Goal: Ask a question

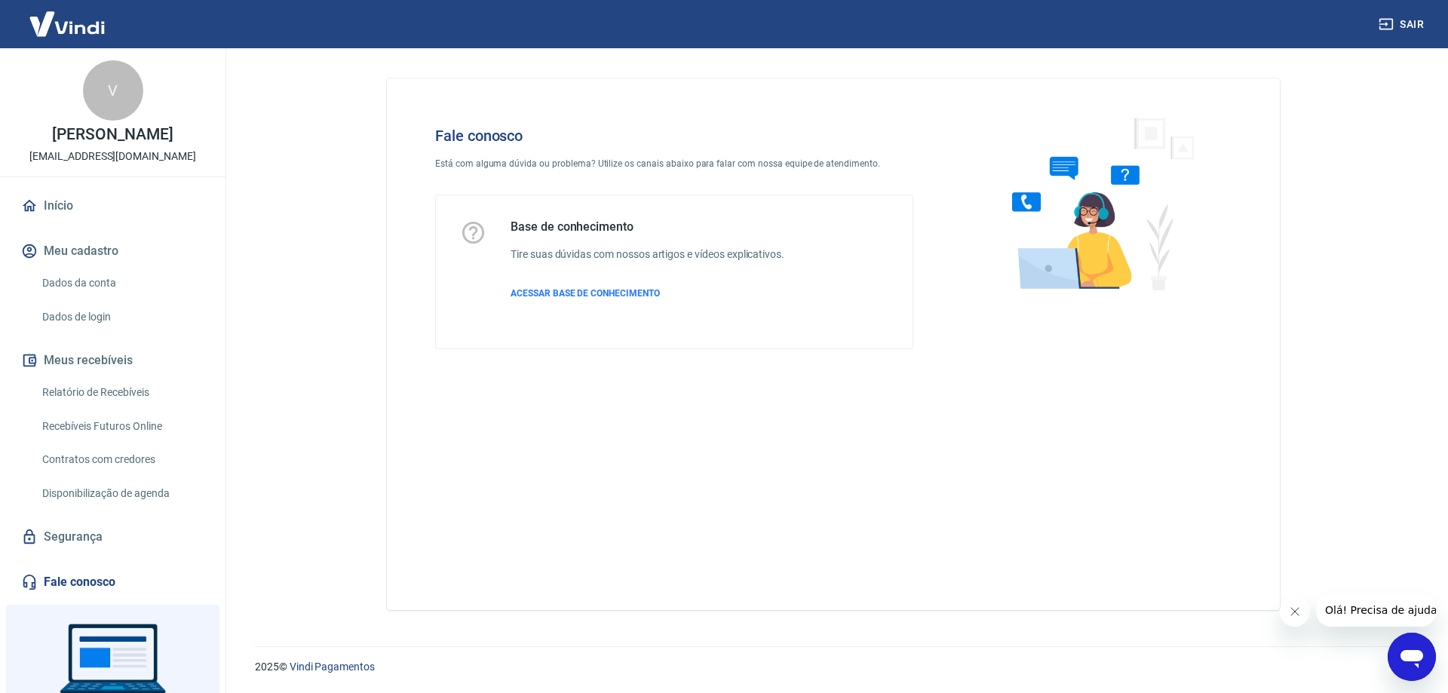
click at [1410, 658] on icon "Abrir janela de mensagens" at bounding box center [1412, 659] width 23 height 18
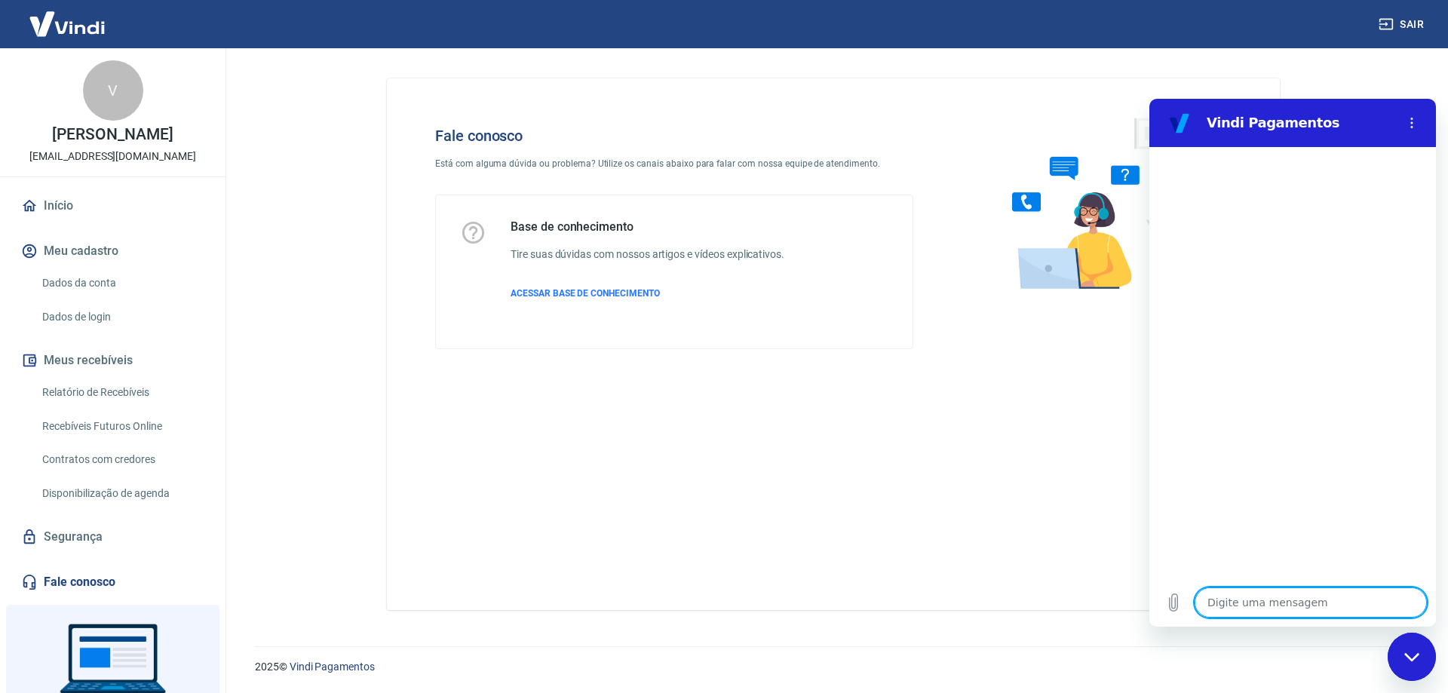
click at [1273, 599] on textarea at bounding box center [1311, 603] width 232 height 30
type textarea "b"
type textarea "x"
type textarea "bo"
type textarea "x"
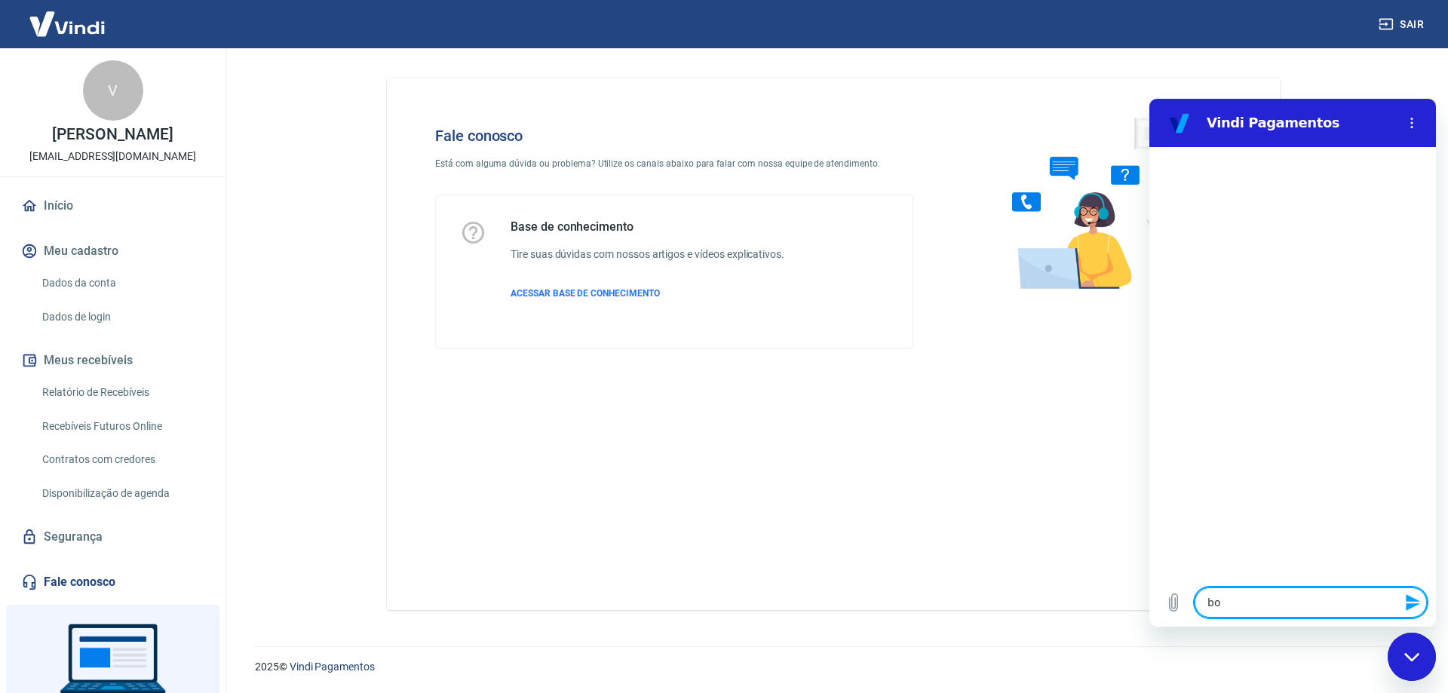
type textarea "bom"
type textarea "x"
type textarea "bom"
type textarea "x"
type textarea "bom d"
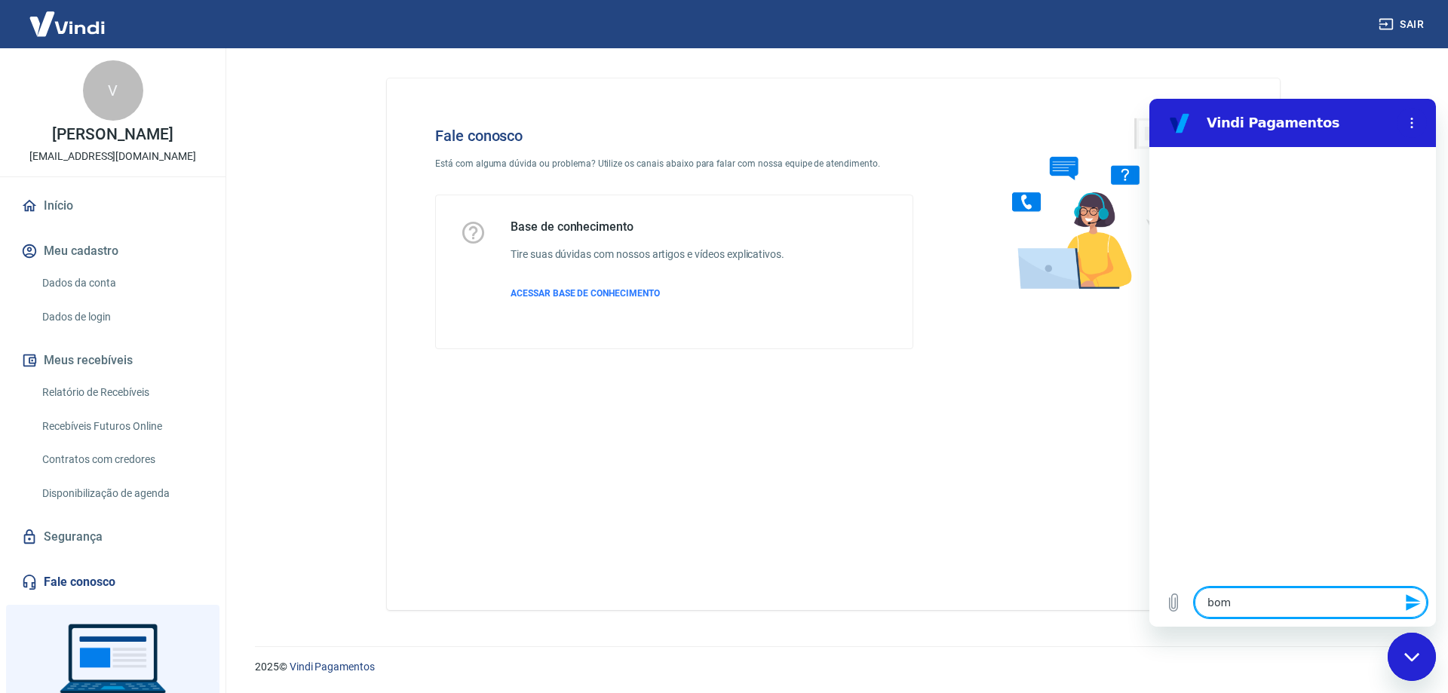
type textarea "x"
type textarea "bom du"
type textarea "x"
type textarea "bom dua"
type textarea "x"
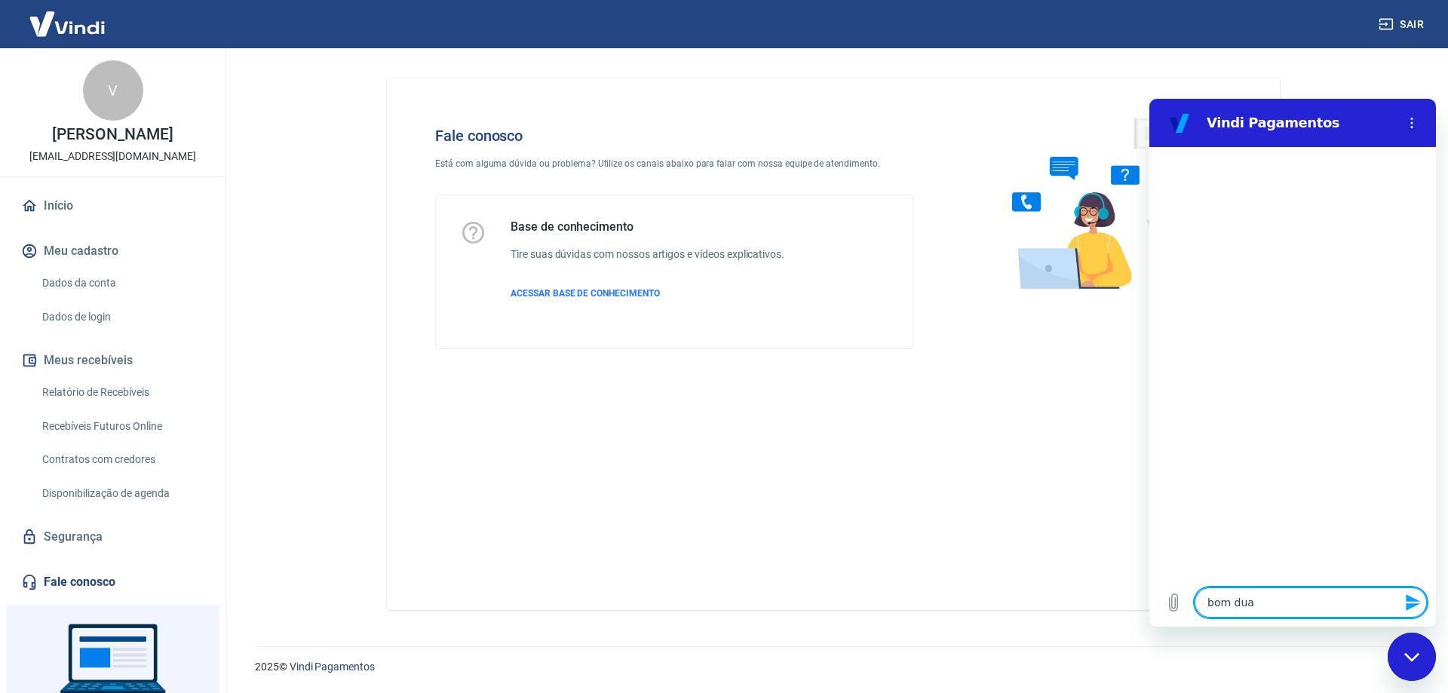
type textarea "bom du"
type textarea "x"
type textarea "bom d"
type textarea "x"
type textarea "bom di"
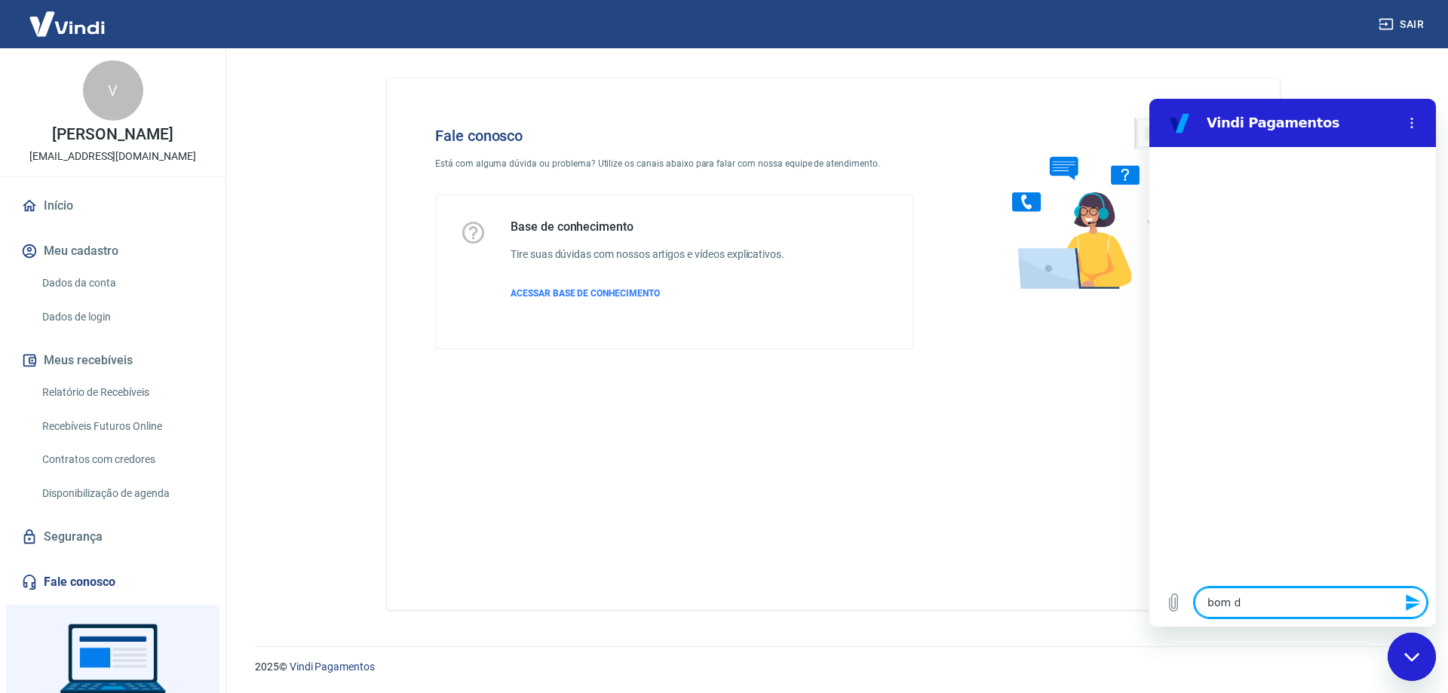
type textarea "x"
type textarea "bom dia"
type textarea "x"
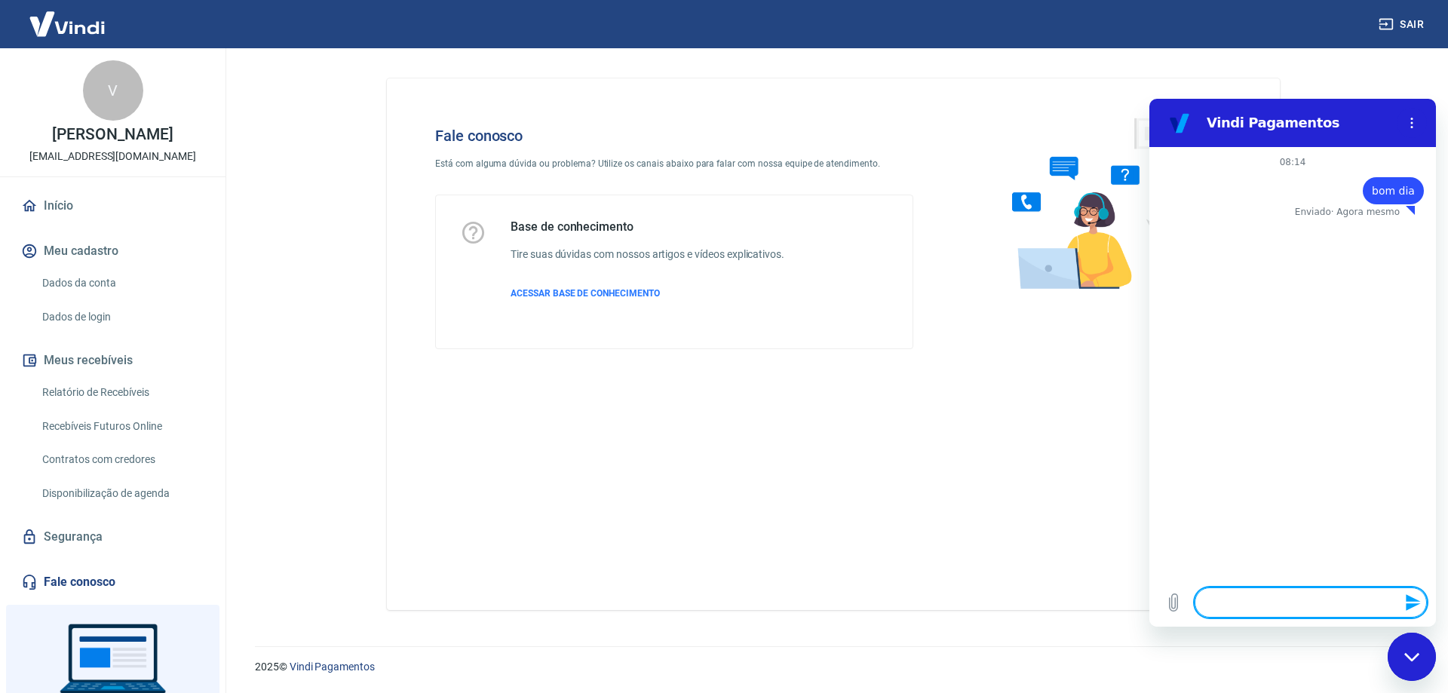
type textarea "f"
type textarea "x"
type textarea "fa"
type textarea "x"
type textarea "fal"
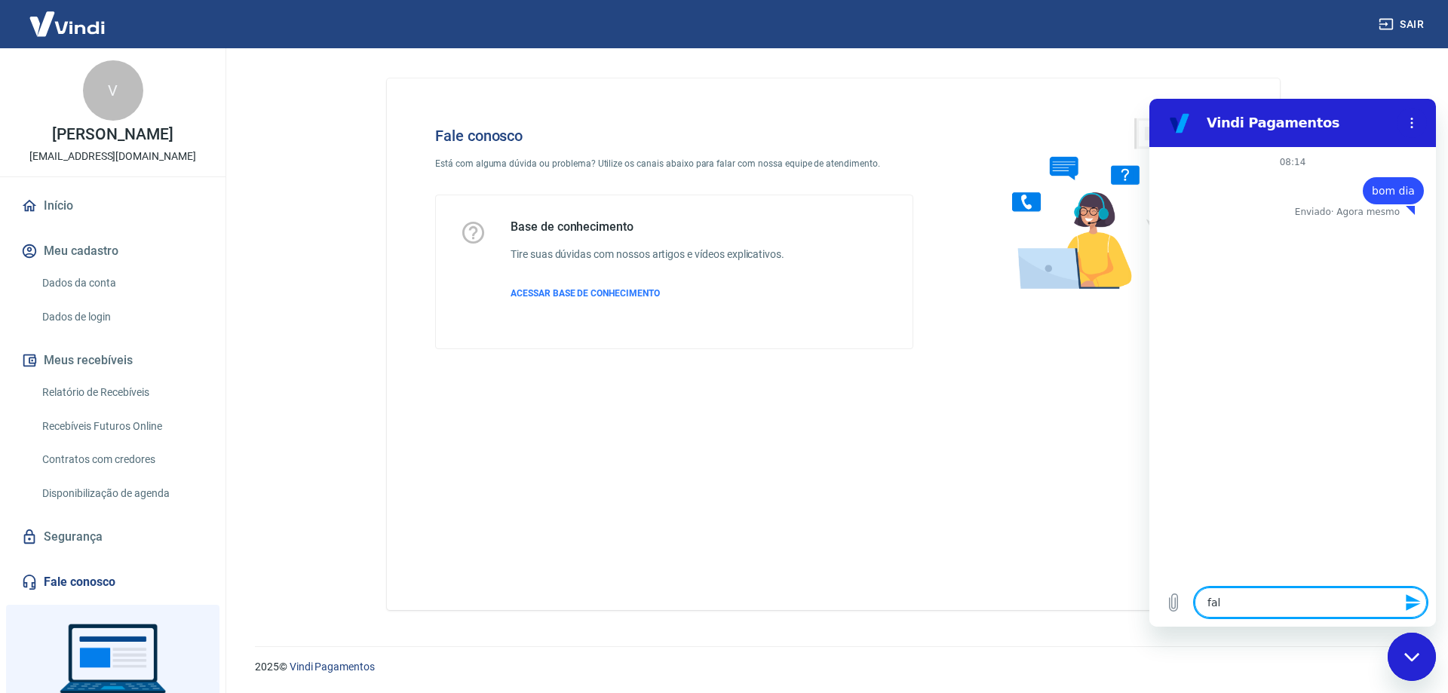
type textarea "x"
type textarea "fala"
type textarea "x"
type textarea "falar"
type textarea "x"
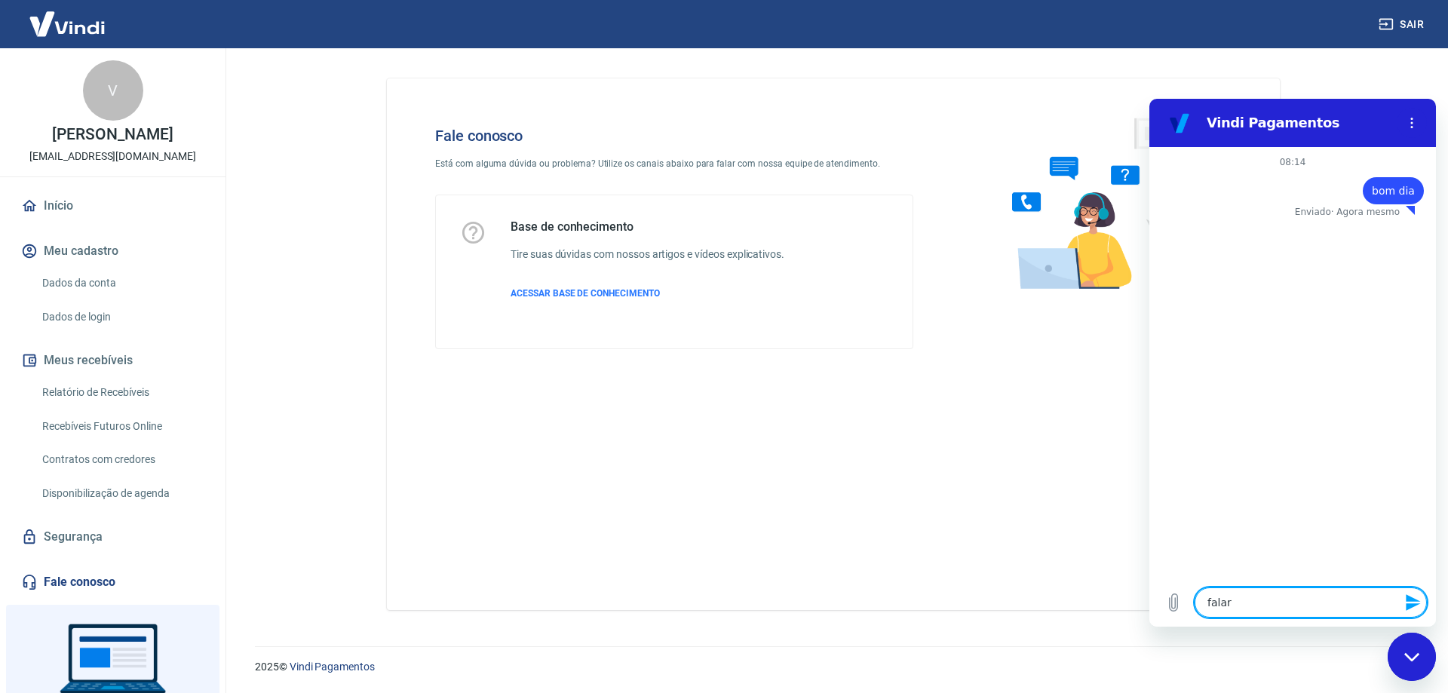
type textarea "falar"
type textarea "x"
type textarea "falar c"
type textarea "x"
type textarea "falar co"
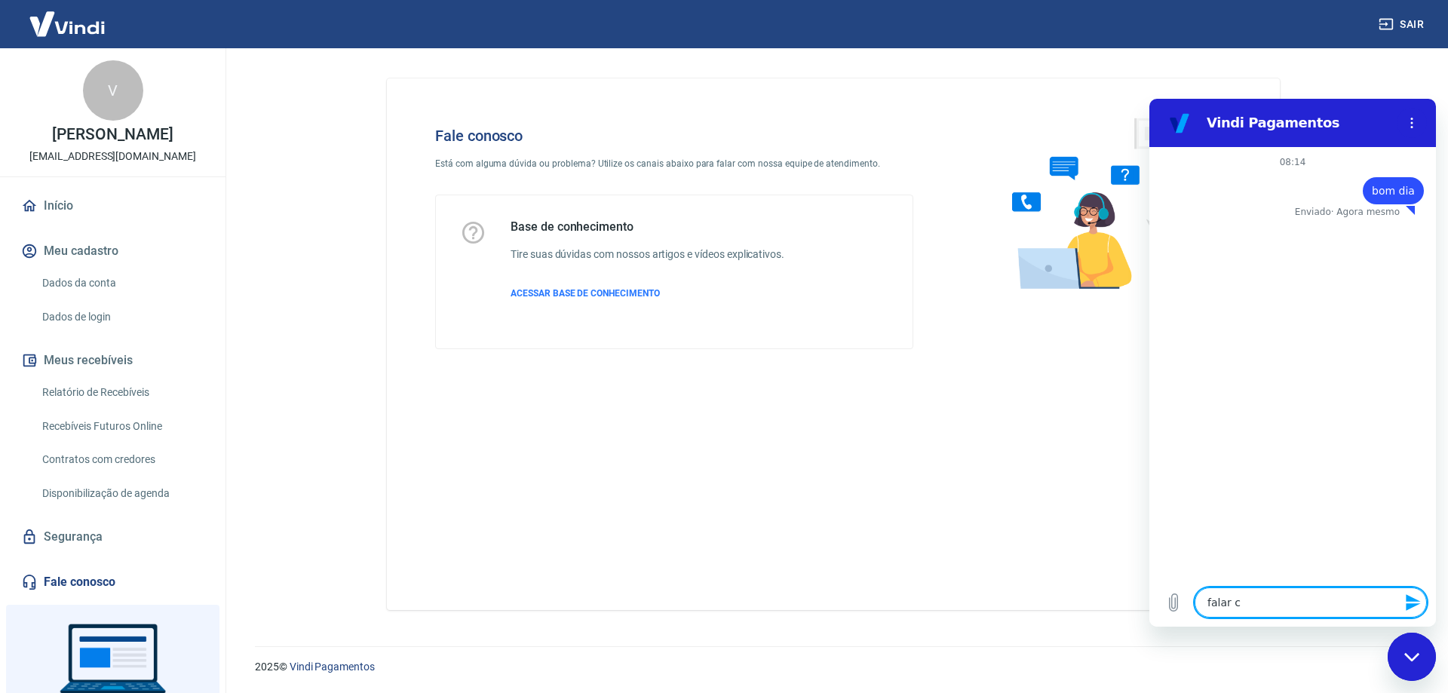
type textarea "x"
type textarea "falar com"
type textarea "x"
type textarea "falar com"
type textarea "x"
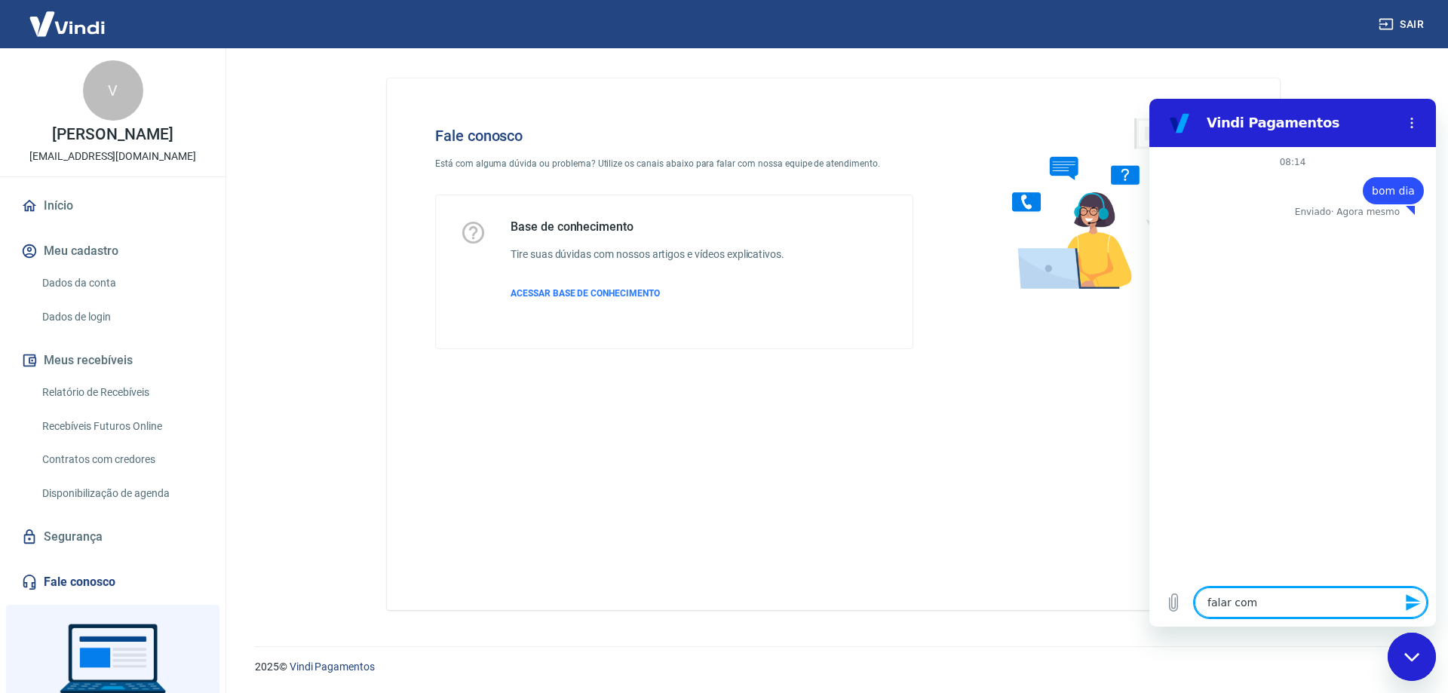
type textarea "falar com a"
type textarea "x"
type textarea "falar com at"
type textarea "x"
type textarea "falar com ate"
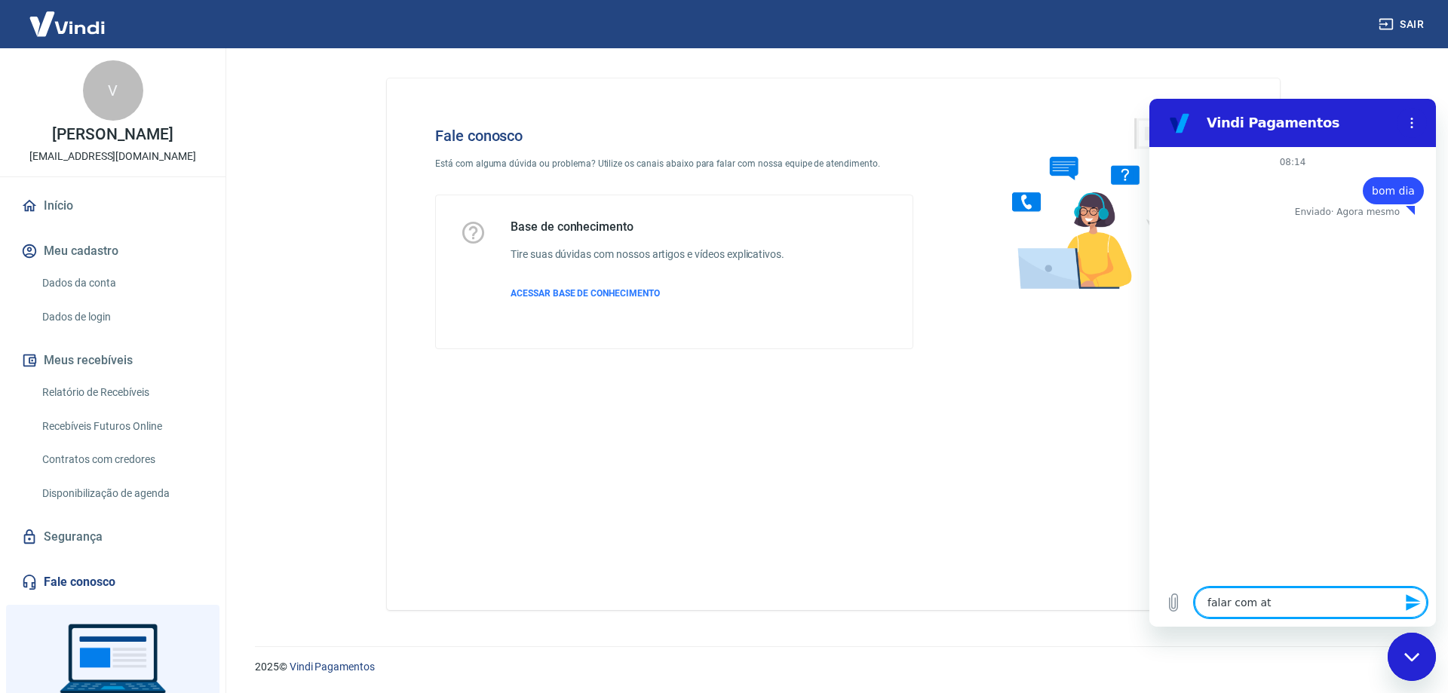
type textarea "x"
type textarea "falar com aten"
type textarea "x"
type textarea "falar com atend"
type textarea "x"
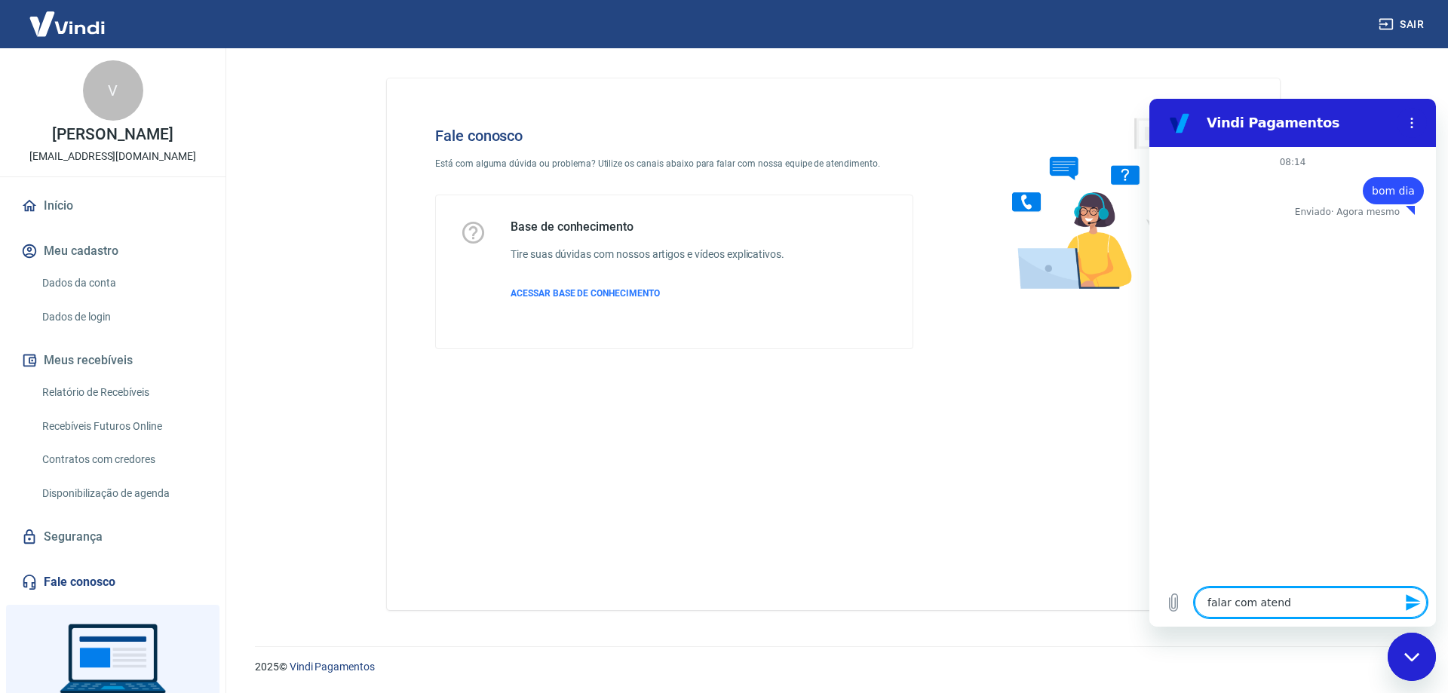
type textarea "falar com atende"
type textarea "x"
type textarea "falar com atenden"
type textarea "x"
type textarea "falar com atendent"
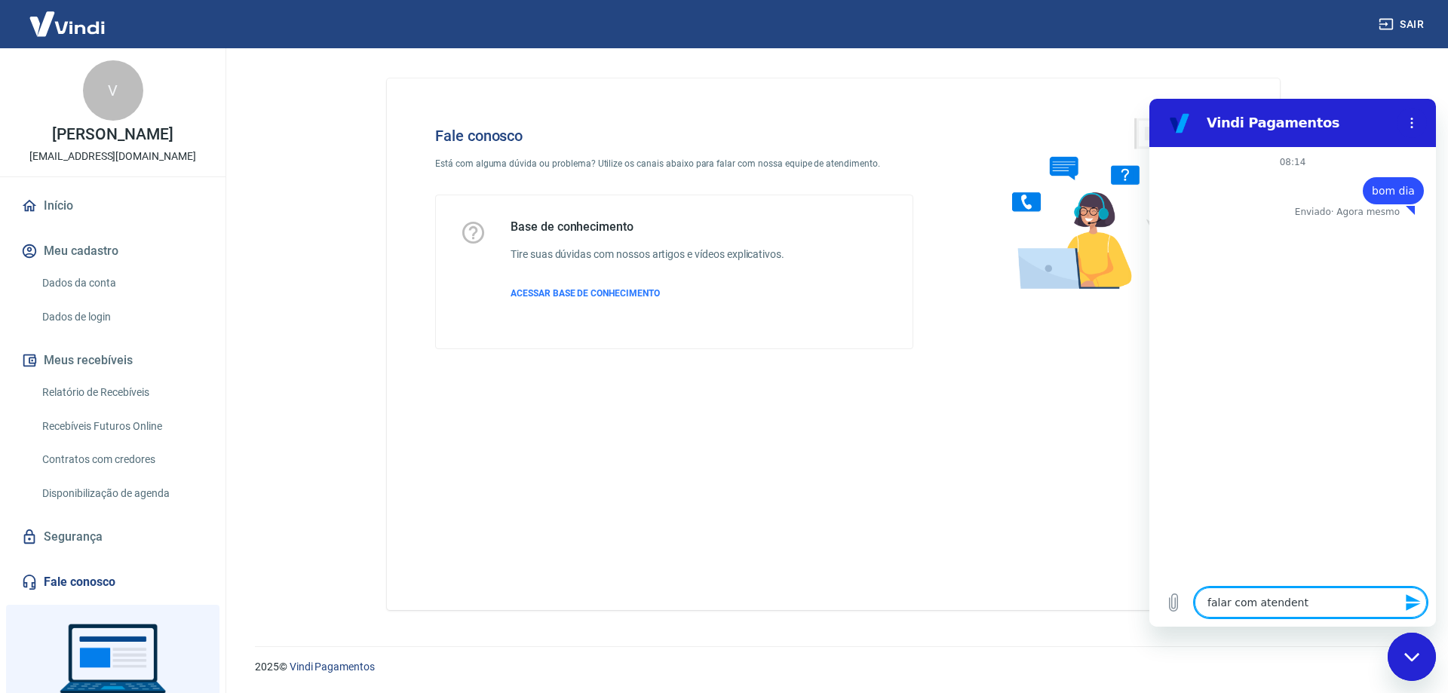
type textarea "x"
type textarea "falar com atendente"
type textarea "x"
type textarea "falar com atendente"
type textarea "x"
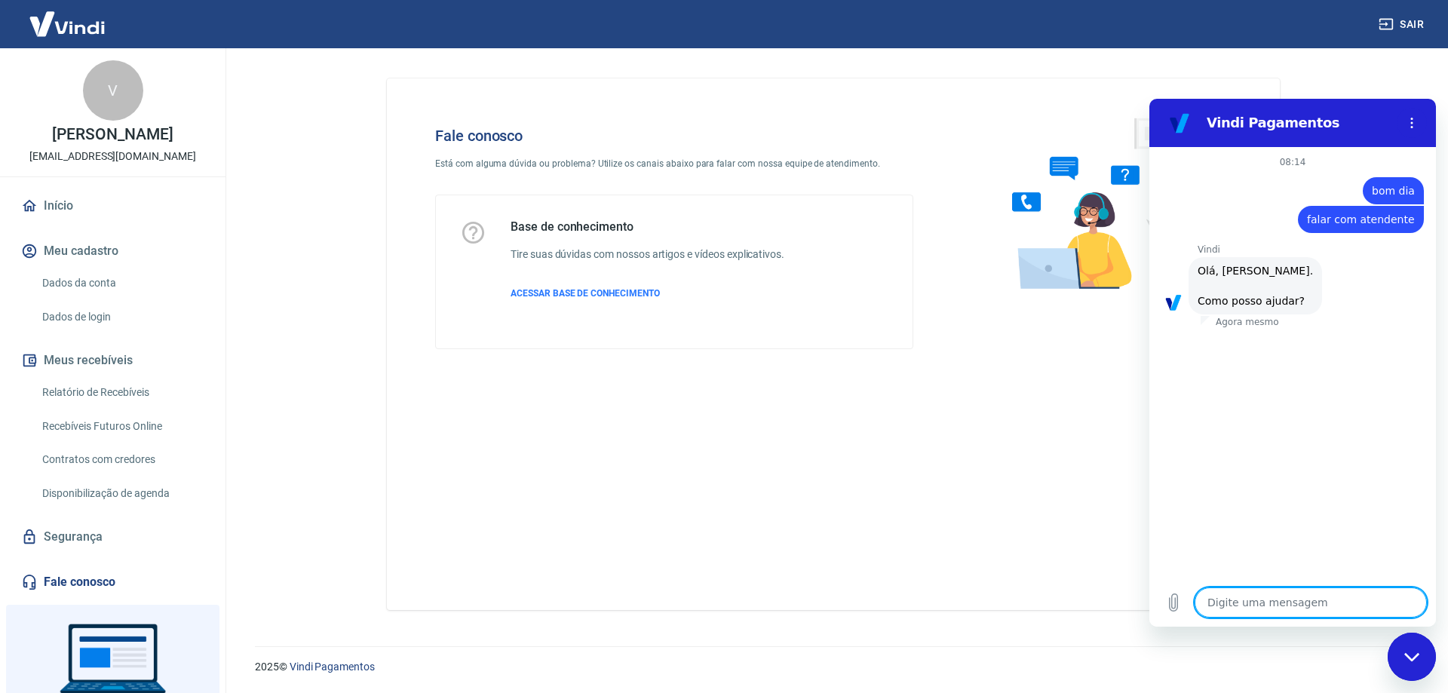
type textarea "x"
click at [1331, 220] on span "falar com atendente" at bounding box center [1361, 219] width 108 height 15
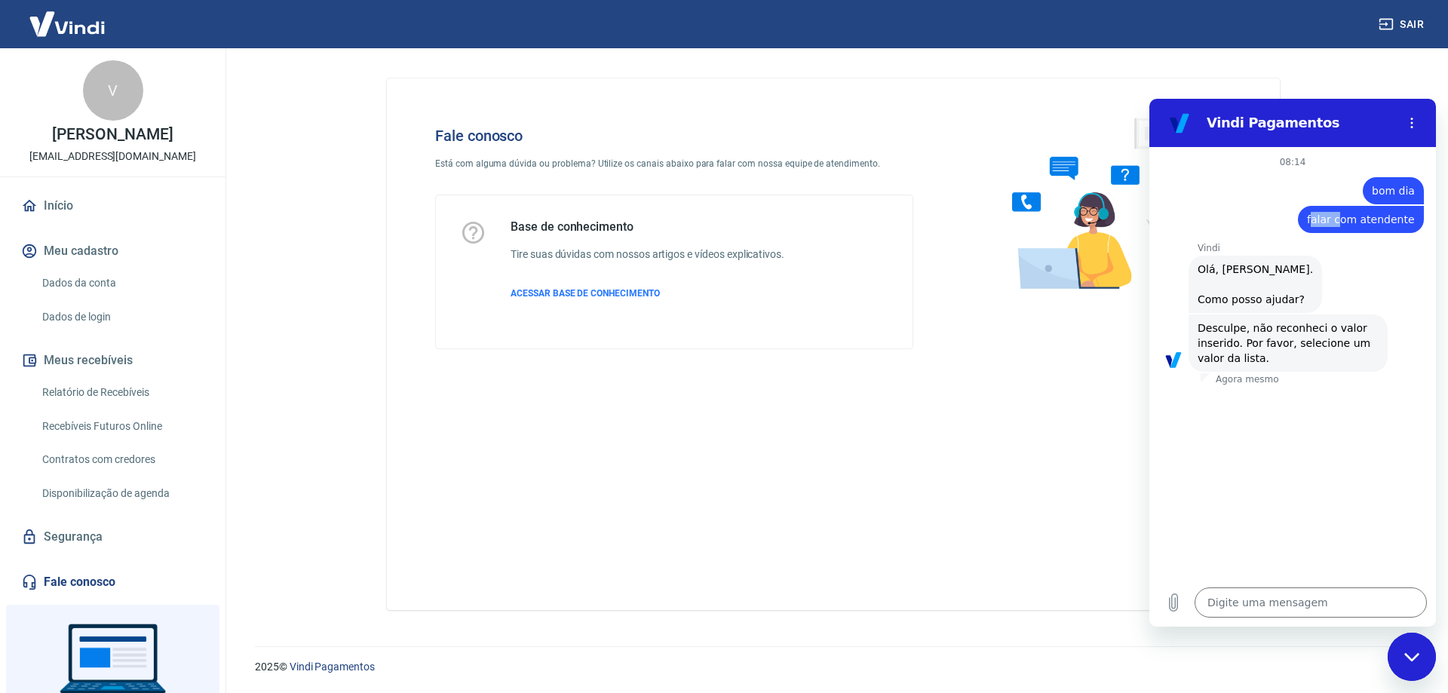
click at [1331, 220] on span "falar com atendente" at bounding box center [1361, 219] width 108 height 15
copy span "falar com atendente"
click at [1292, 610] on textarea at bounding box center [1311, 603] width 232 height 30
paste textarea "falar com atendente"
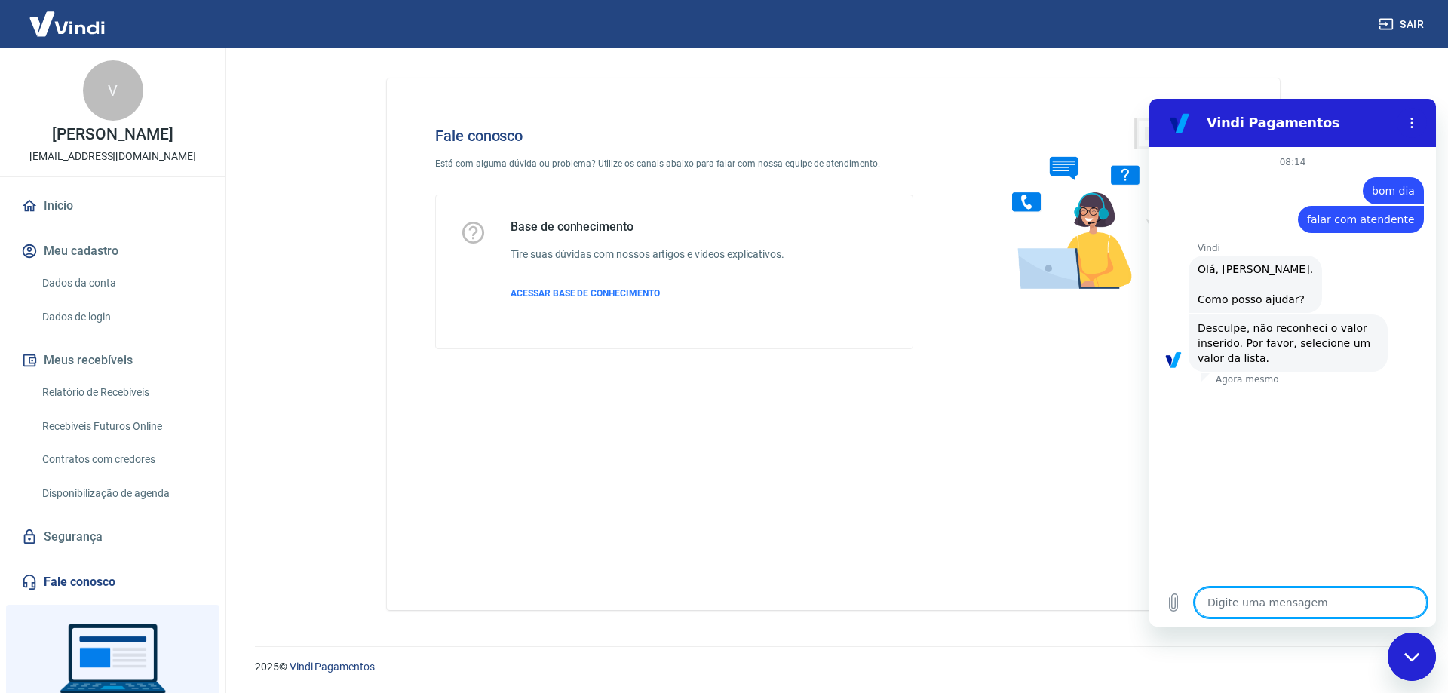
type textarea "falar com atendente"
type textarea "x"
type textarea "falar com atendente"
click at [1422, 661] on div "Fechar janela de mensagens" at bounding box center [1412, 656] width 45 height 45
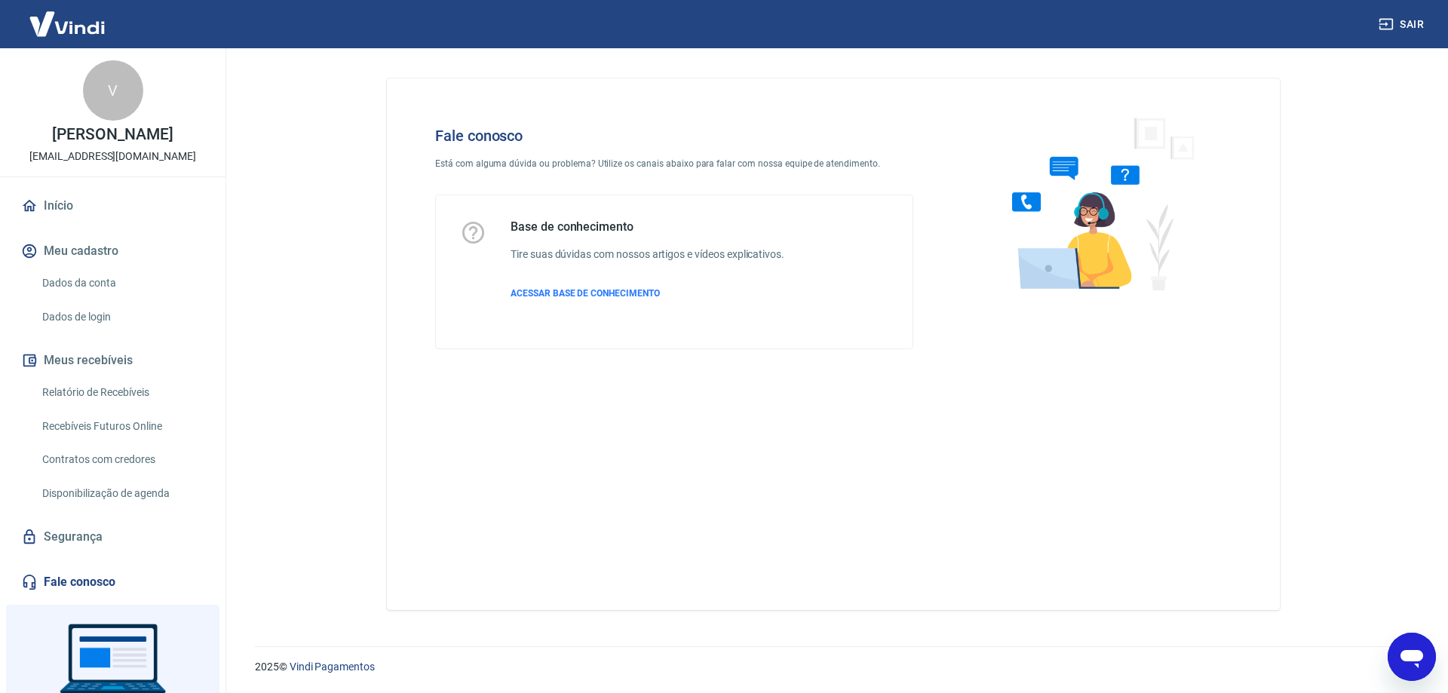
click at [1419, 662] on icon "Abrir janela de mensagens" at bounding box center [1412, 656] width 27 height 27
type textarea "x"
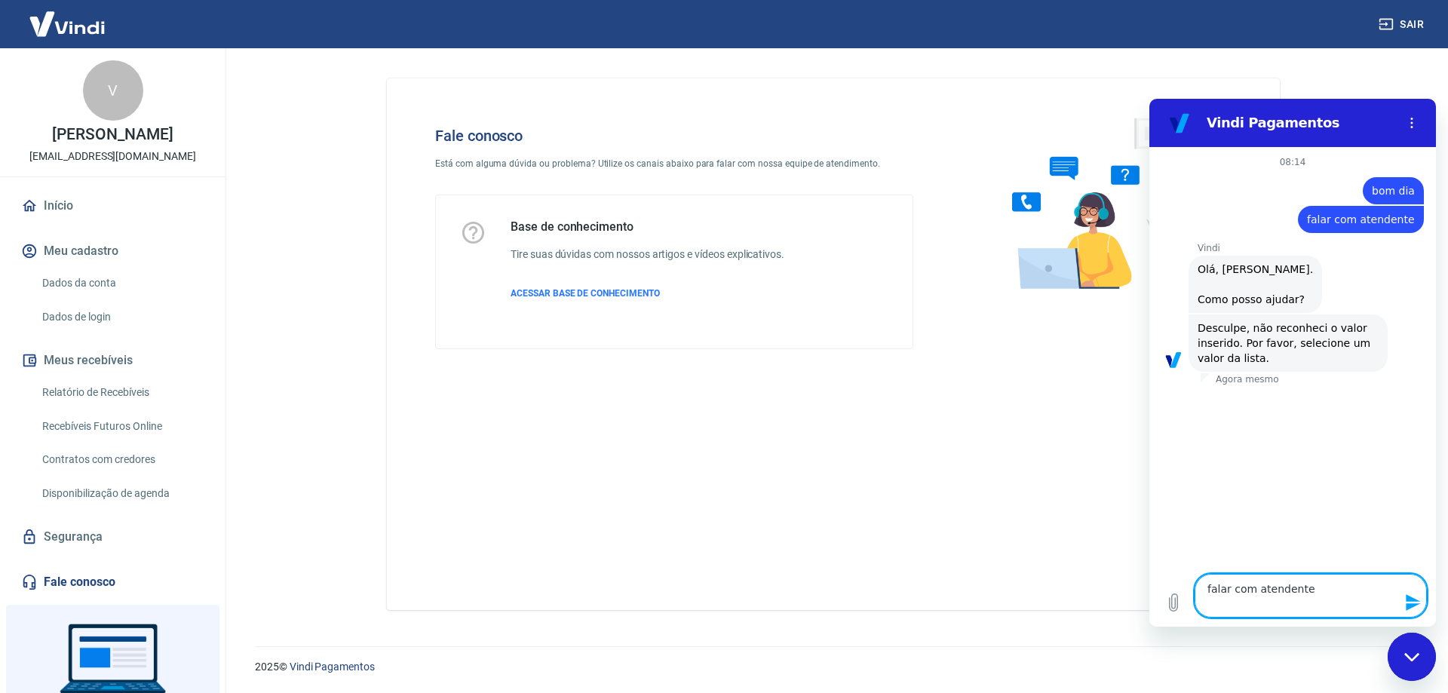
click at [1409, 602] on icon "Enviar mensagem" at bounding box center [1414, 603] width 18 height 18
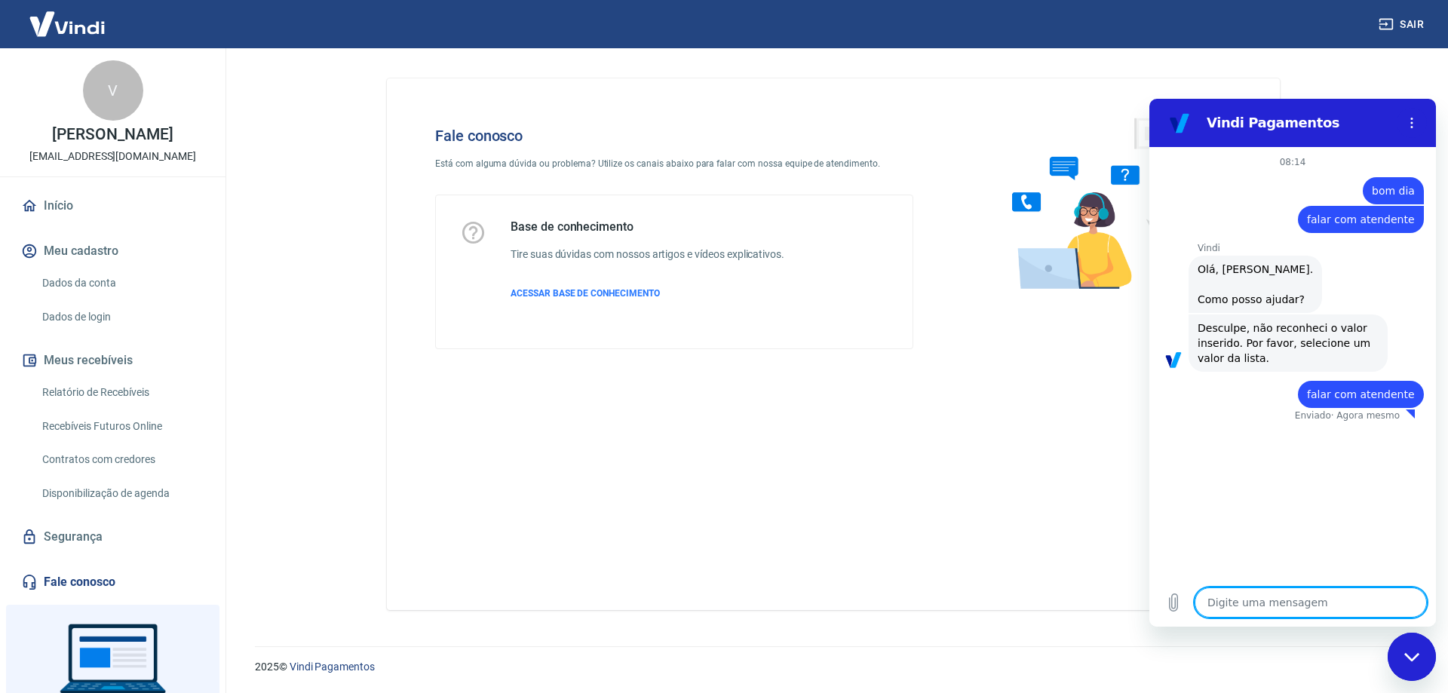
type textarea "x"
click at [1259, 607] on textarea at bounding box center [1311, 603] width 232 height 30
type textarea "q"
type textarea "x"
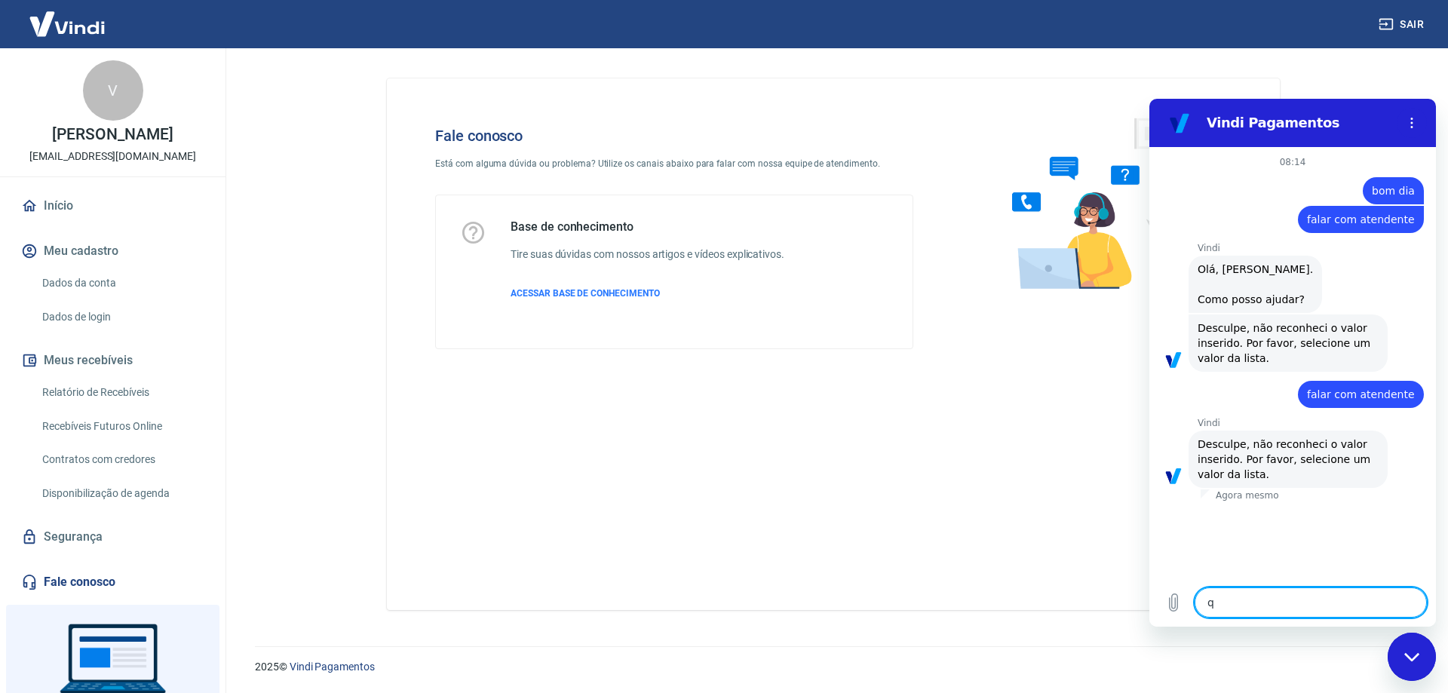
type textarea "qu"
type textarea "x"
type textarea "qua"
type textarea "x"
type textarea "qual"
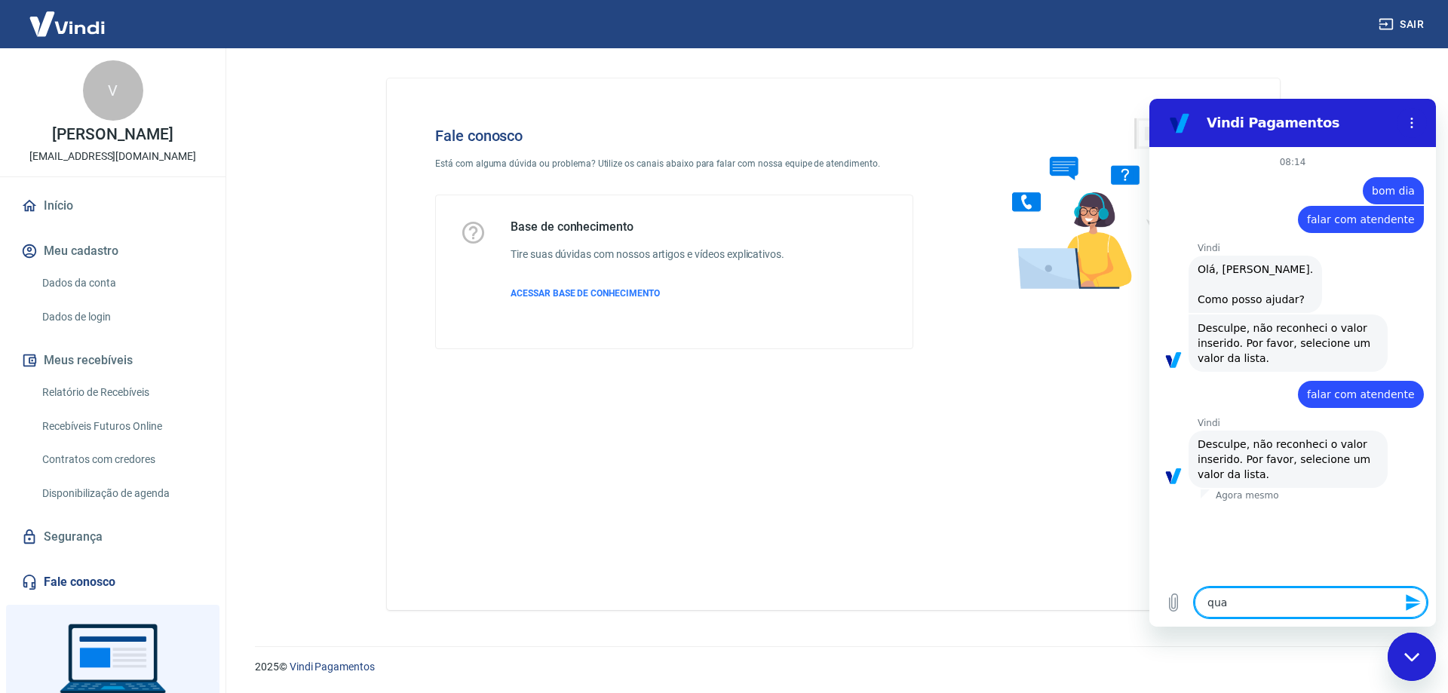
type textarea "x"
type textarea "qual"
type textarea "x"
type textarea "qual v"
type textarea "x"
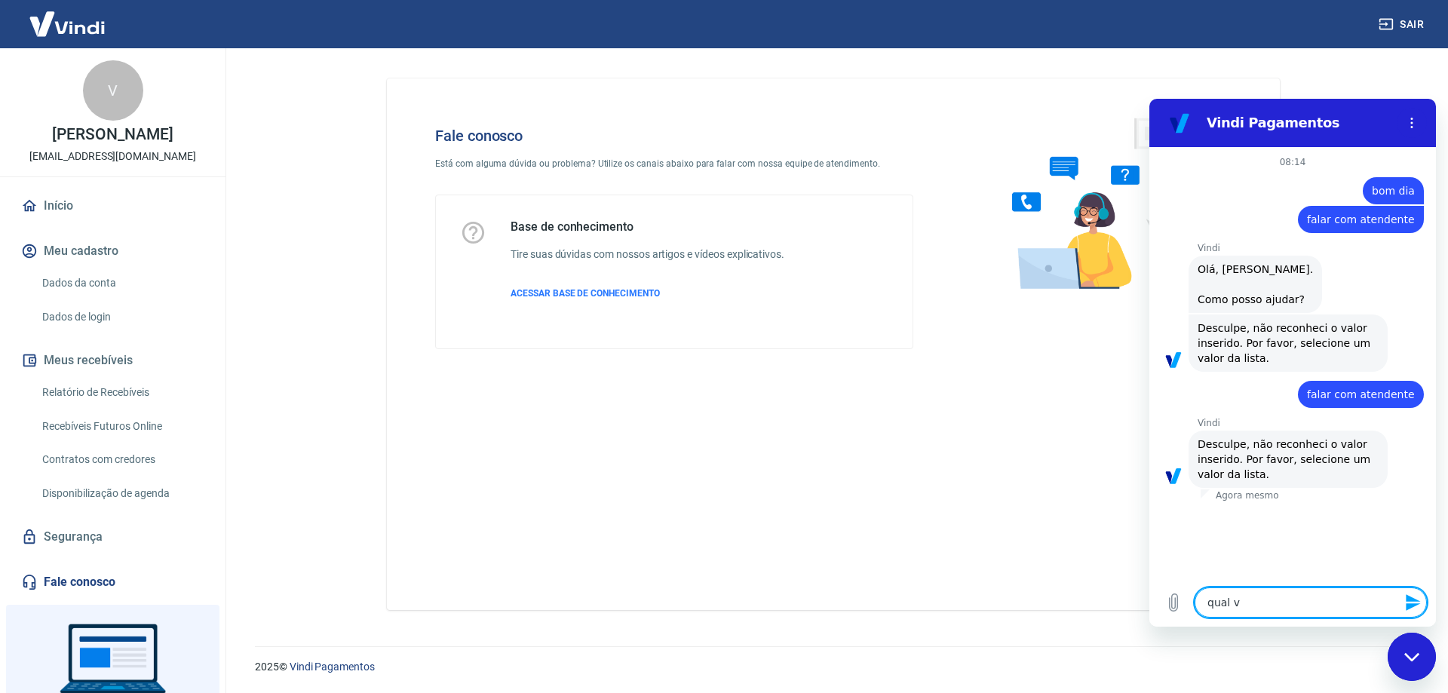
type textarea "qual va"
type textarea "x"
type textarea "qual val"
type textarea "x"
type textarea "qual valo"
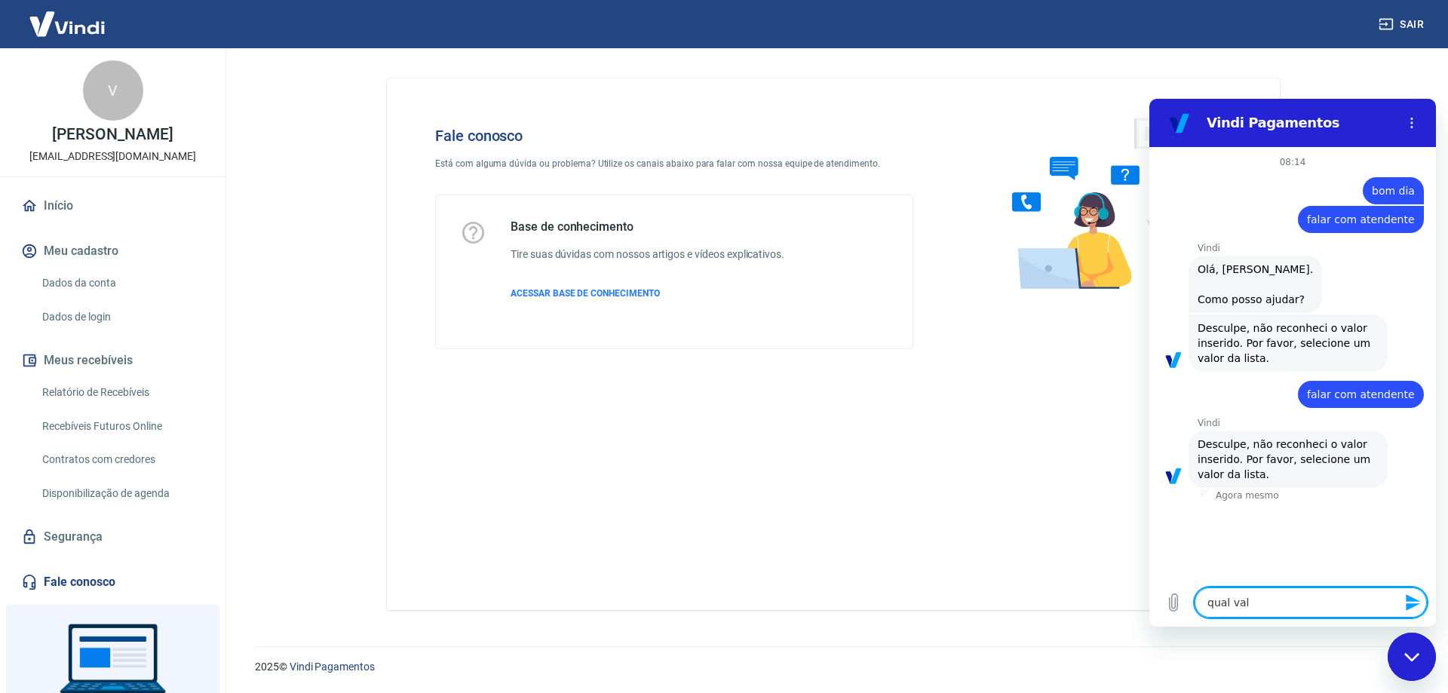
type textarea "x"
type textarea "qual valor"
type textarea "x"
type textarea "qual valor"
type textarea "x"
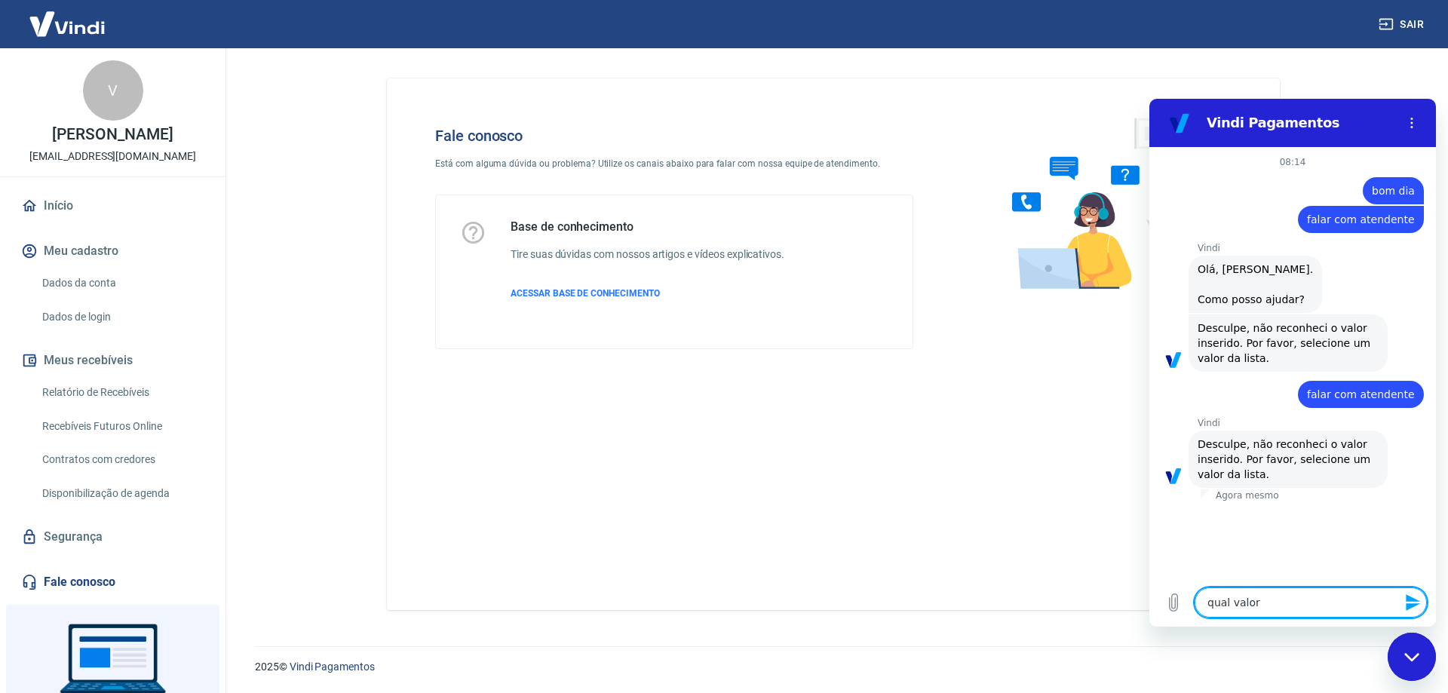
type textarea "qual valor ?"
type textarea "x"
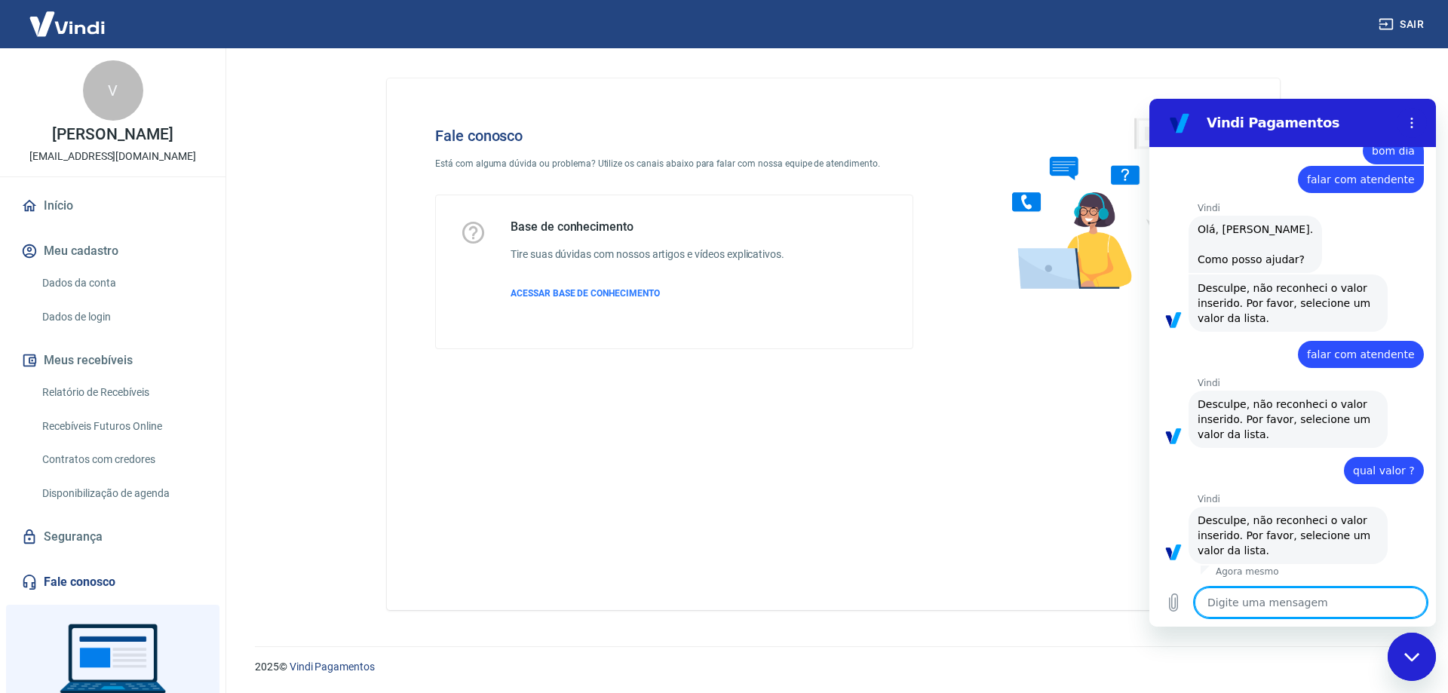
scroll to position [43, 0]
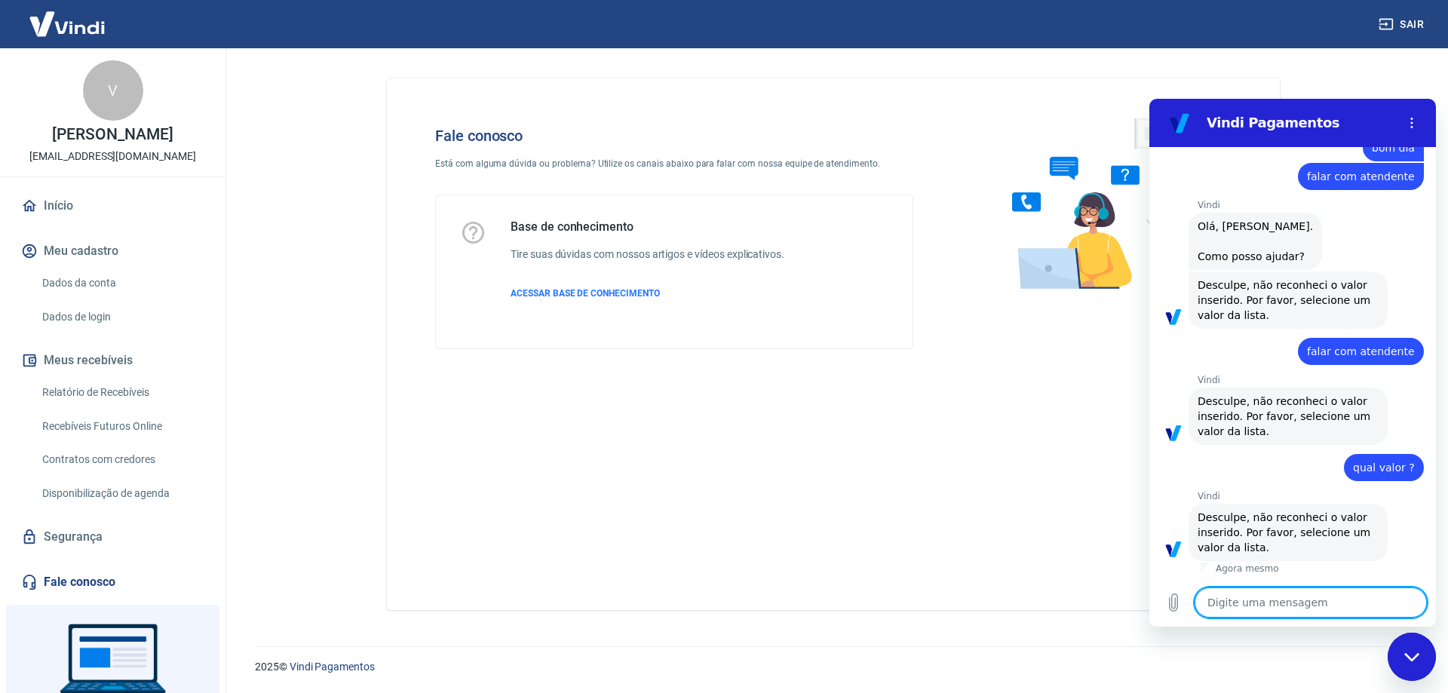
type textarea "3"
type textarea "x"
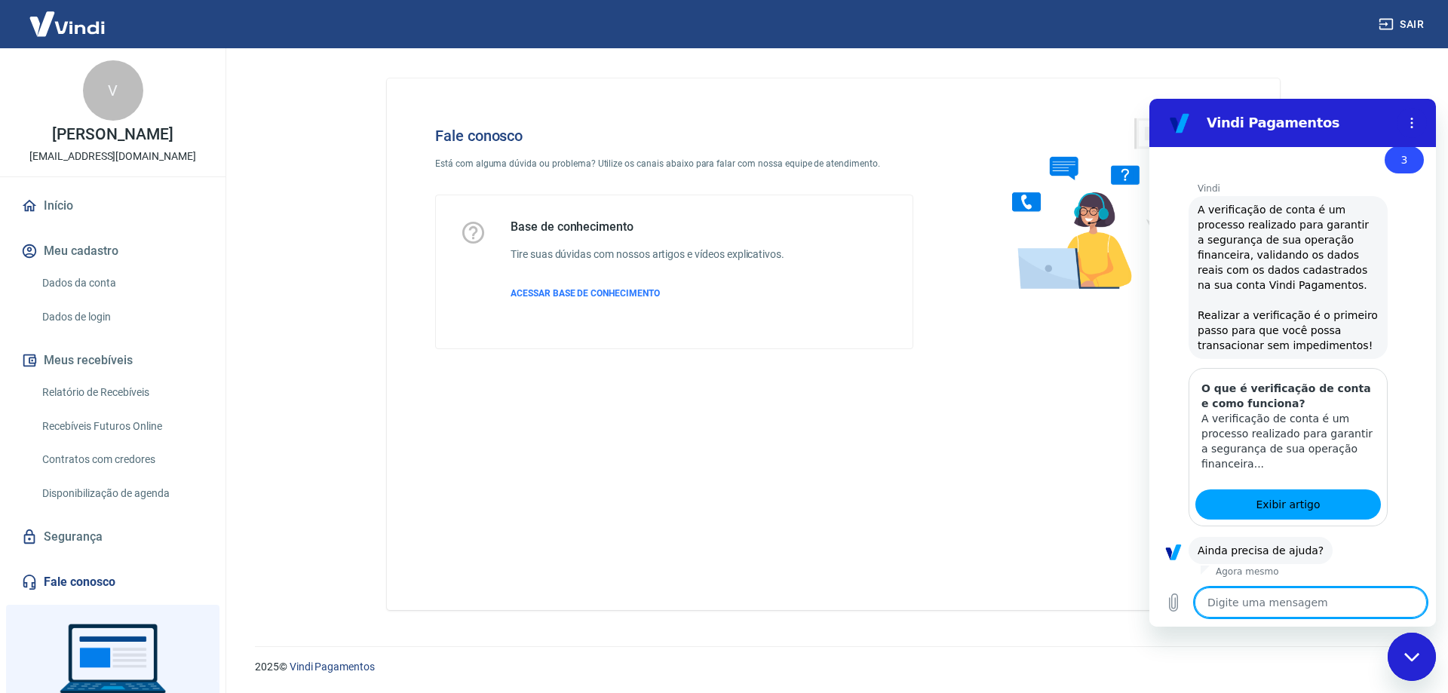
scroll to position [505, 0]
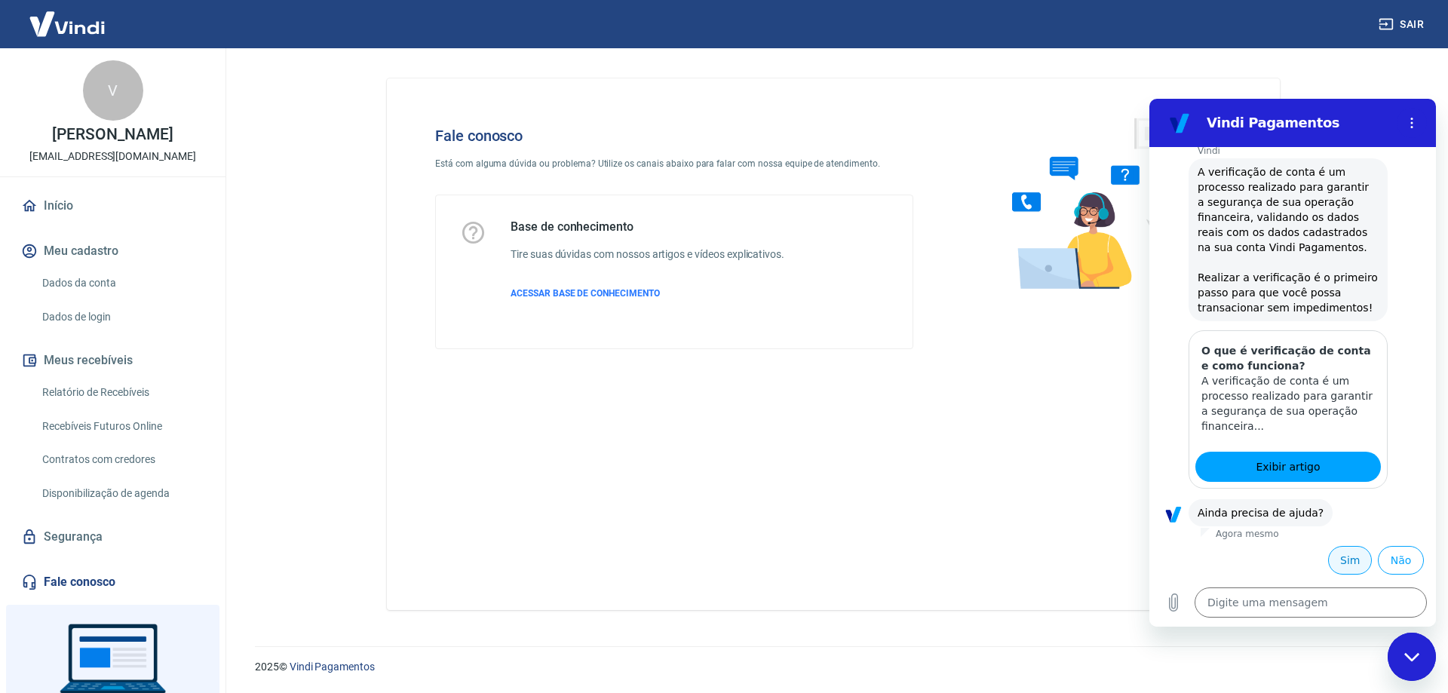
click at [1353, 554] on button "Sim" at bounding box center [1350, 560] width 44 height 29
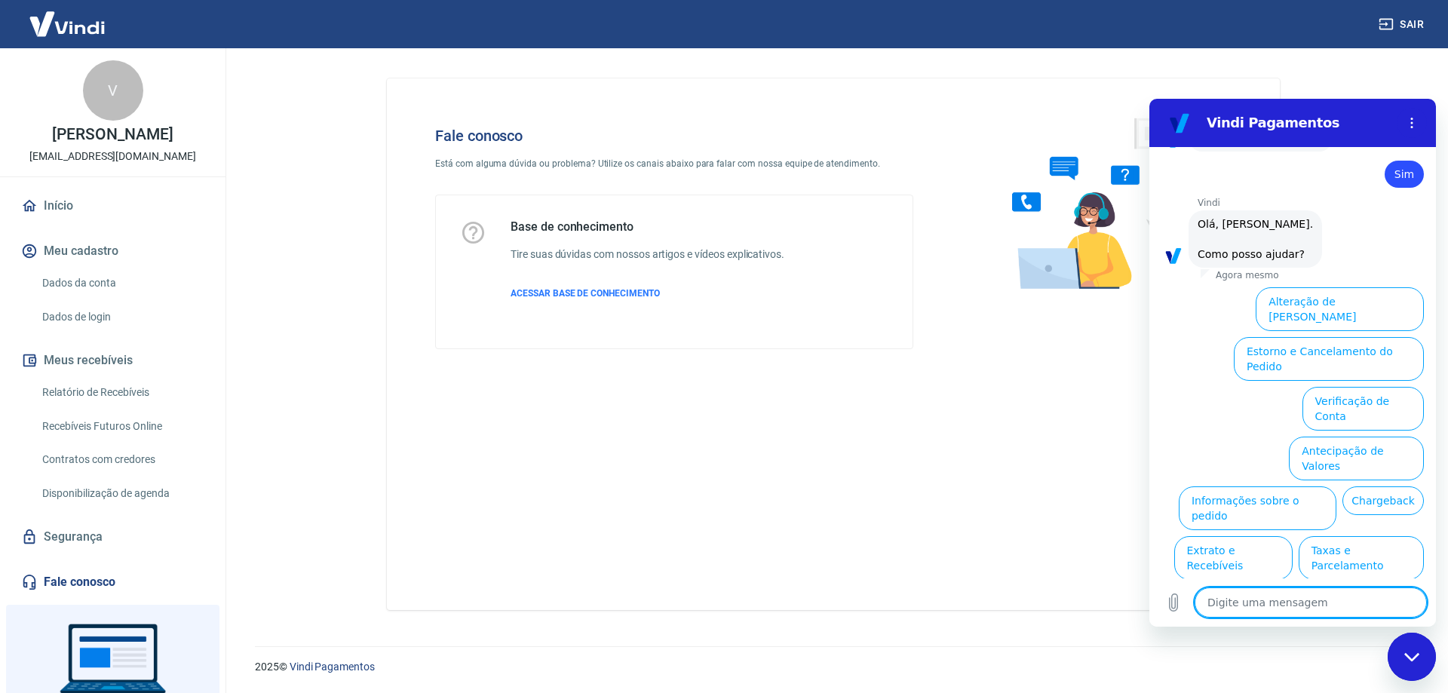
scroll to position [898, 0]
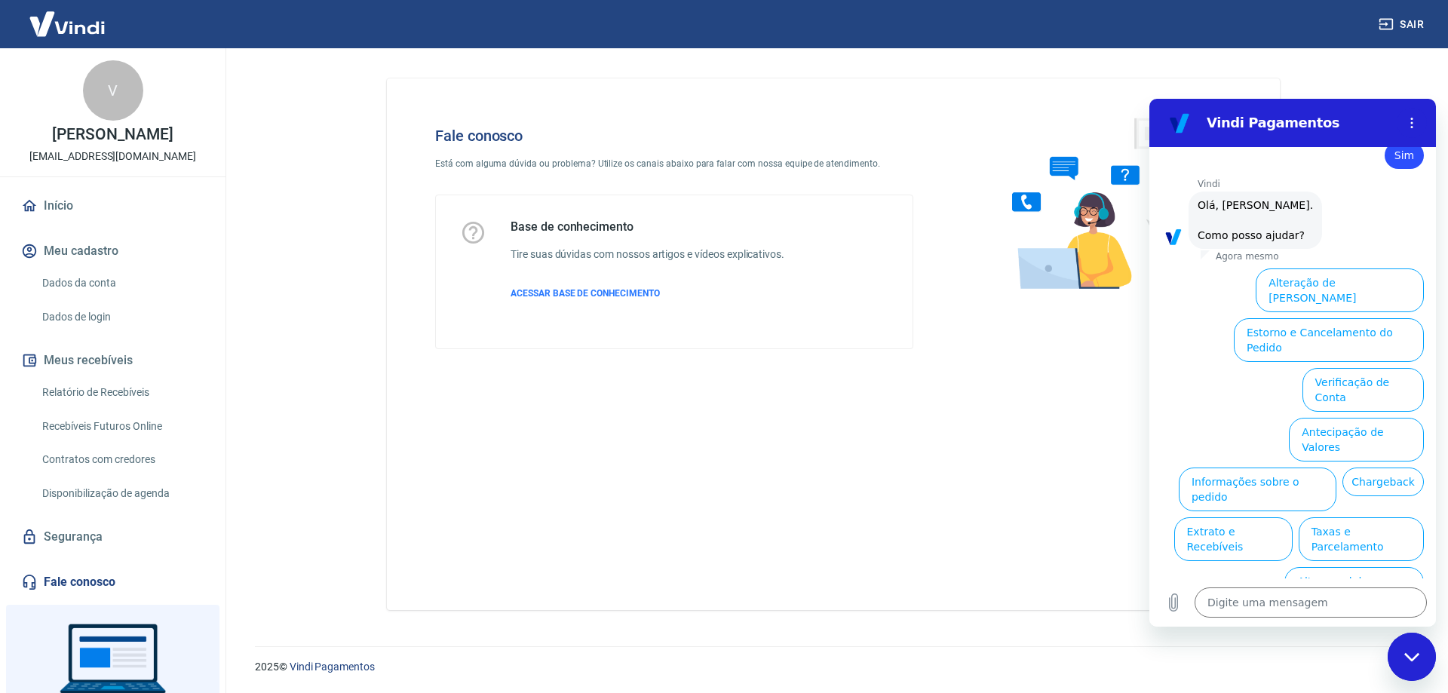
click at [1321, 617] on button "Assinaturas e Faturas Tray" at bounding box center [1352, 639] width 146 height 44
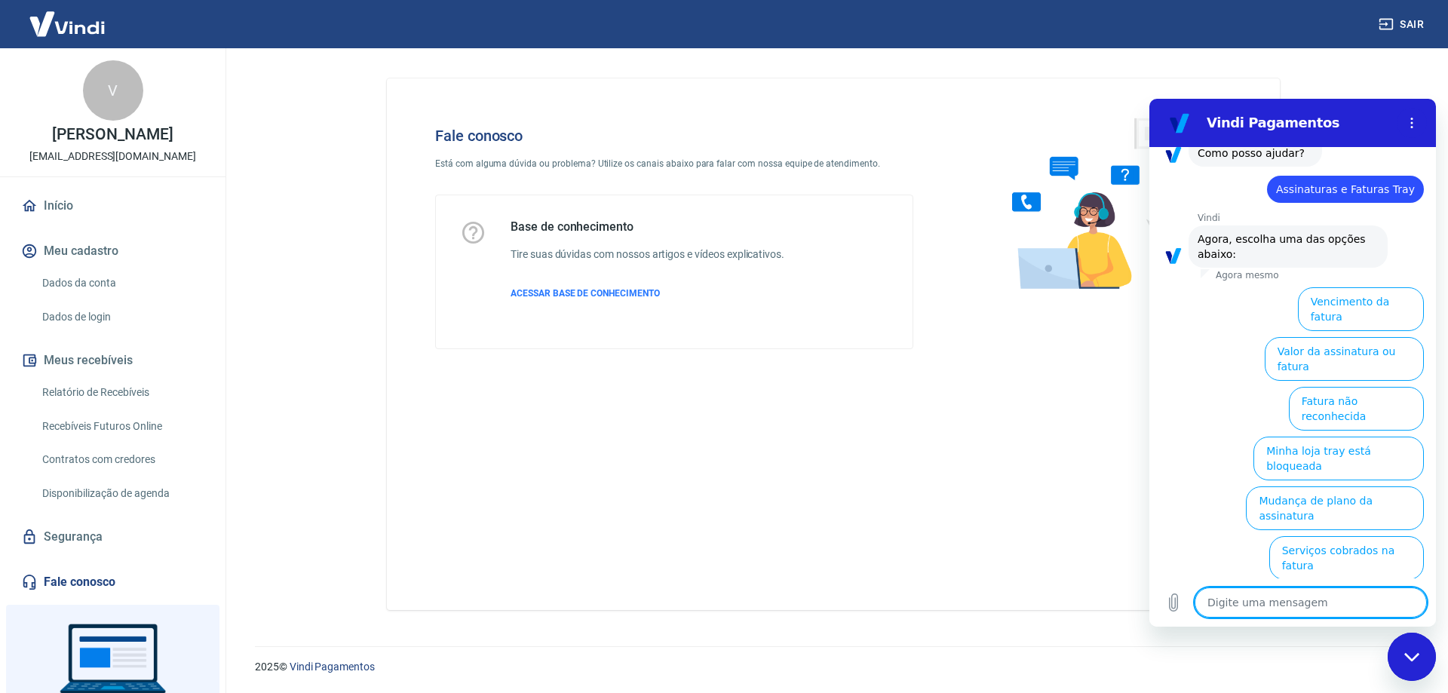
scroll to position [1000, 0]
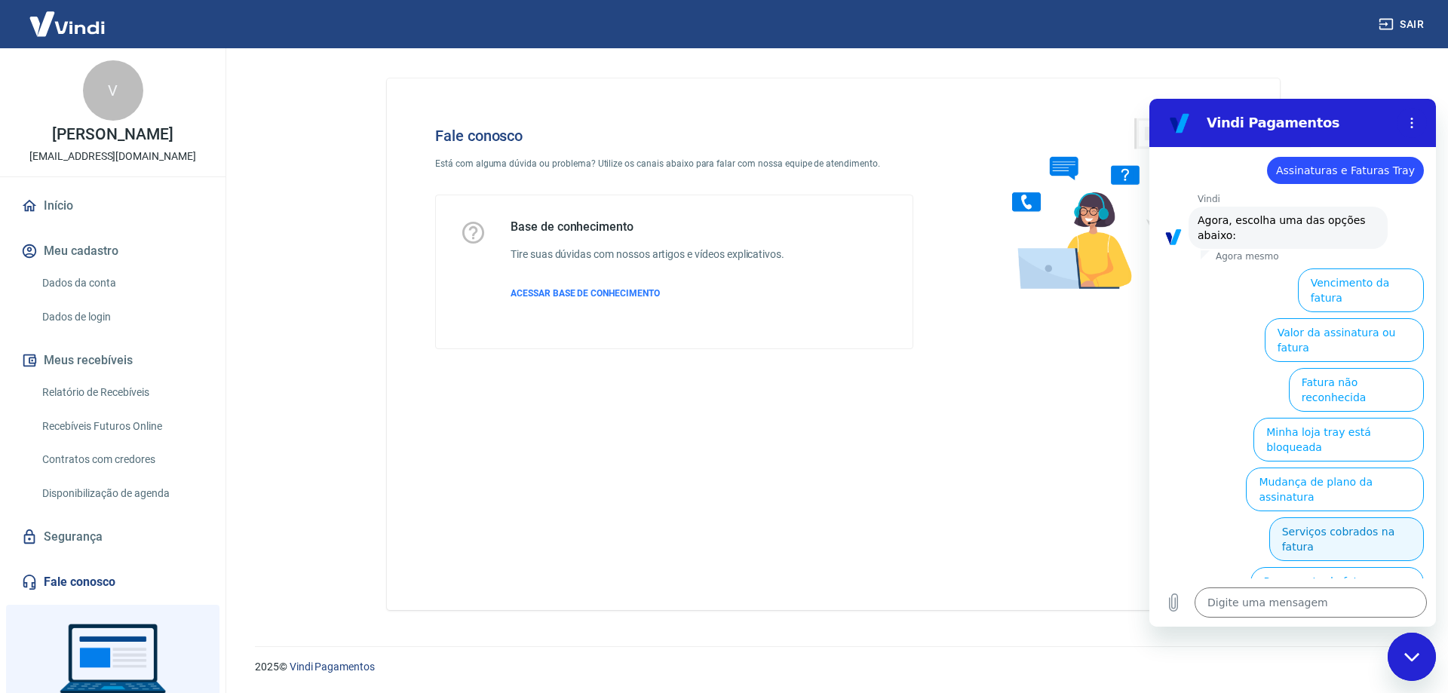
click at [1332, 518] on button "Serviços cobrados na fatura" at bounding box center [1347, 540] width 155 height 44
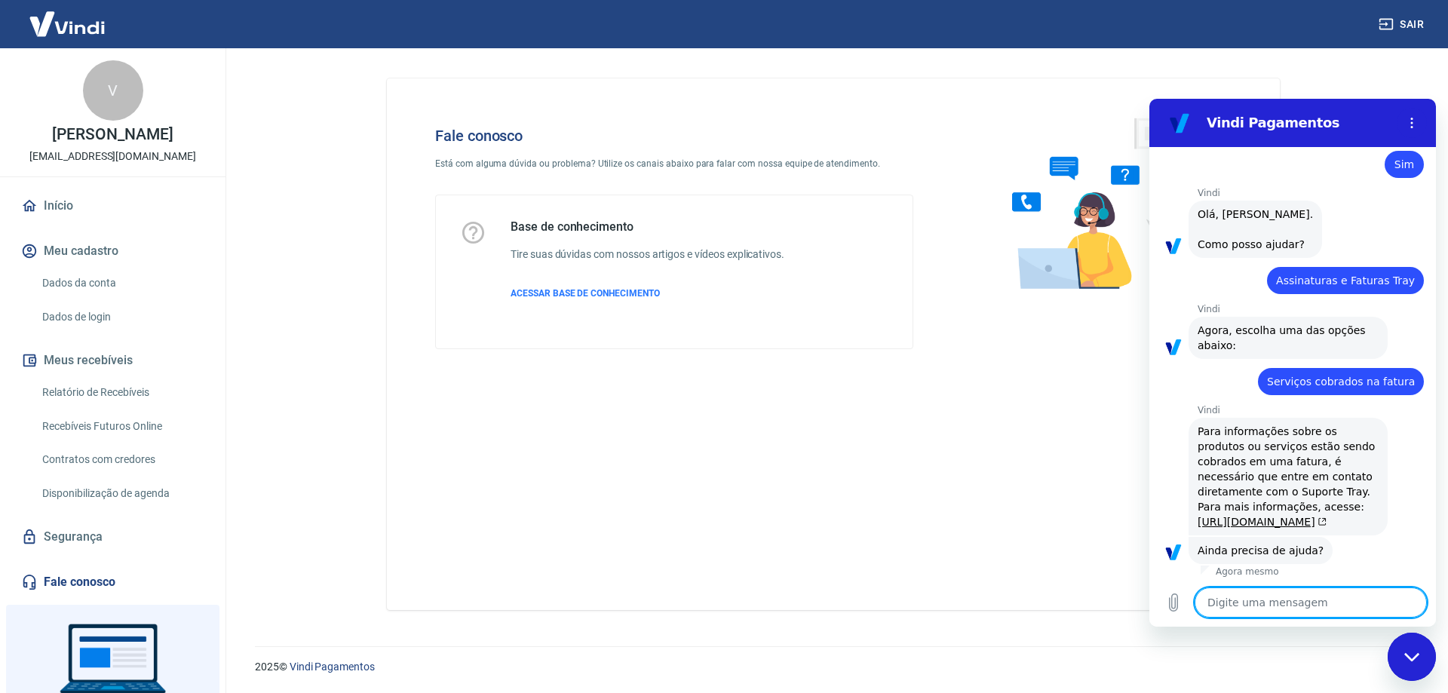
scroll to position [987, 0]
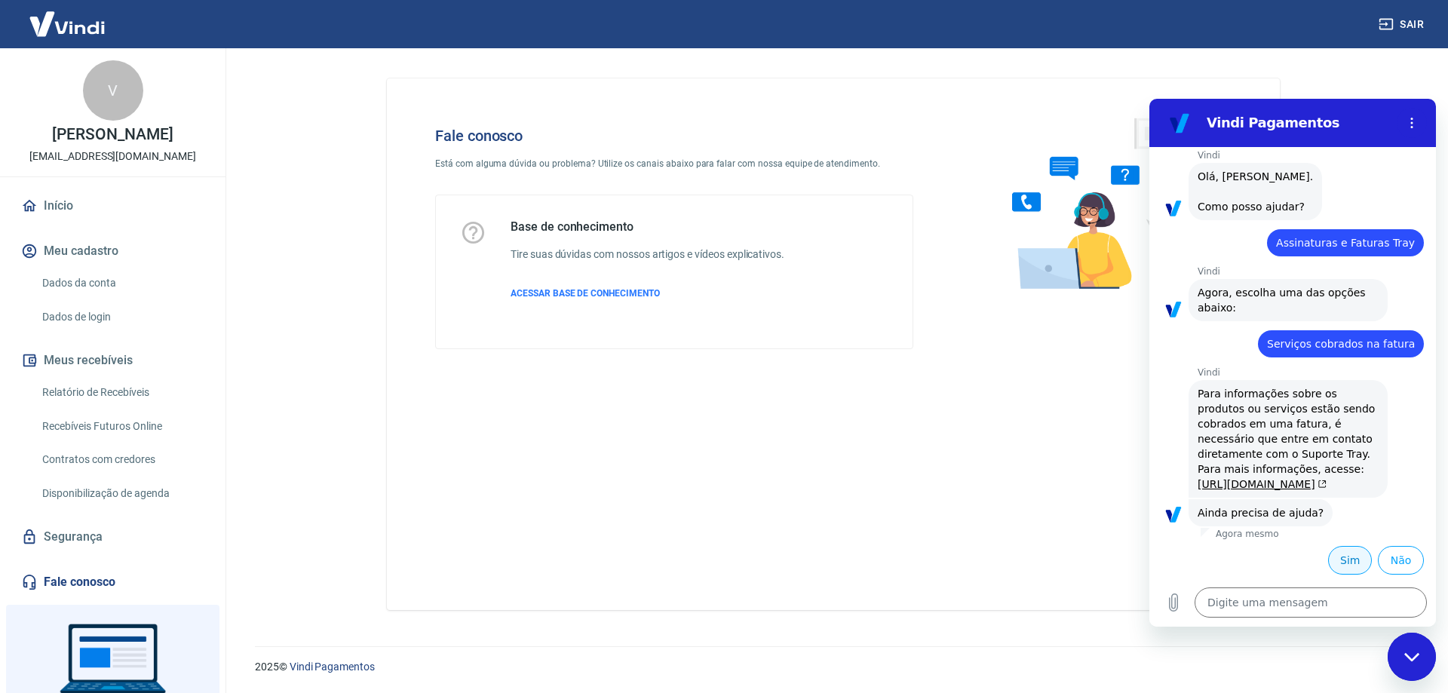
click at [1345, 563] on button "Sim" at bounding box center [1350, 560] width 44 height 29
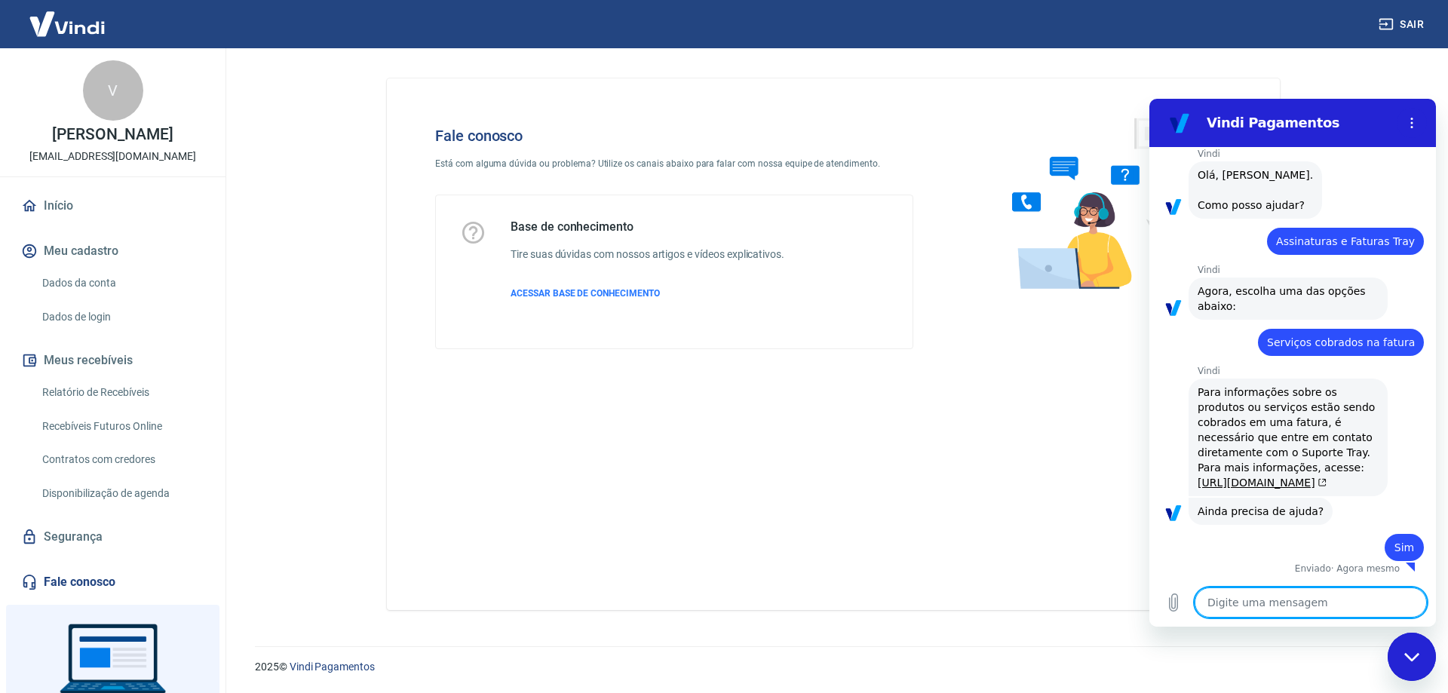
type textarea "x"
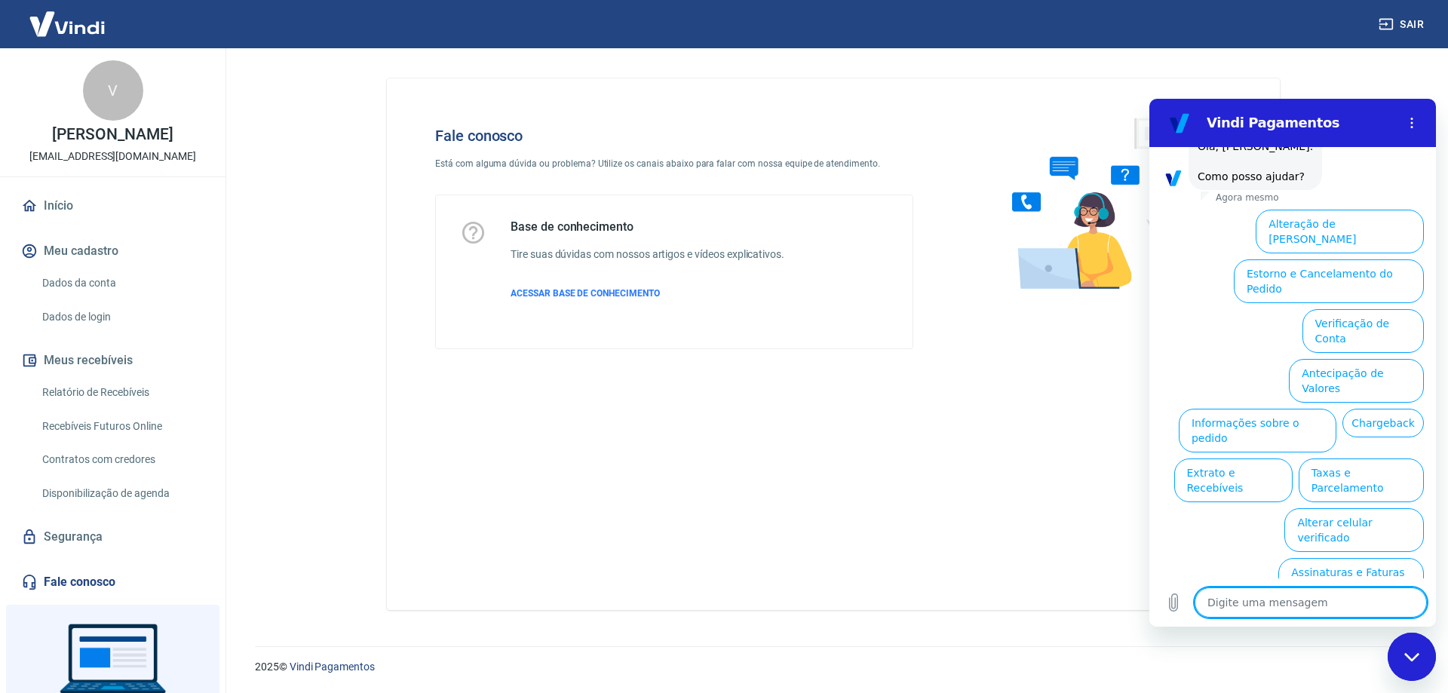
scroll to position [1381, 0]
click at [1278, 603] on textarea at bounding box center [1311, 603] width 232 height 30
paste textarea "falar com atendente"
type textarea "falar com atendente"
type textarea "x"
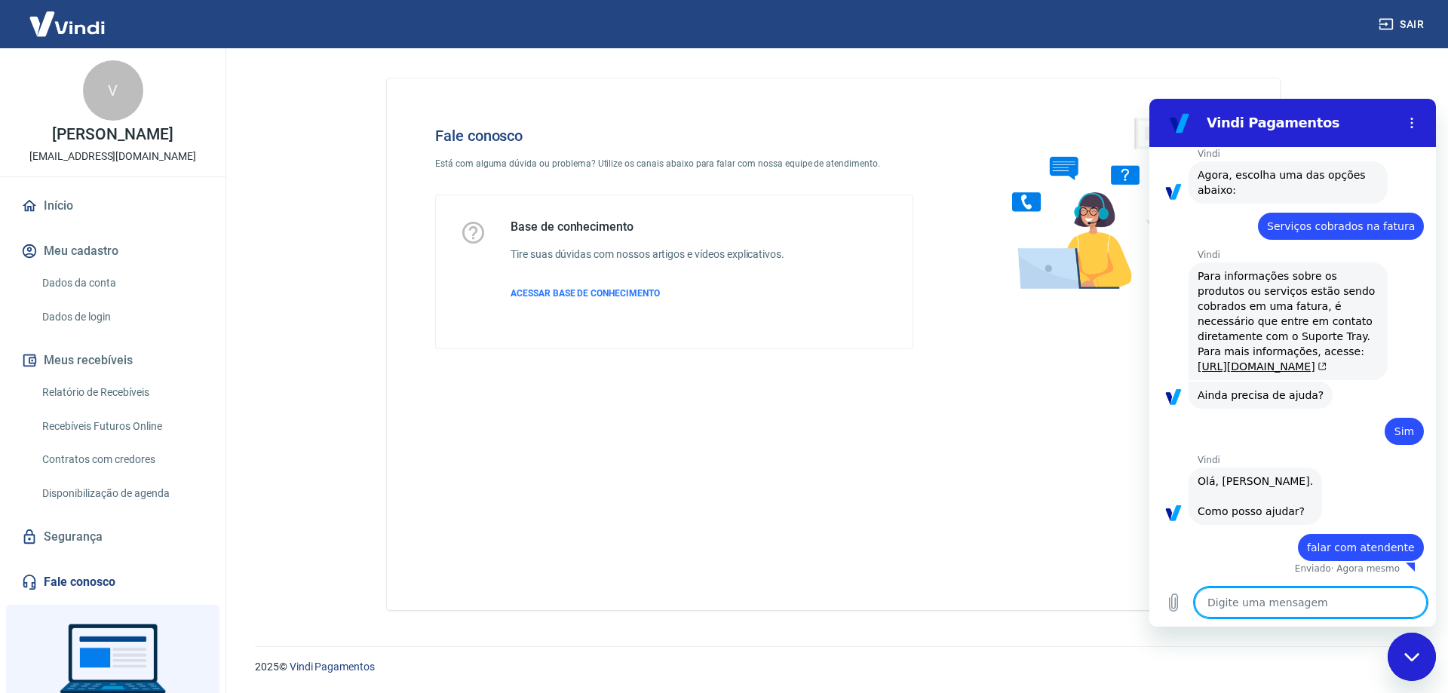
type textarea "x"
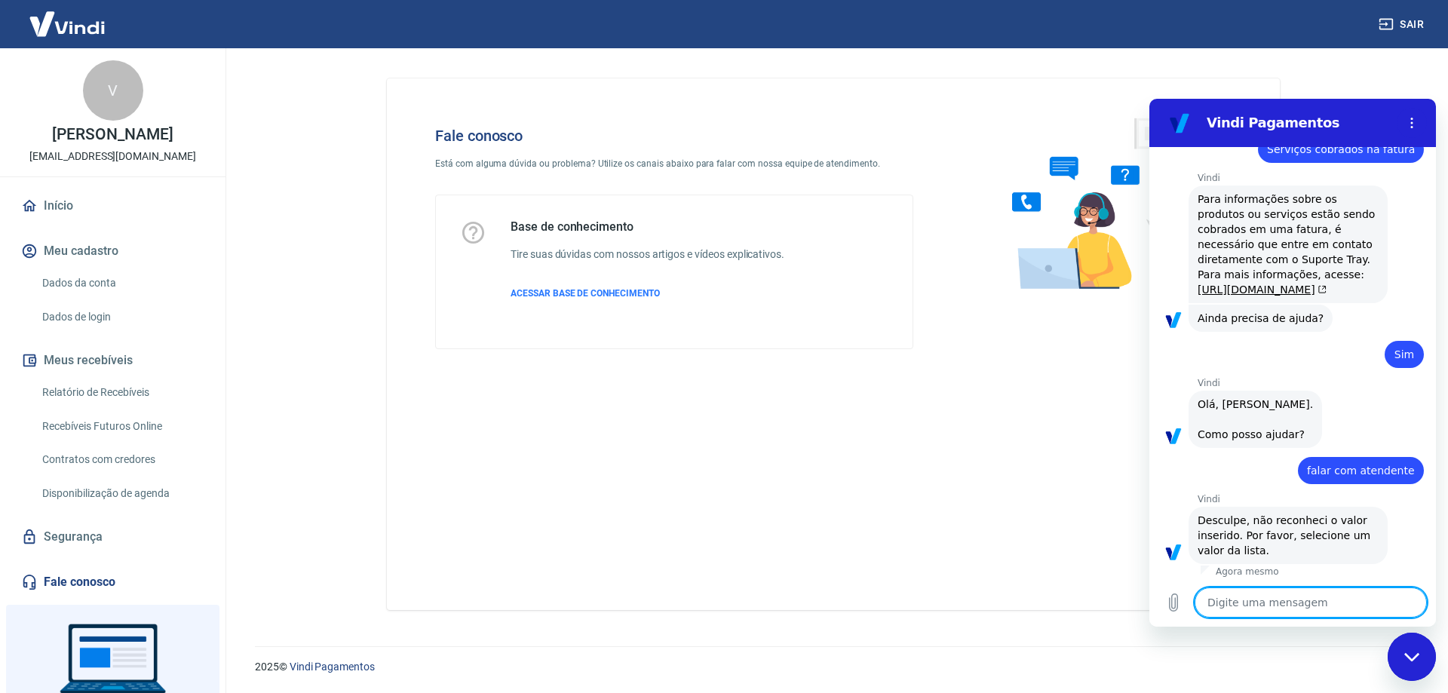
scroll to position [1185, 0]
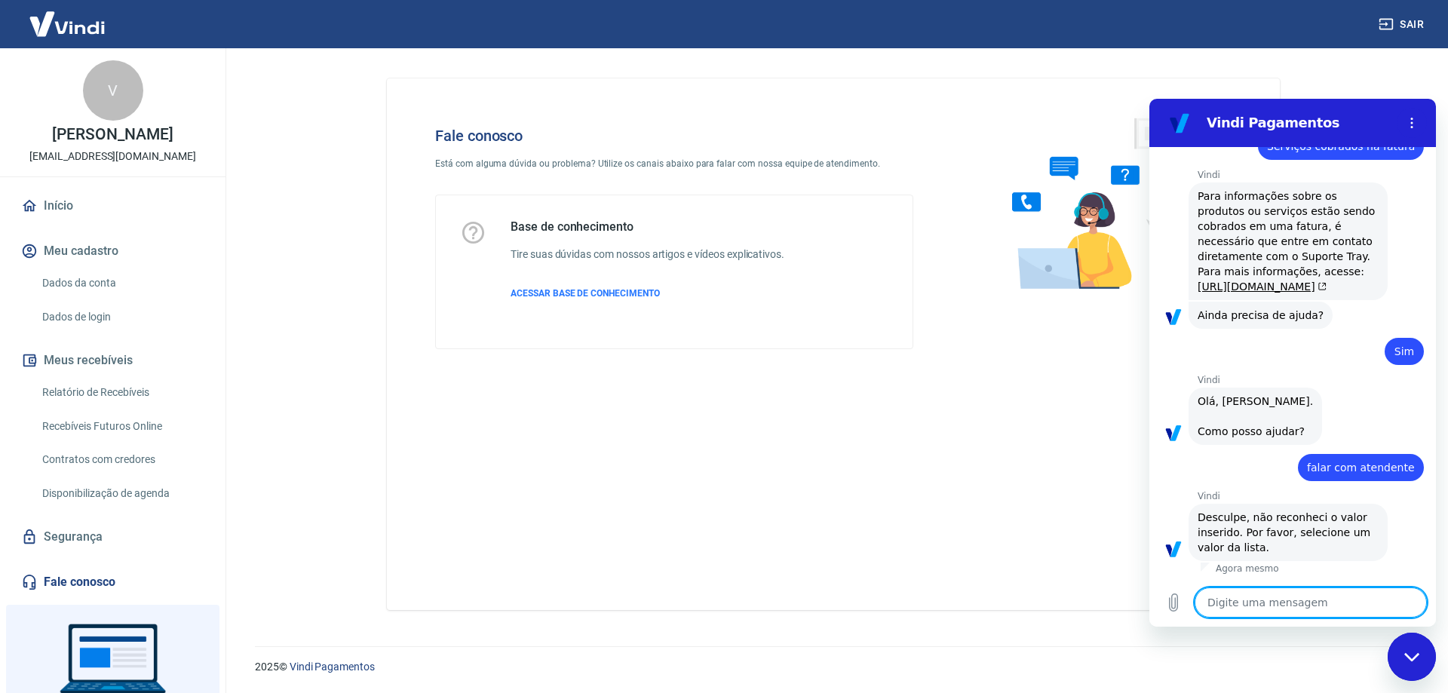
paste textarea "falar com atendente"
type textarea "falar com atendente"
type textarea "x"
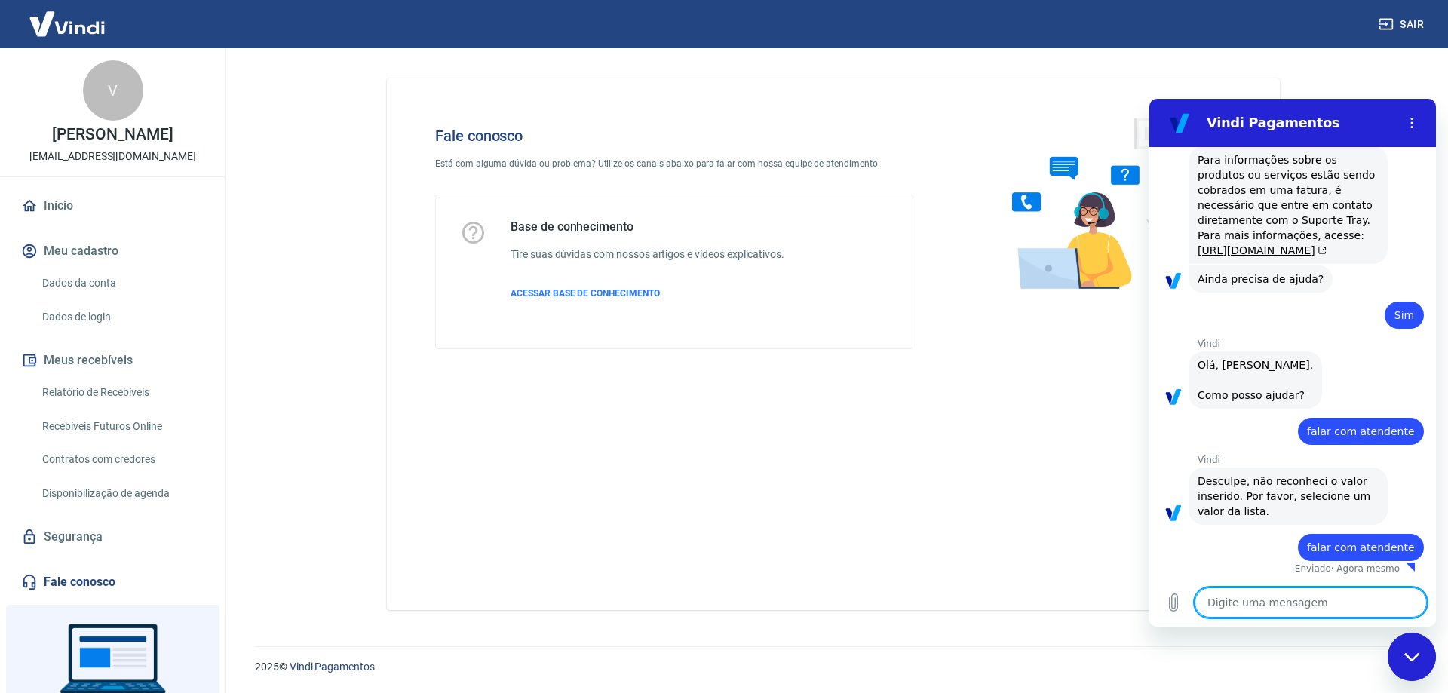
type textarea "x"
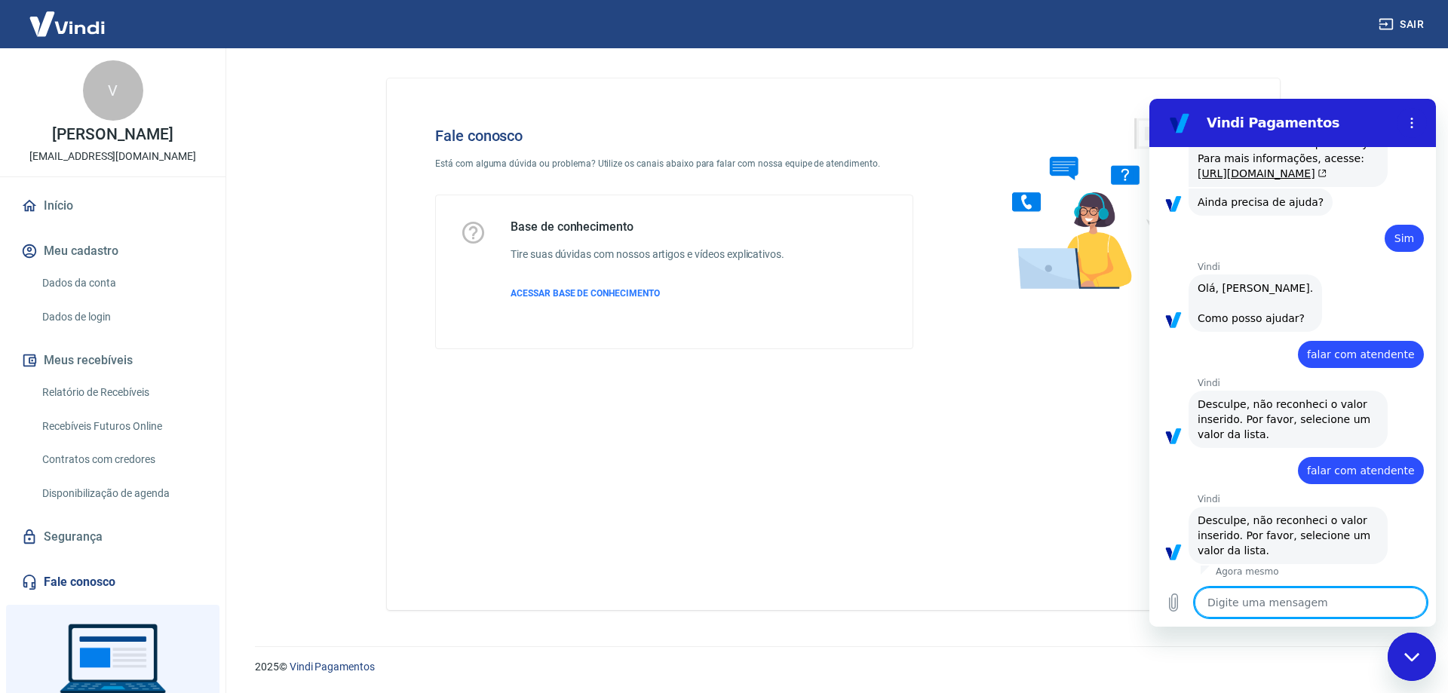
scroll to position [1301, 0]
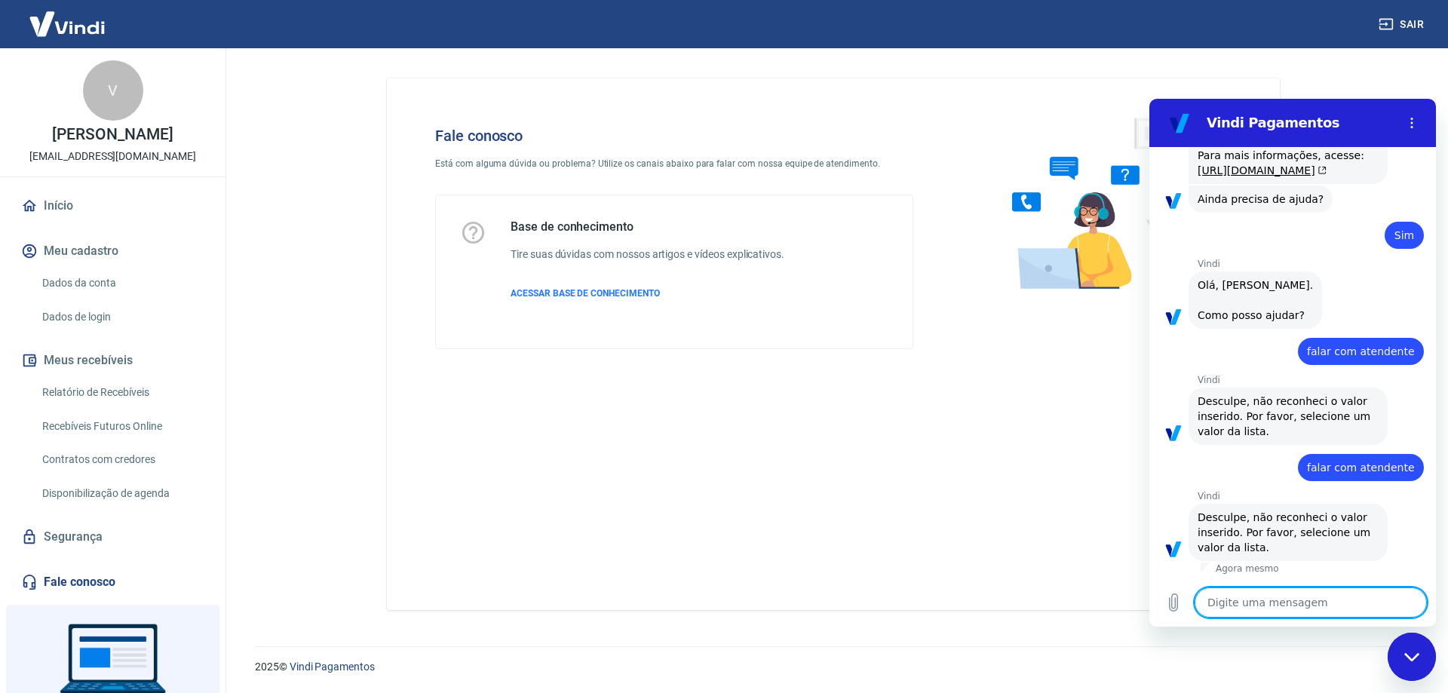
paste textarea "falar com atendente"
type textarea "falar com atendente"
type textarea "x"
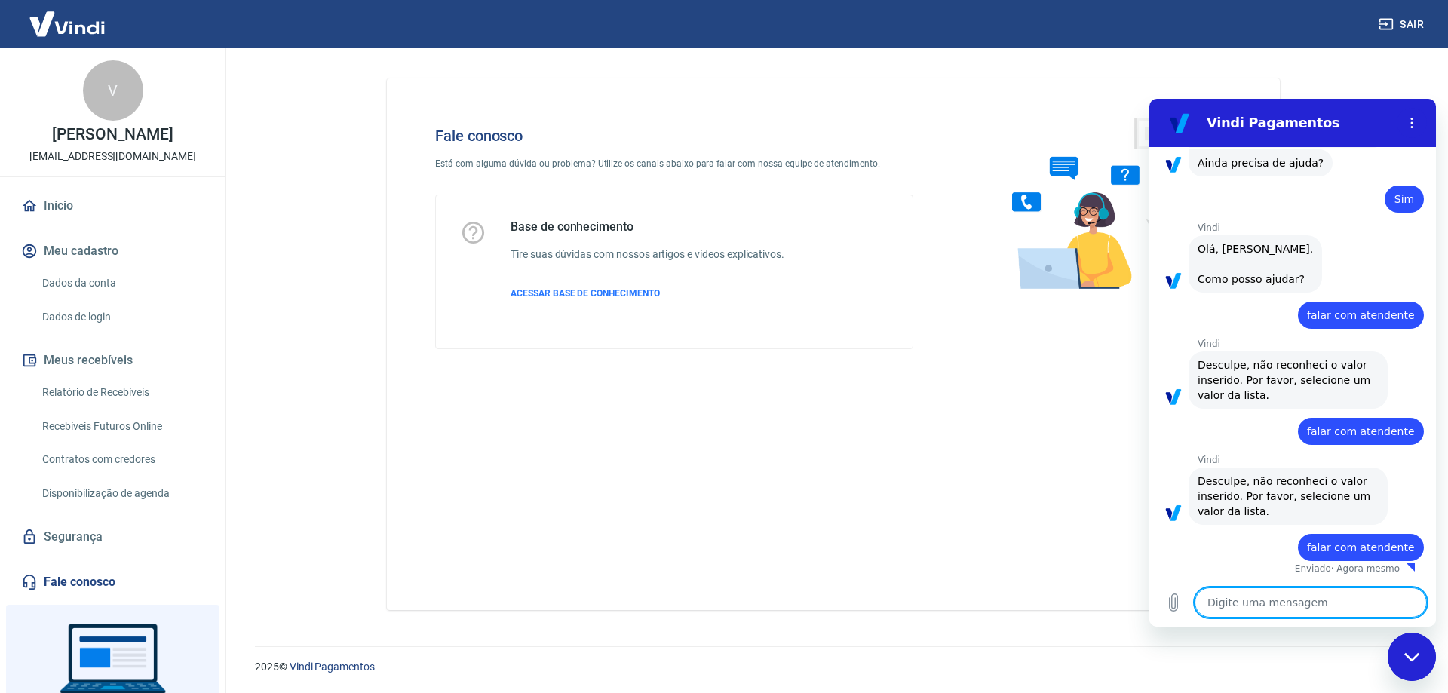
type textarea "x"
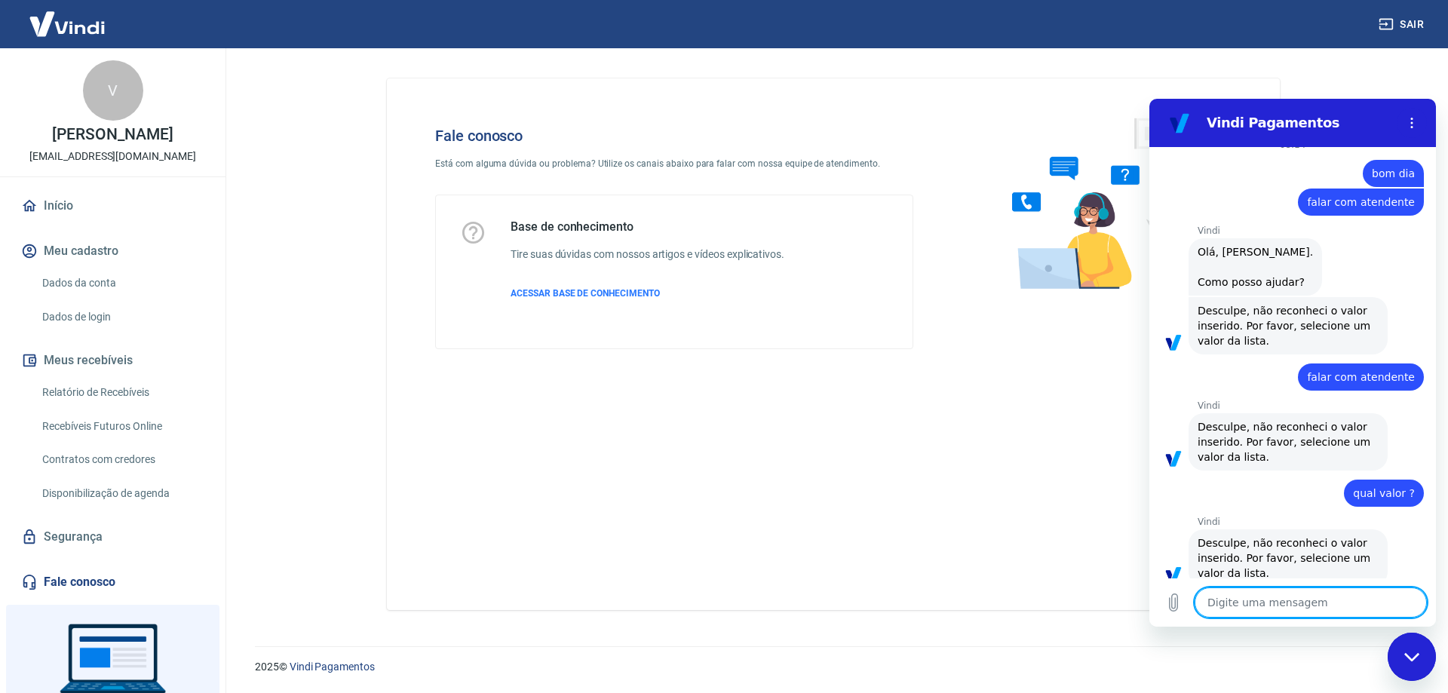
scroll to position [0, 0]
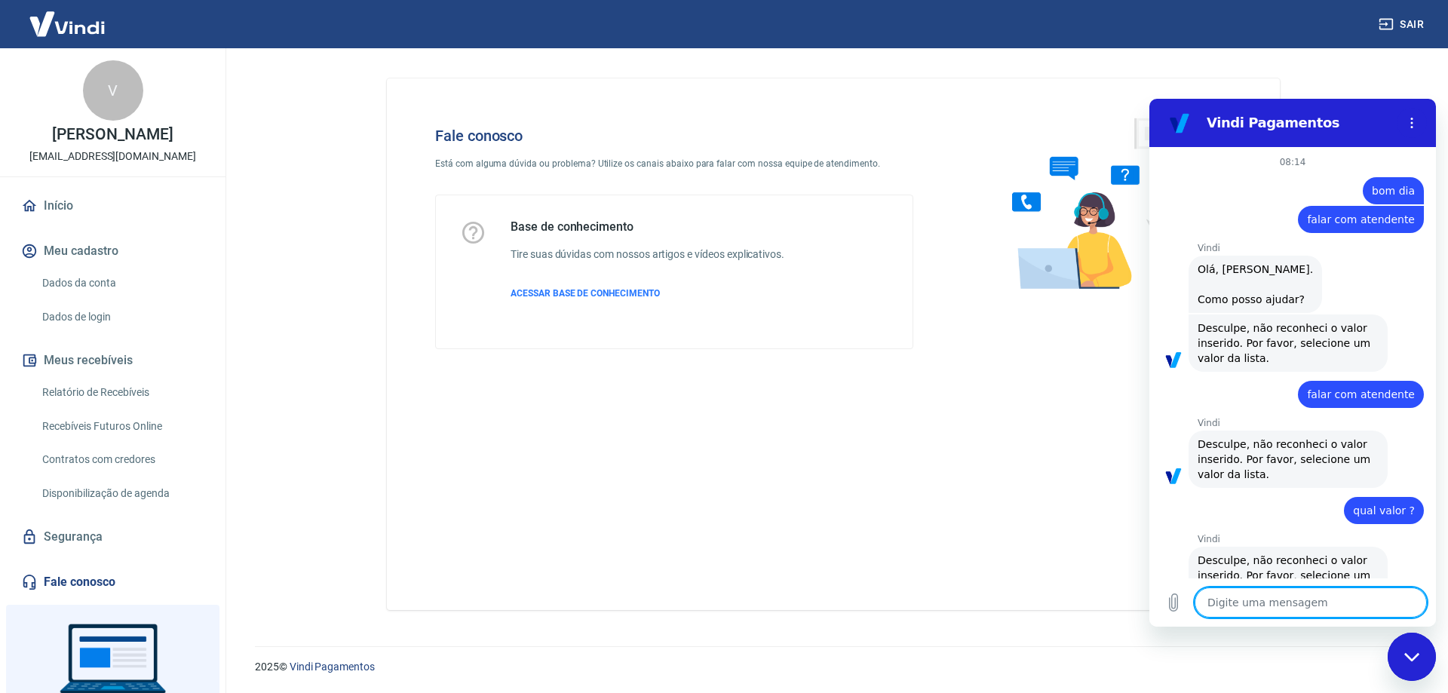
click at [1306, 603] on textarea at bounding box center [1311, 603] width 232 height 30
type textarea "o"
type textarea "x"
type textarea "ol"
type textarea "x"
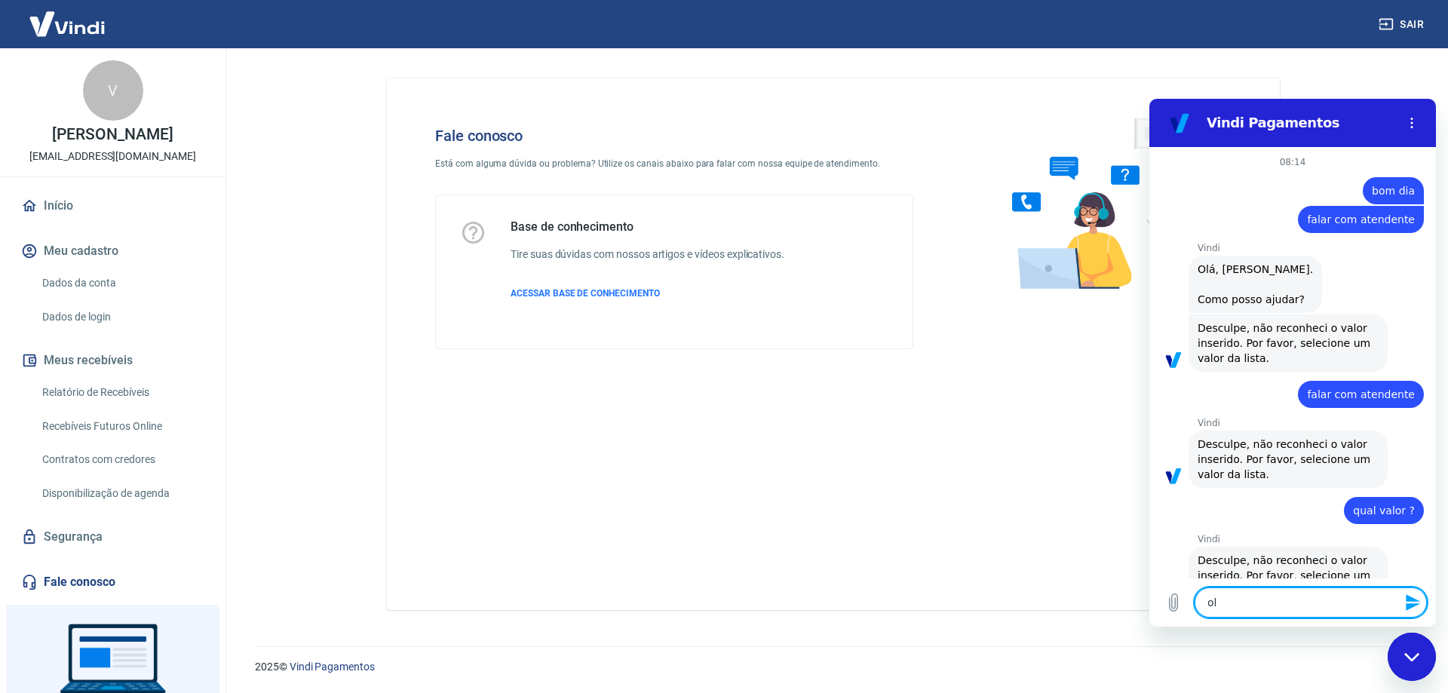
type textarea "ol´p"
type textarea "x"
type textarea "ol´pa"
type textarea "x"
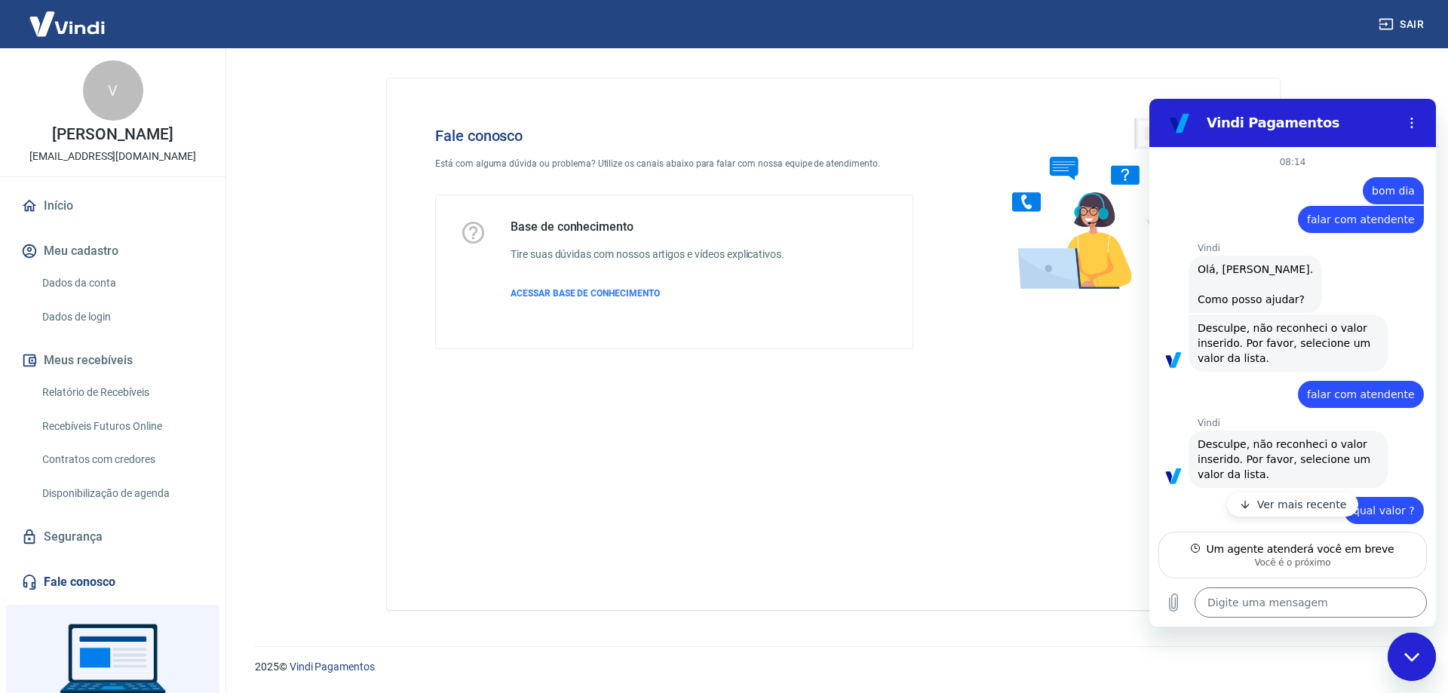
type textarea "x"
click at [1242, 556] on icon "button" at bounding box center [1245, 557] width 12 height 12
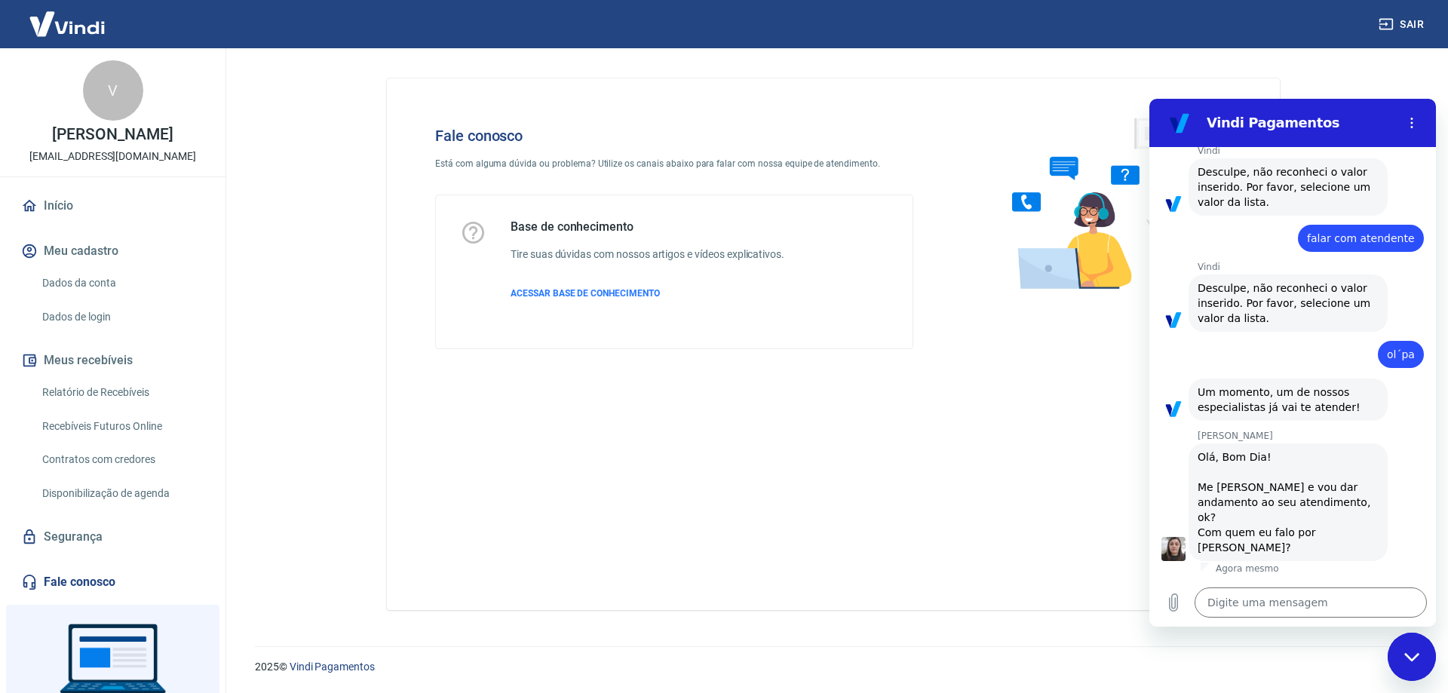
scroll to position [1632, 0]
click at [1244, 606] on textarea at bounding box center [1311, 603] width 232 height 30
type textarea "B"
type textarea "x"
type textarea "Bo"
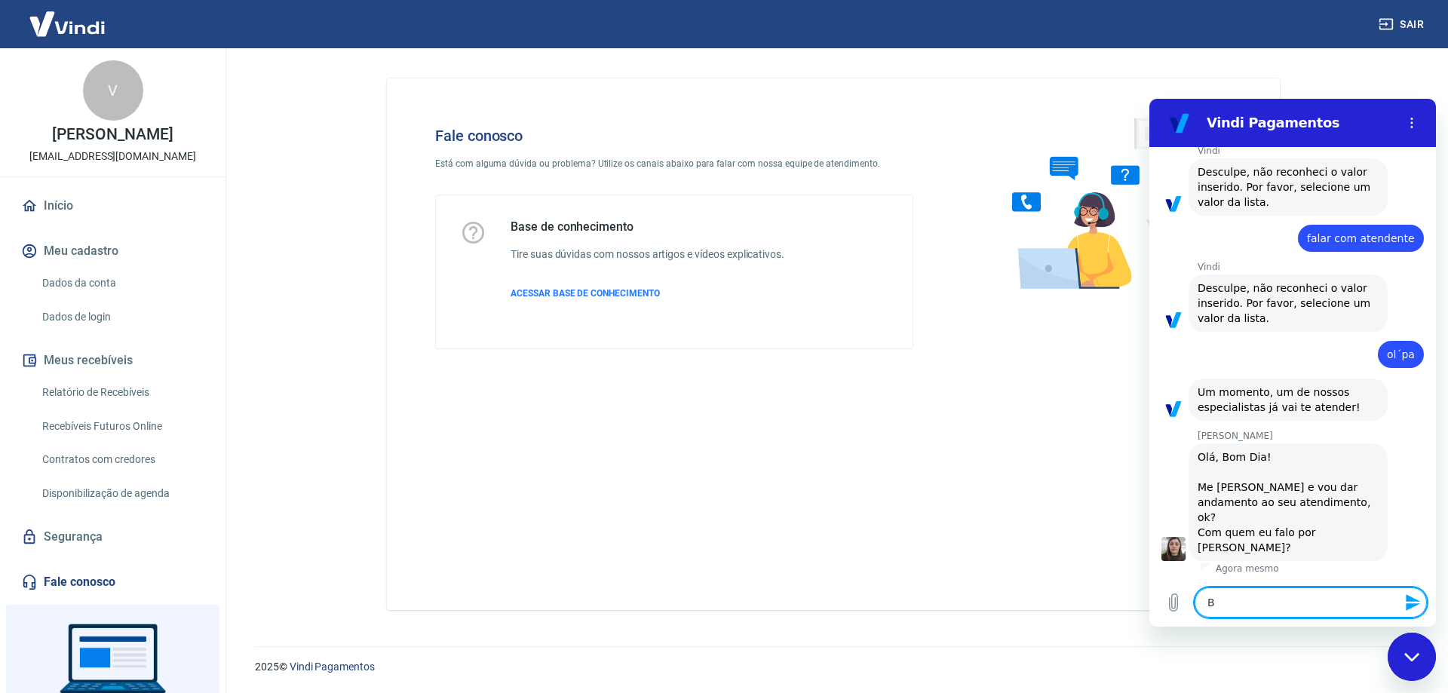
type textarea "x"
type textarea "Bom"
type textarea "x"
type textarea "Bom"
type textarea "x"
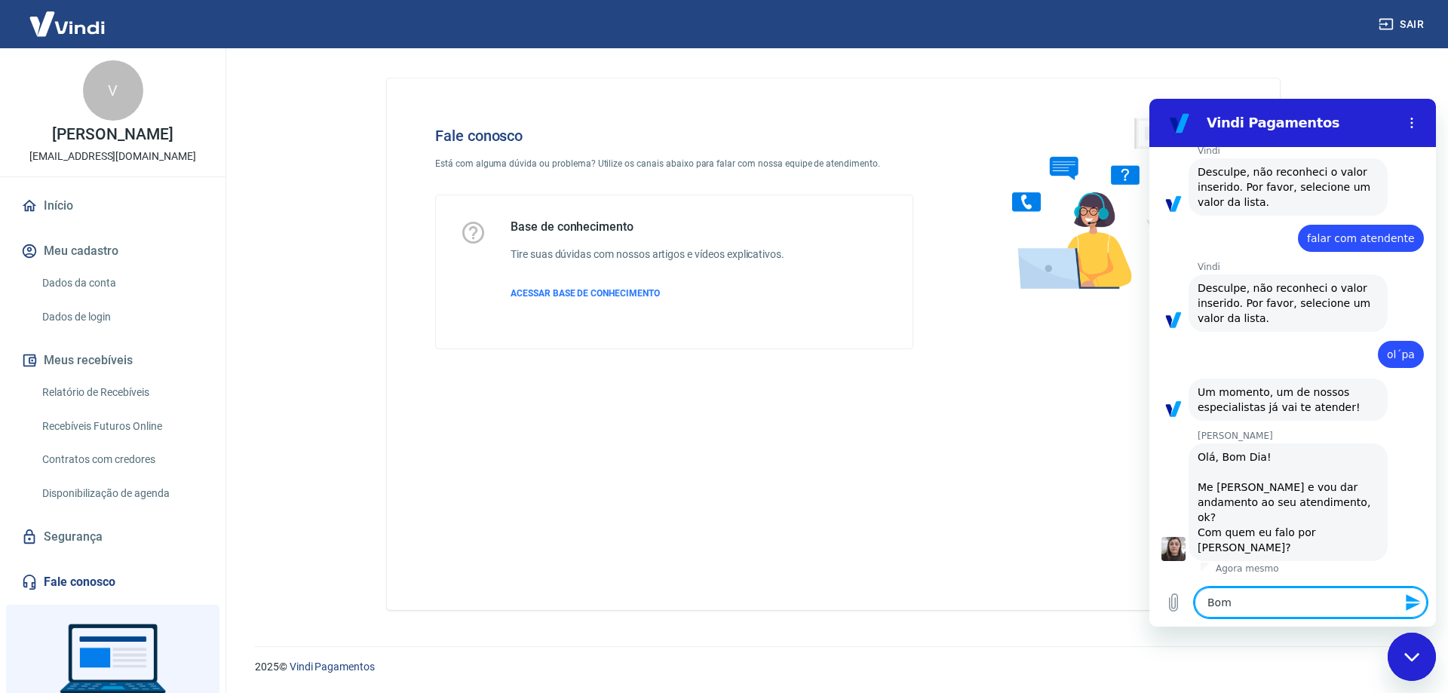
type textarea "Bom d"
type textarea "x"
type textarea "Bom di"
type textarea "x"
type textarea "Bom dia"
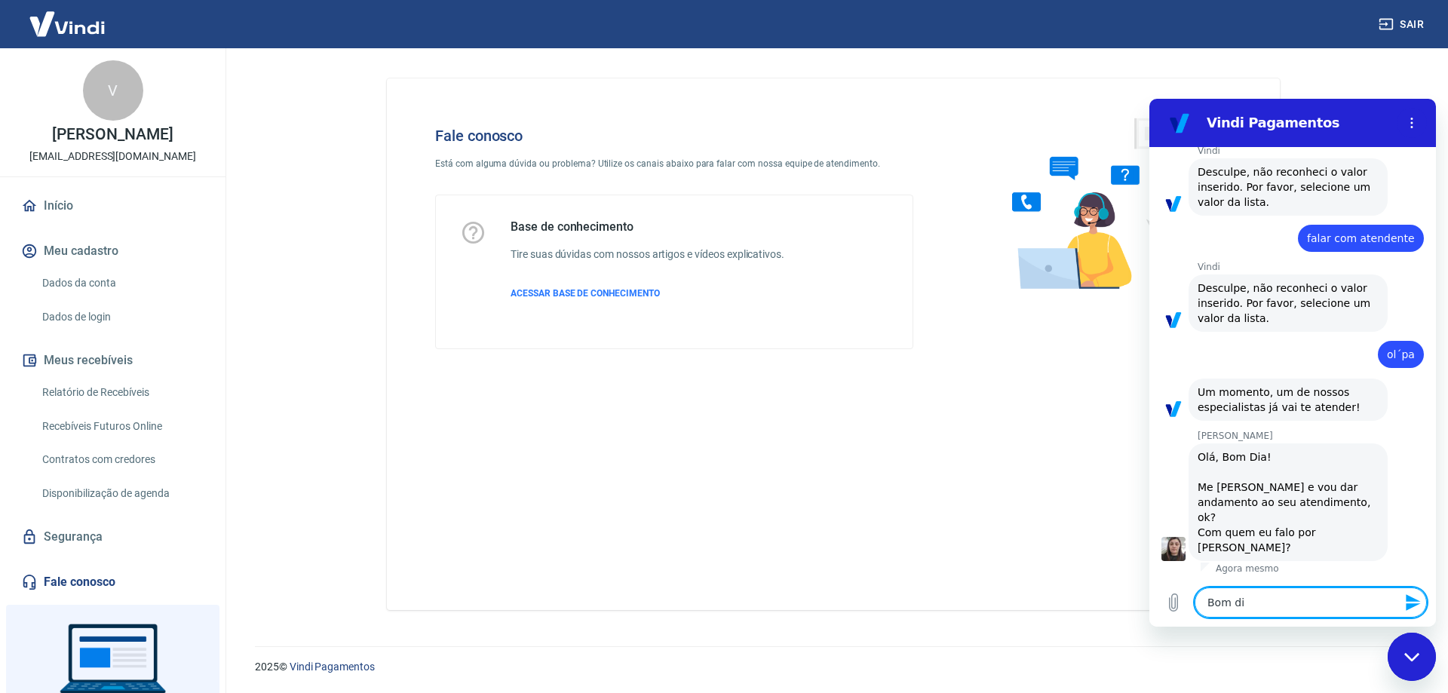
type textarea "x"
type textarea "Bom dia!"
type textarea "x"
type textarea "Bom dia!"
type textarea "x"
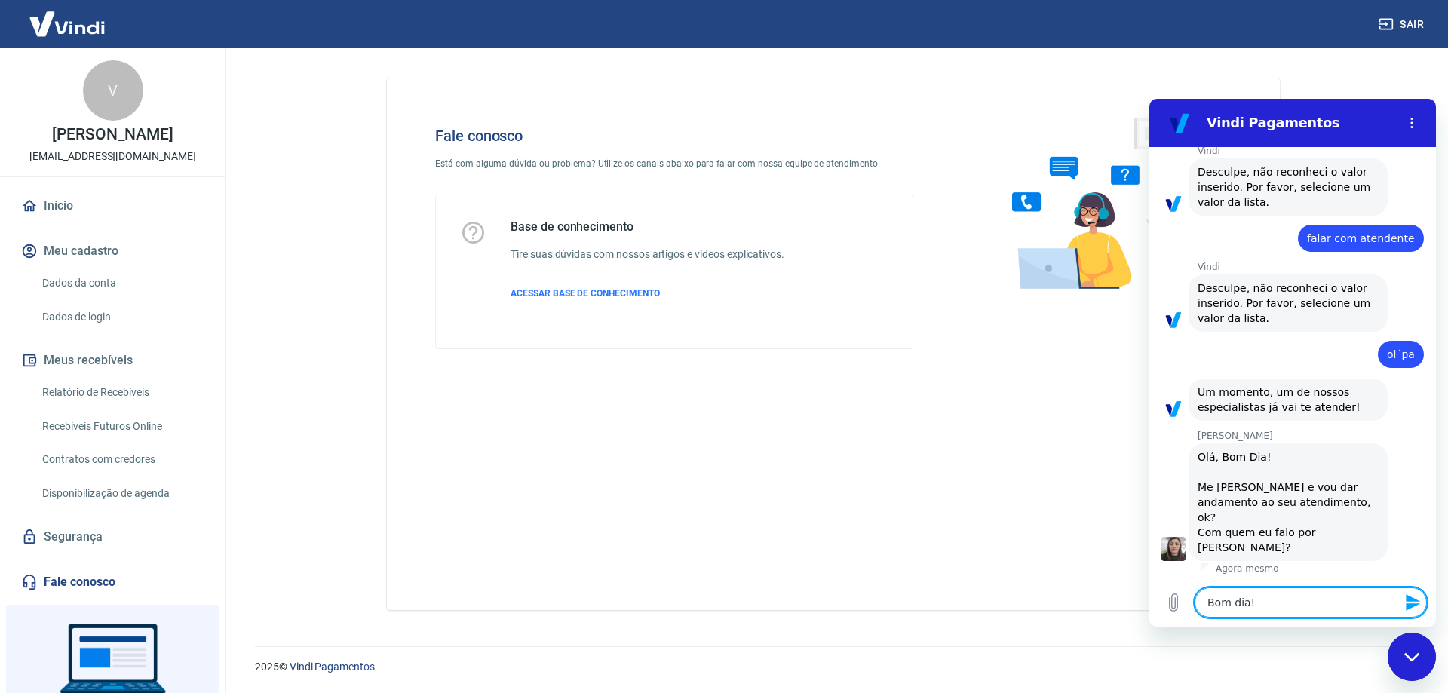
type textarea "Bom dia! T"
type textarea "x"
type textarea "Bom dia! Tu"
type textarea "x"
type textarea "Bom dia! Tud"
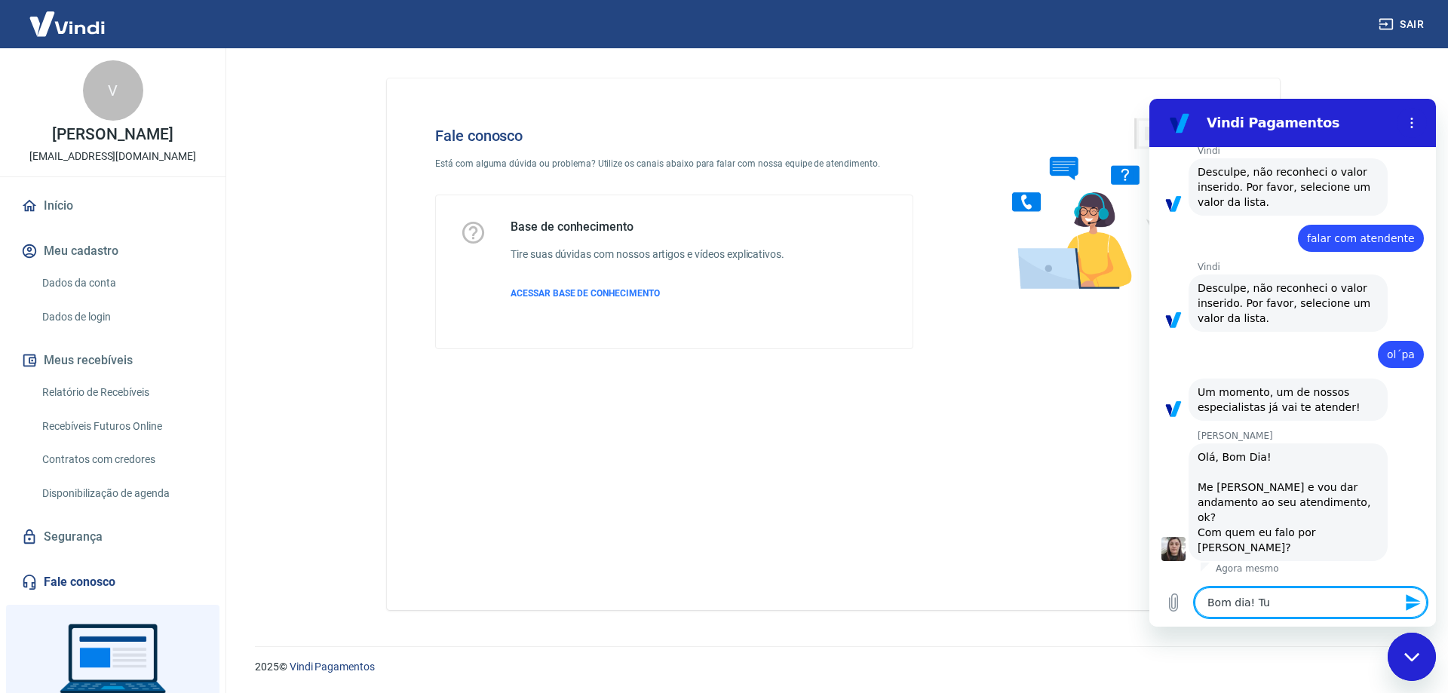
type textarea "x"
type textarea "Bom dia! Tudo"
type textarea "x"
type textarea "Bom dia! Tudo"
type textarea "x"
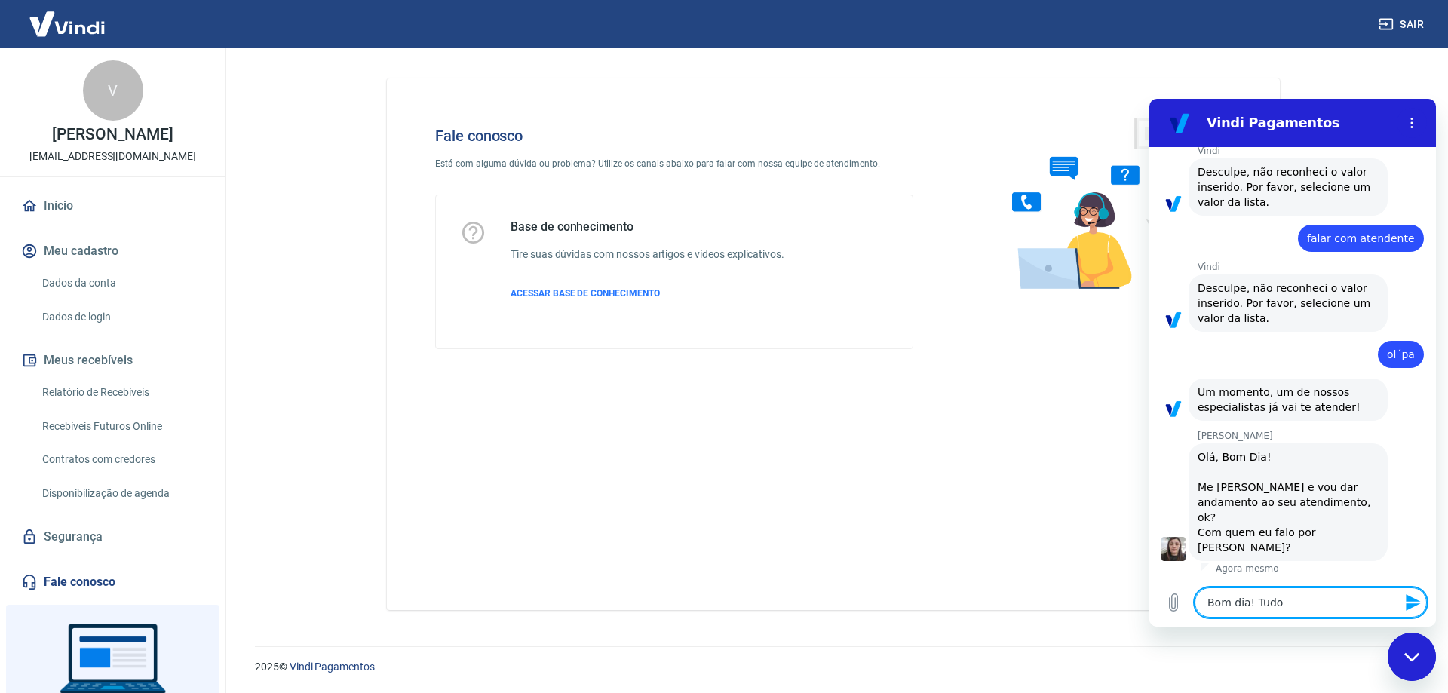
type textarea "Bom dia! Tudo b"
type textarea "x"
type textarea "Bom dia! Tudo be"
type textarea "x"
type textarea "Bom dia! Tudo bem"
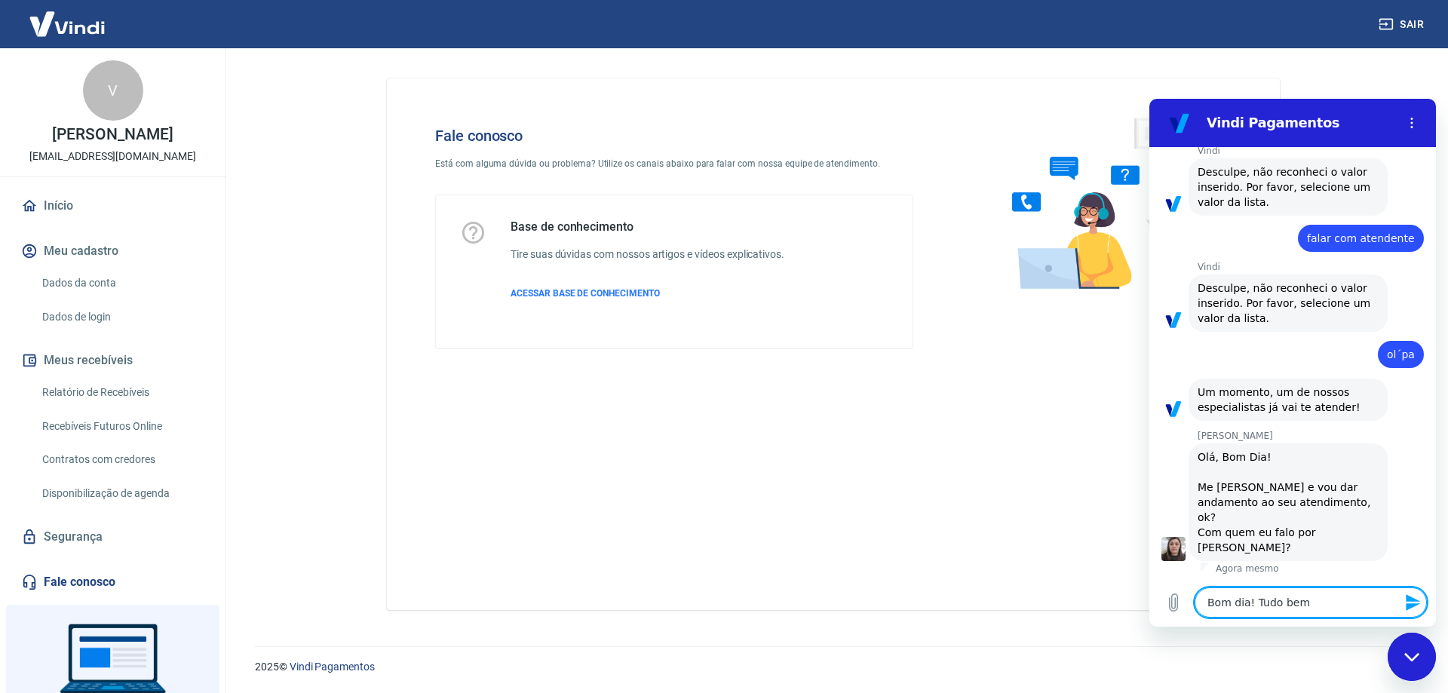
type textarea "x"
type textarea "Bom dia! Tudo bem"
type textarea "x"
type textarea "Bom dia! Tudo bem ?"
type textarea "x"
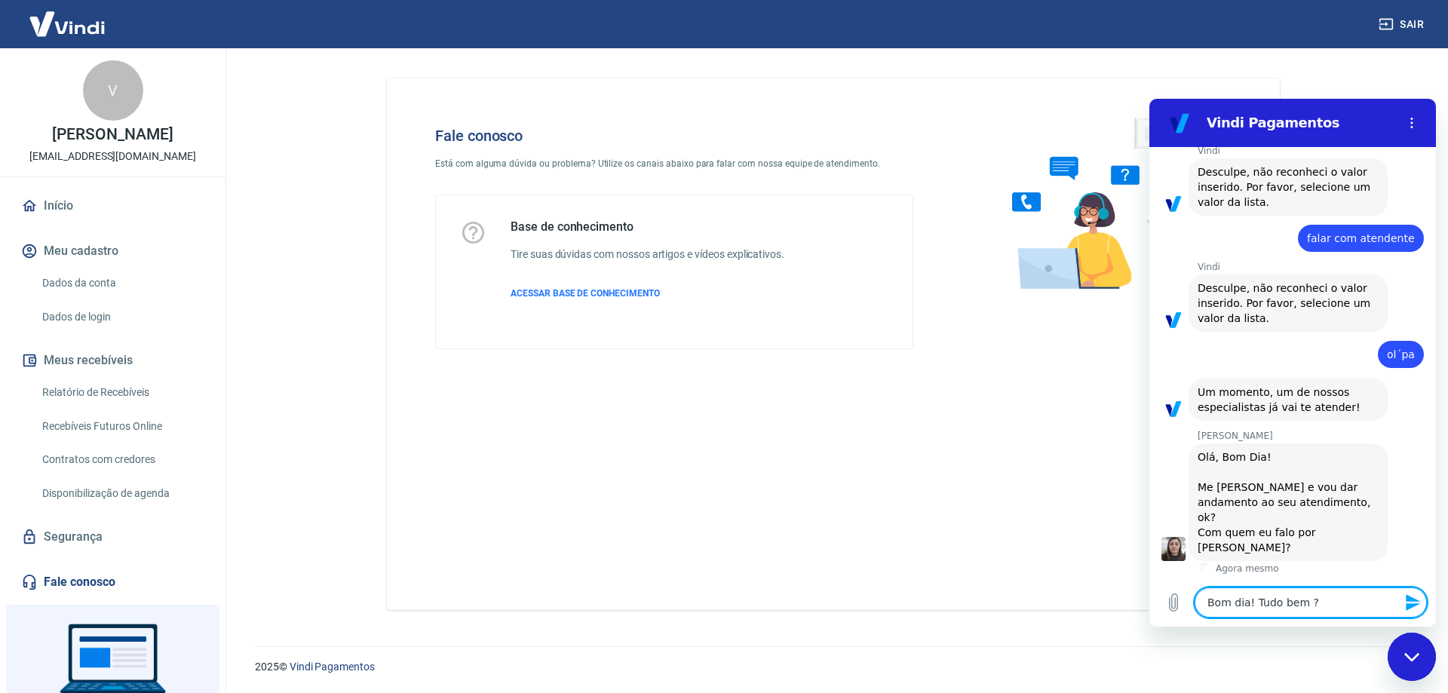
type textarea "Bom dia! Tudo bem ?"
type textarea "x"
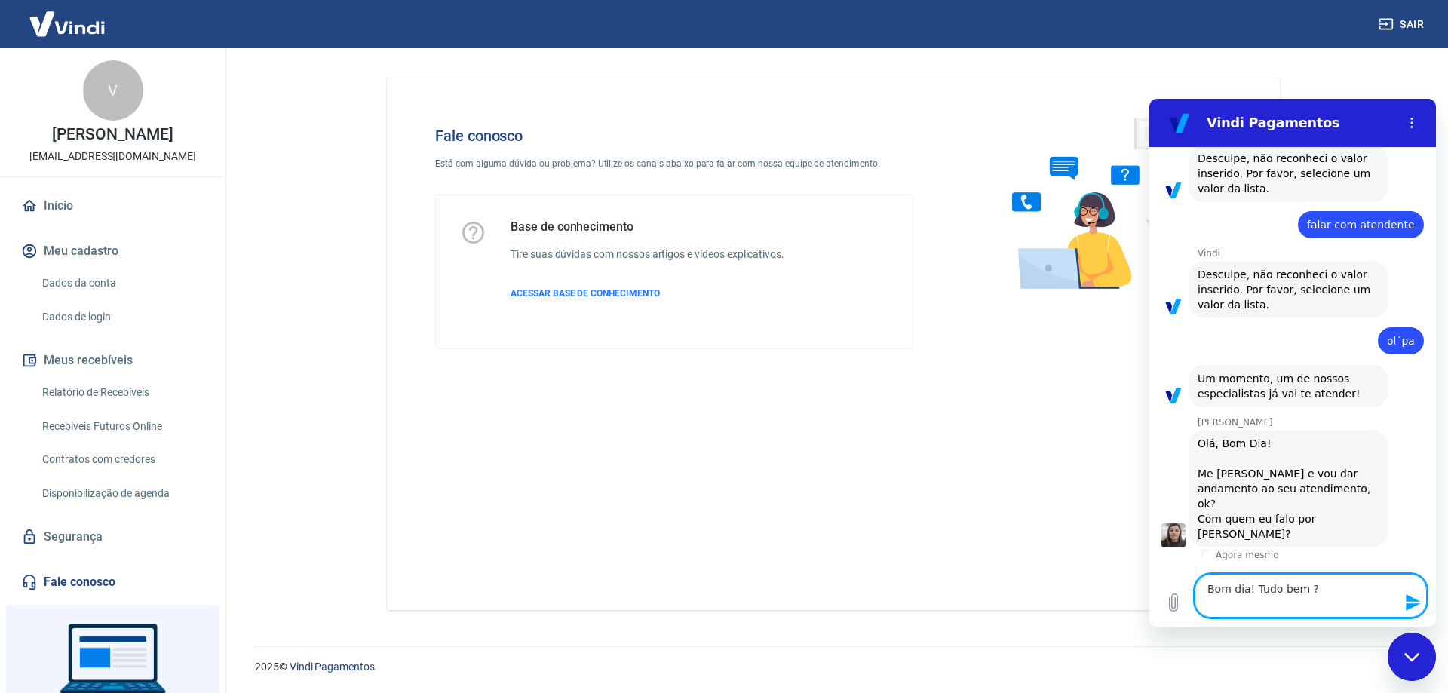
type textarea "Bom dia! Tudo bem ?"
type textarea "x"
type textarea "Bom dia! Tudo bem ? P"
type textarea "x"
type textarea "Bom dia! Tudo bem ? Pr"
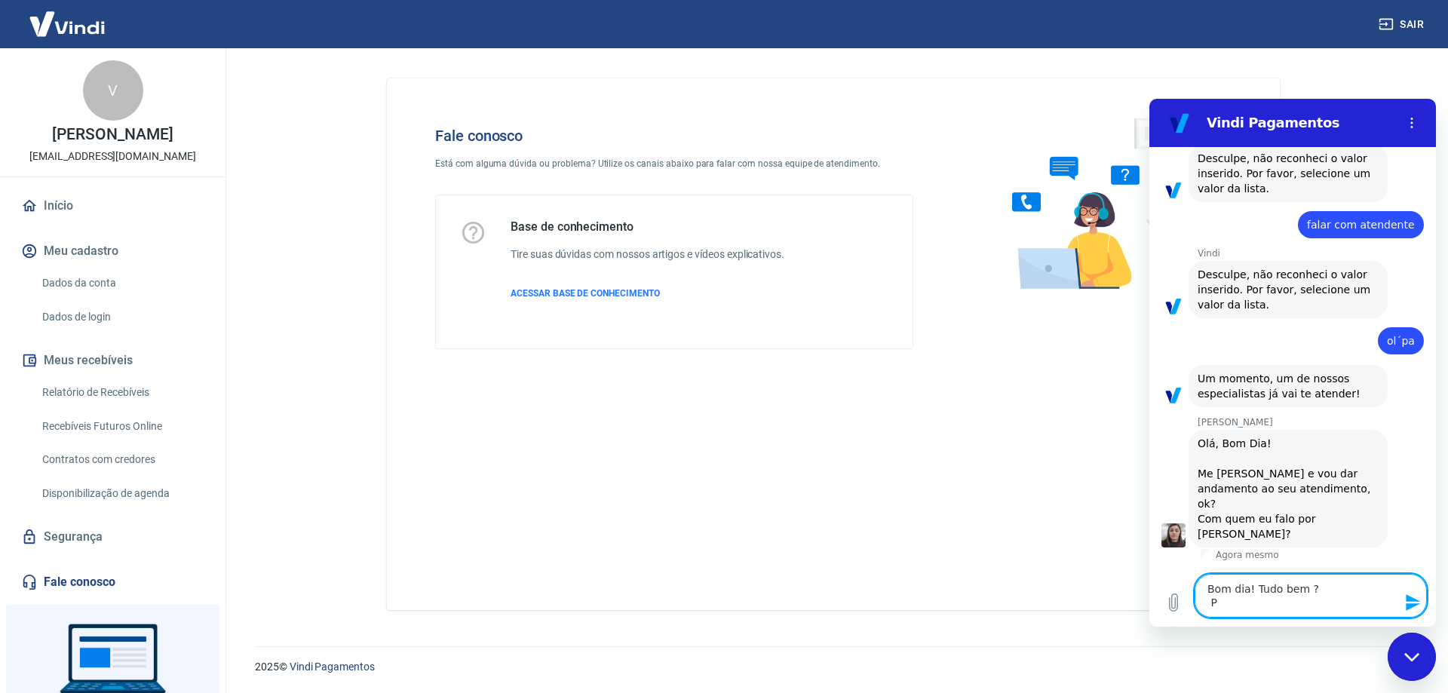
type textarea "x"
type textarea "Bom dia! Tudo bem ? Pre"
type textarea "x"
type textarea "Bom dia! Tudo bem ? Prec"
type textarea "x"
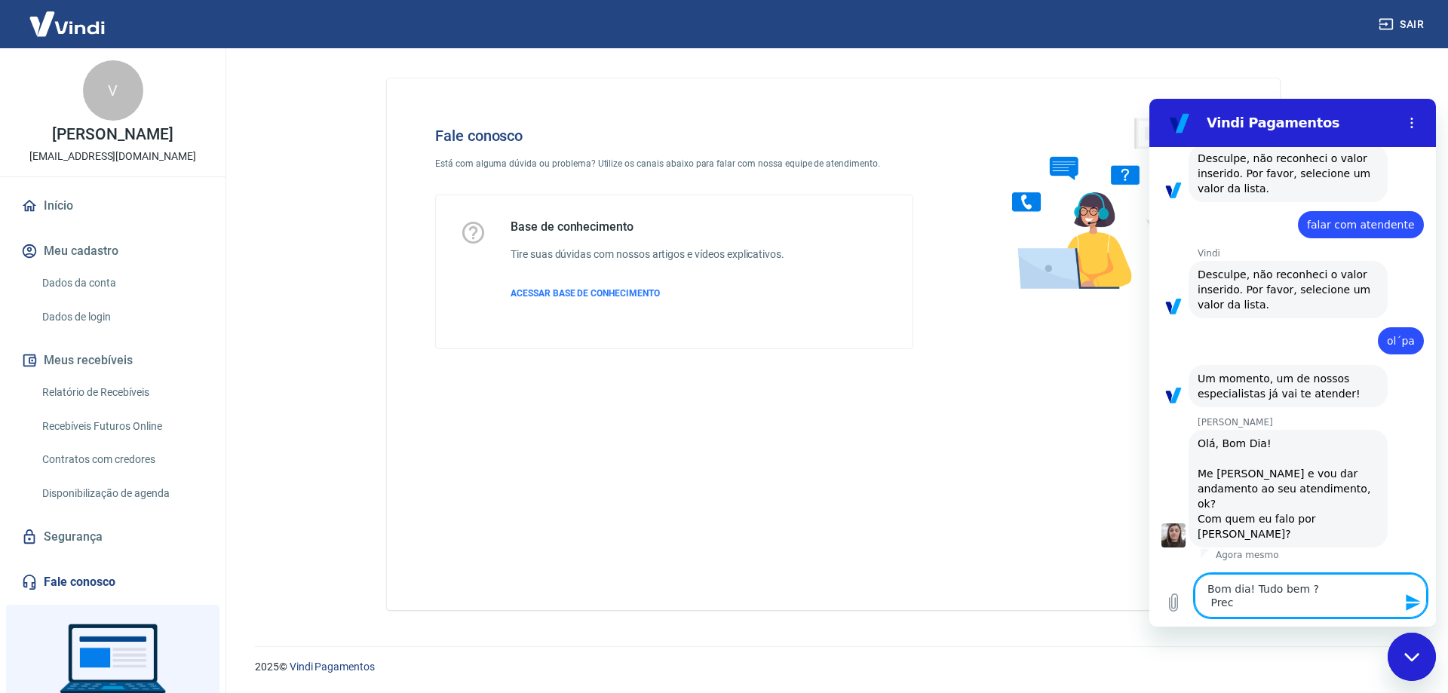
type textarea "Bom dia! Tudo bem ? Preci"
type textarea "x"
type textarea "Bom dia! Tudo bem ? Precis"
type textarea "x"
type textarea "Bom dia! Tudo bem ? Preciso"
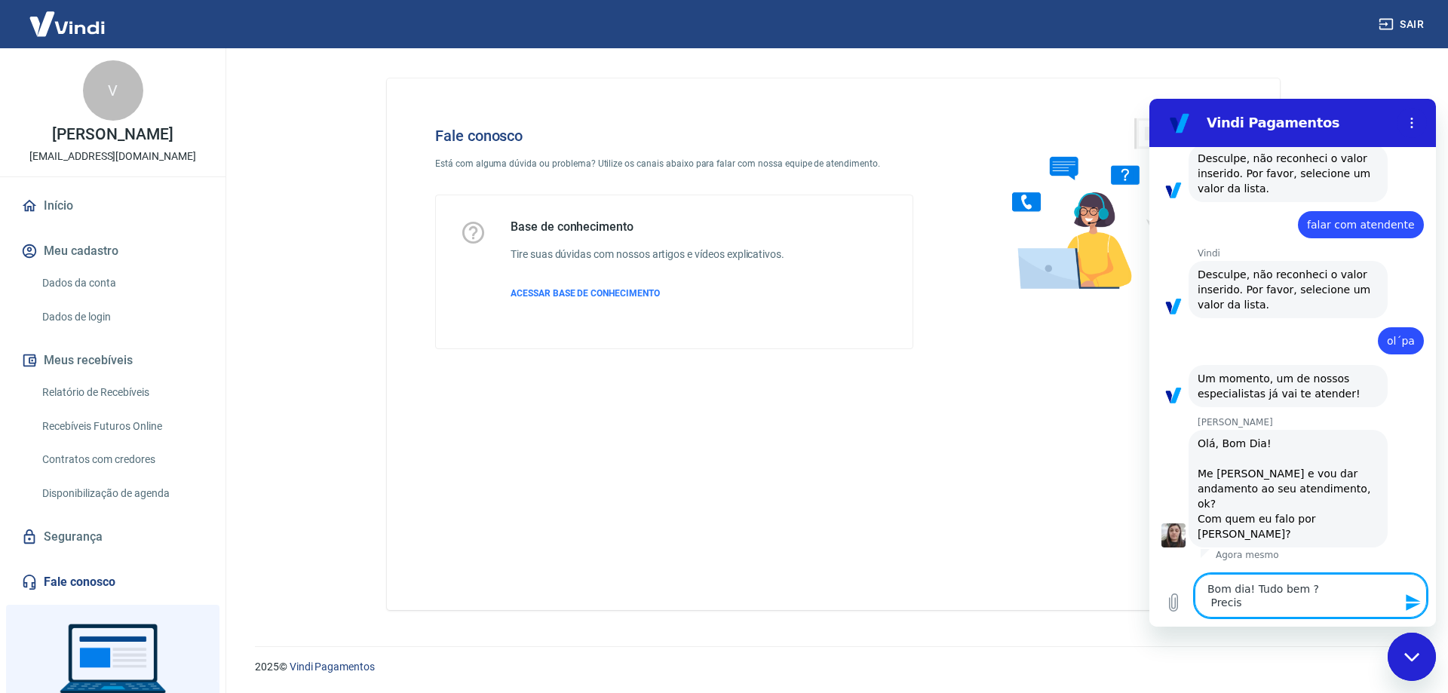
type textarea "x"
type textarea "Bom dia! Tudo bem ? Preciso"
type textarea "x"
type textarea "Bom dia! Tudo bem ? Preciso e"
type textarea "x"
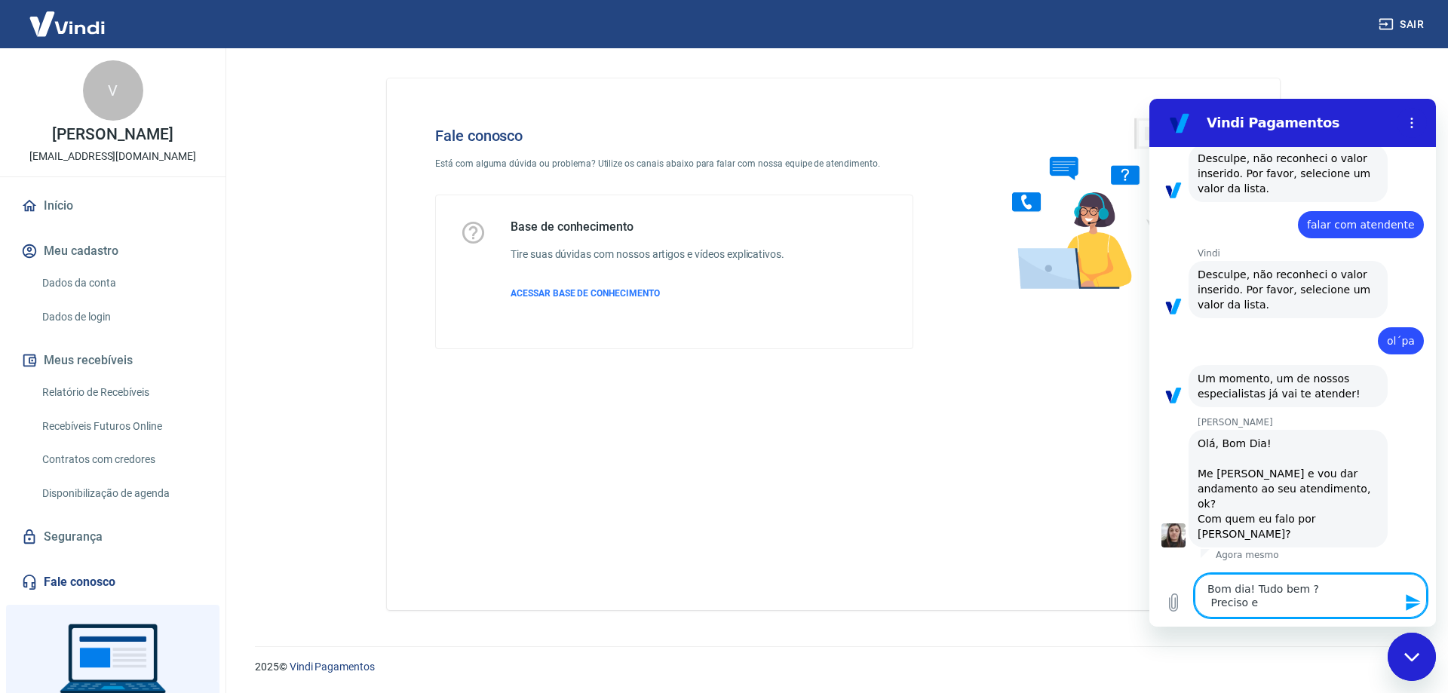
type textarea "Bom dia! Tudo bem ? Preciso es"
type textarea "x"
type textarea "Bom dia! Tudo bem ? Preciso esc"
type textarea "x"
type textarea "Bom dia! Tudo bem ? Preciso escl"
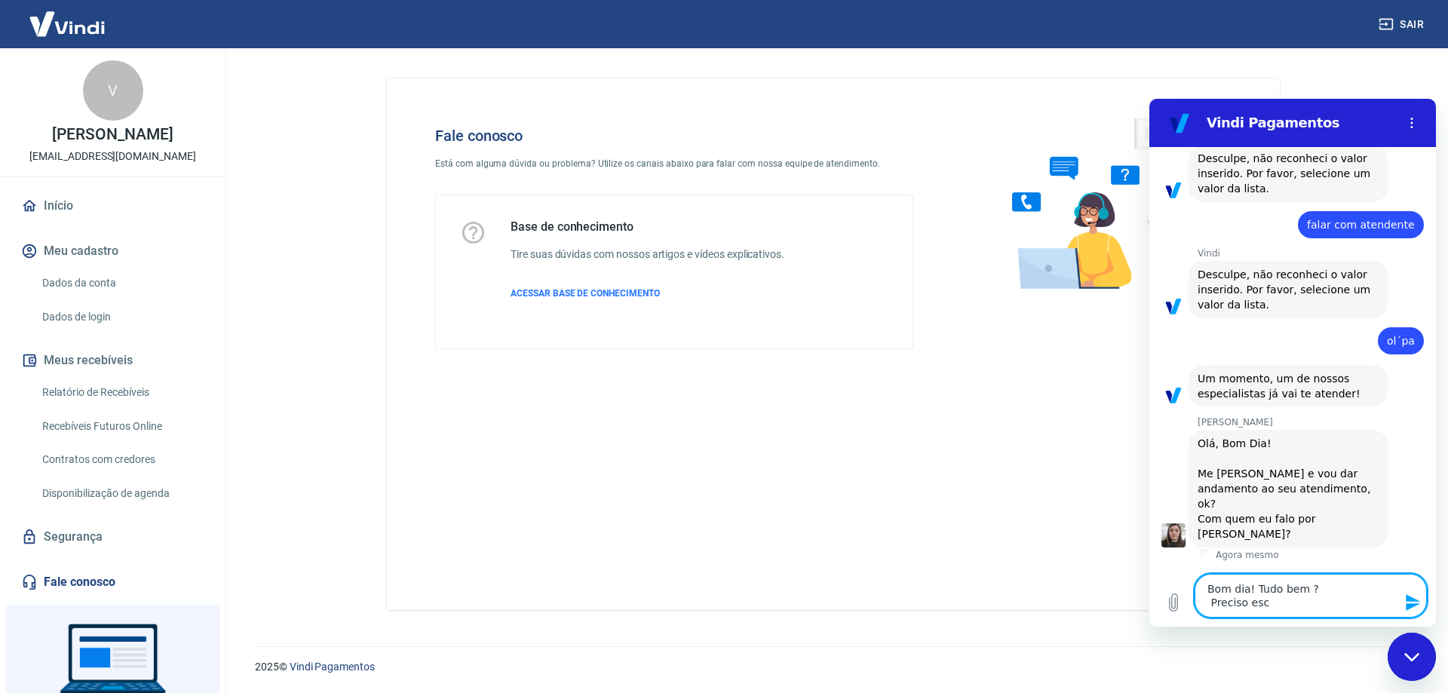
type textarea "x"
type textarea "Bom dia! Tudo bem ? Preciso escla"
type textarea "x"
type textarea "Bom dia! Tudo bem ? Preciso esclar"
type textarea "x"
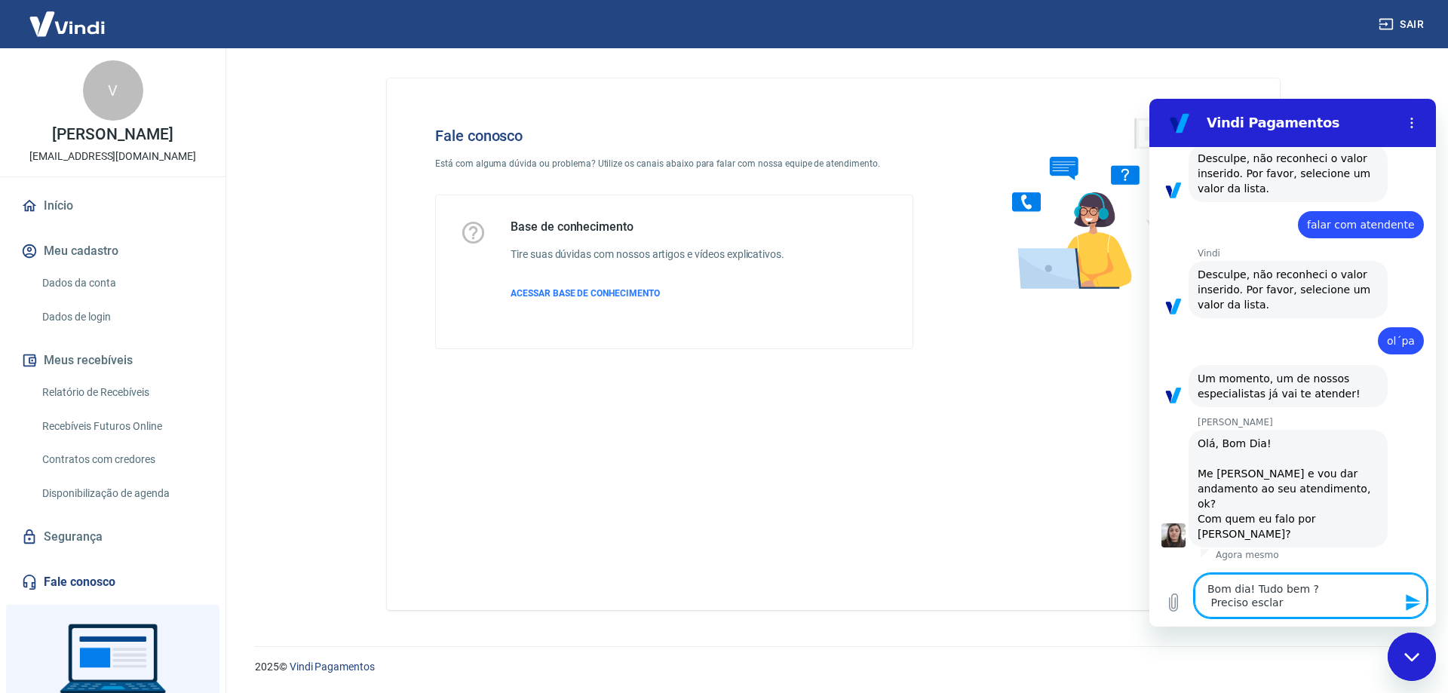
type textarea "Bom dia! Tudo bem ? Preciso esclare"
type textarea "x"
type textarea "Bom dia! Tudo bem ? Preciso esclarec"
type textarea "x"
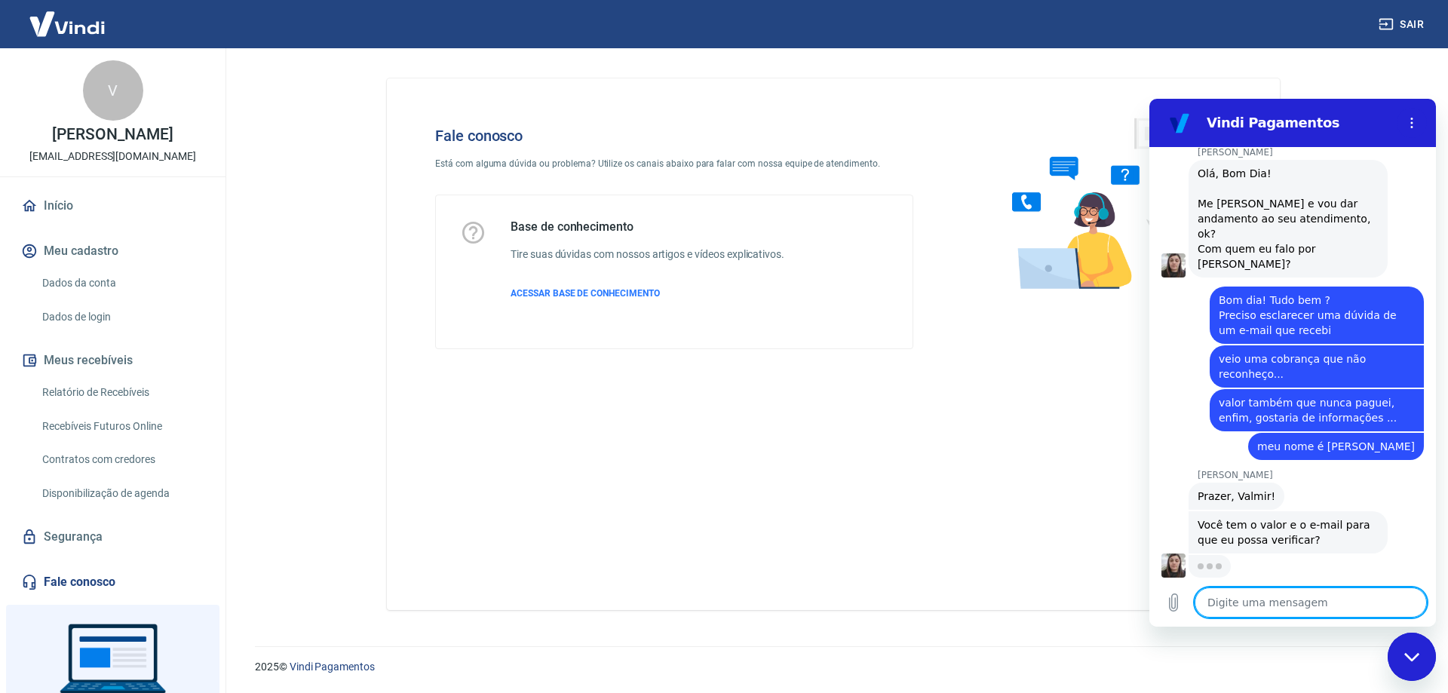
scroll to position [1915, 0]
click at [1326, 597] on textarea at bounding box center [1311, 603] width 232 height 30
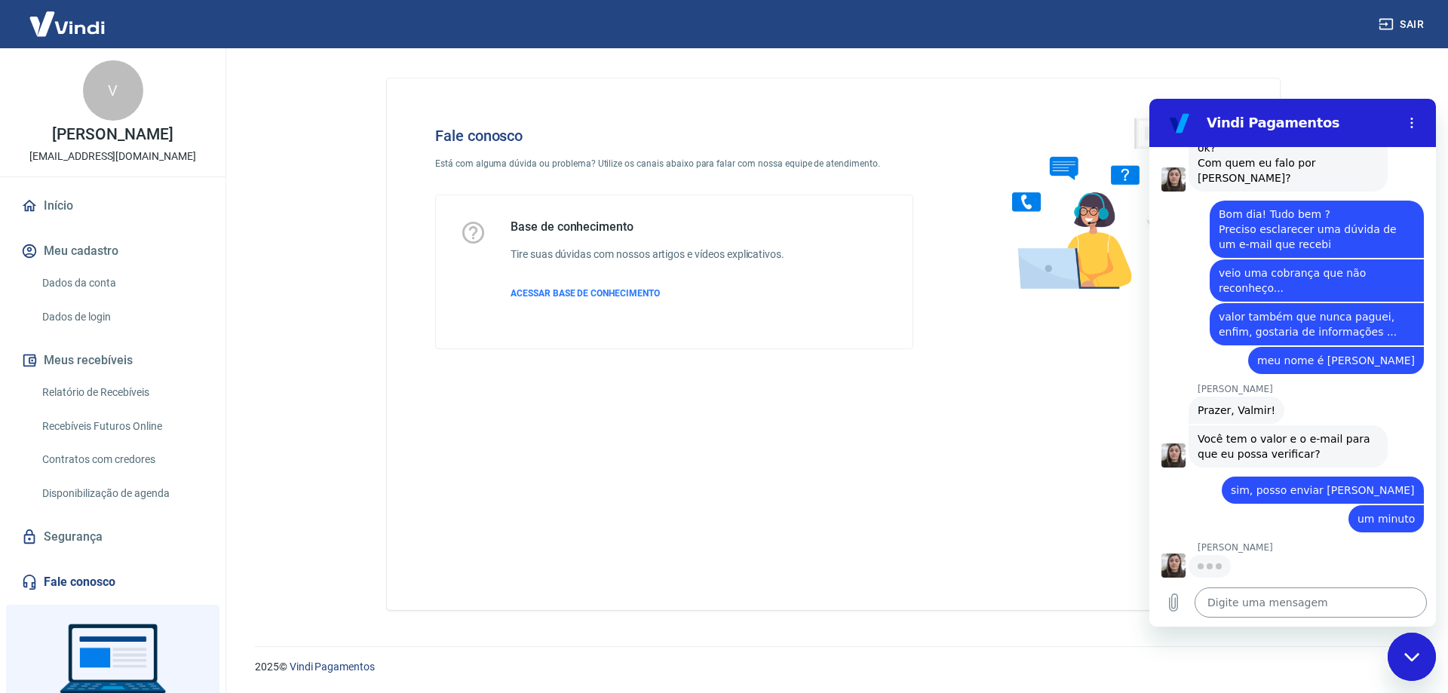
scroll to position [2001, 0]
click at [1172, 601] on icon "Carregar arquivo" at bounding box center [1174, 602] width 8 height 17
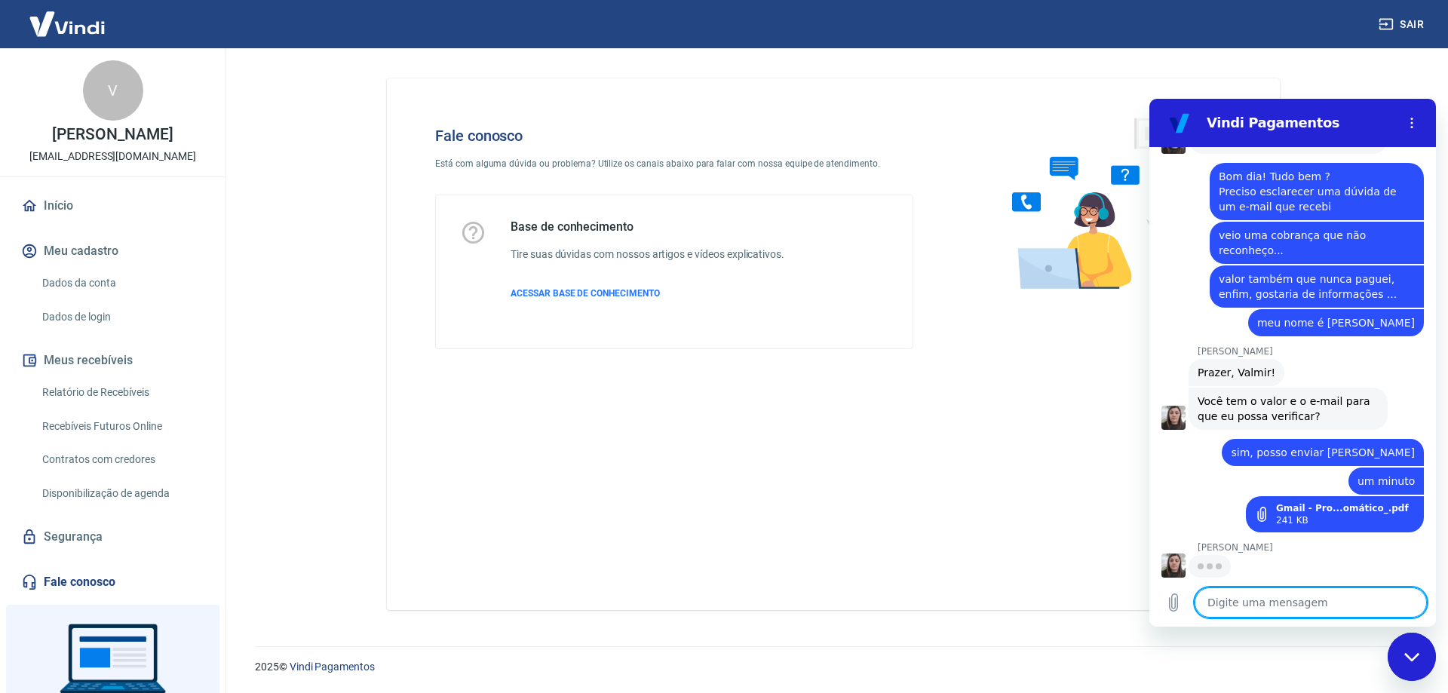
scroll to position [2039, 0]
click at [1252, 599] on textarea at bounding box center [1311, 603] width 232 height 30
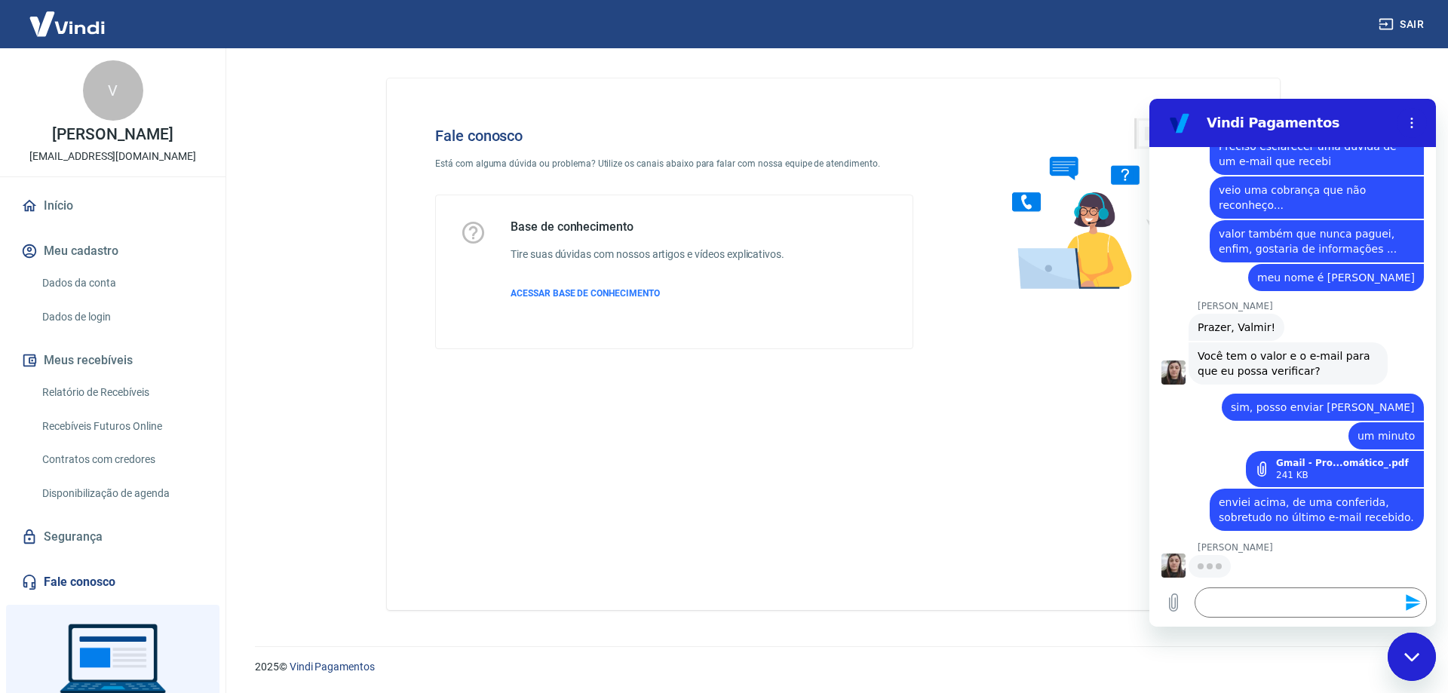
scroll to position [2083, 0]
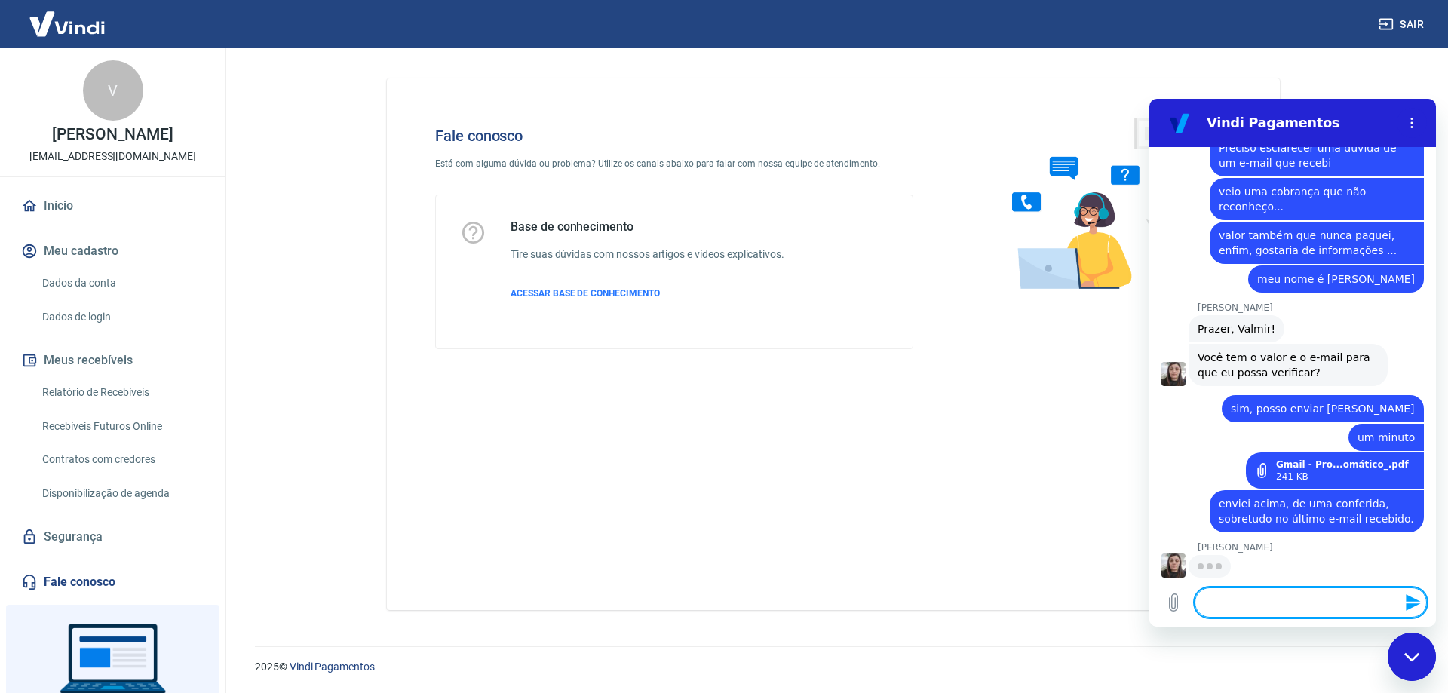
click at [1279, 595] on textarea at bounding box center [1311, 603] width 232 height 30
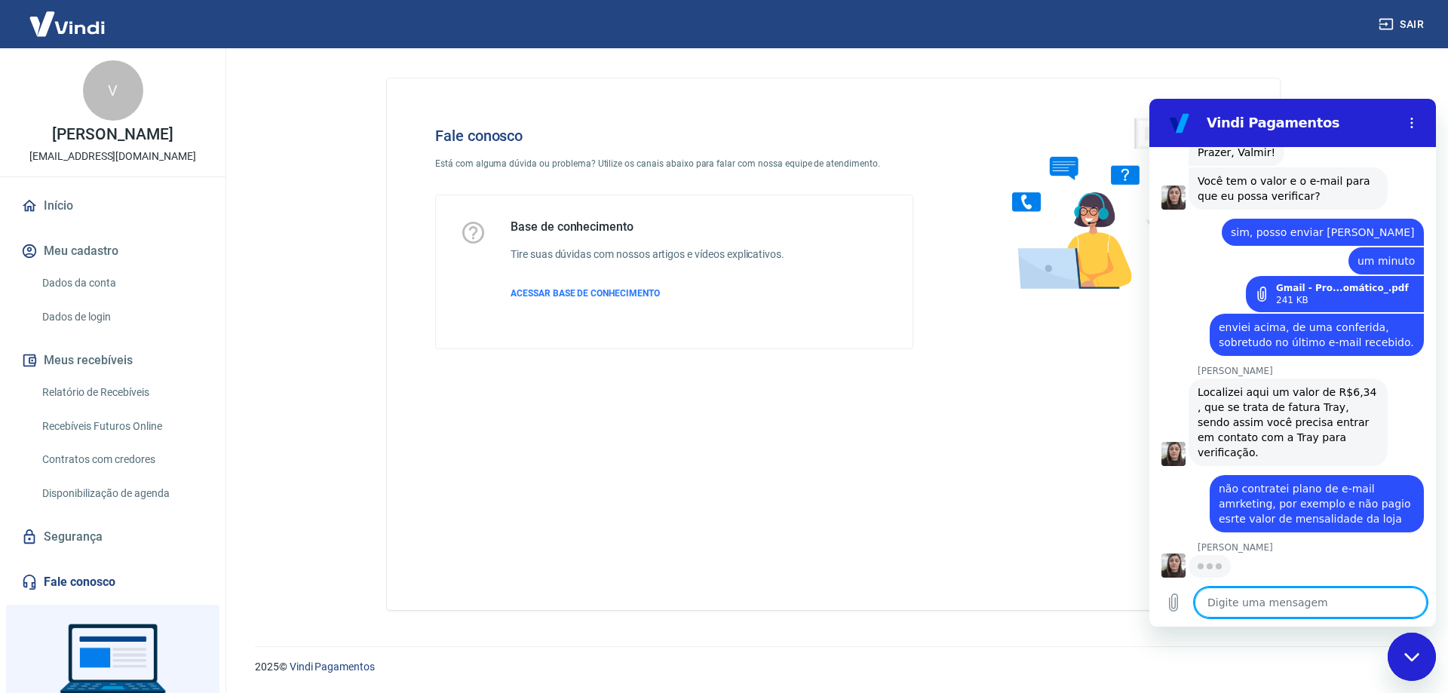
scroll to position [2244, 0]
click at [1276, 608] on textarea at bounding box center [1311, 603] width 232 height 30
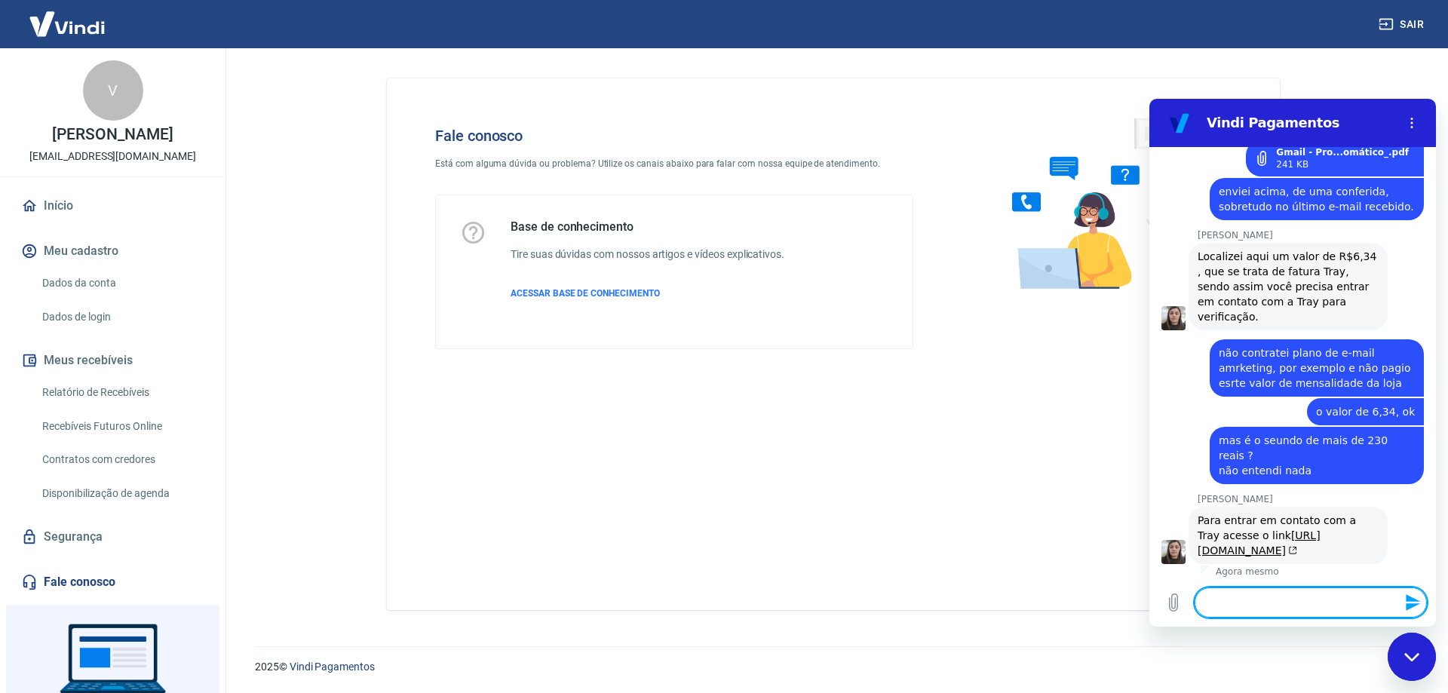
scroll to position [2428, 0]
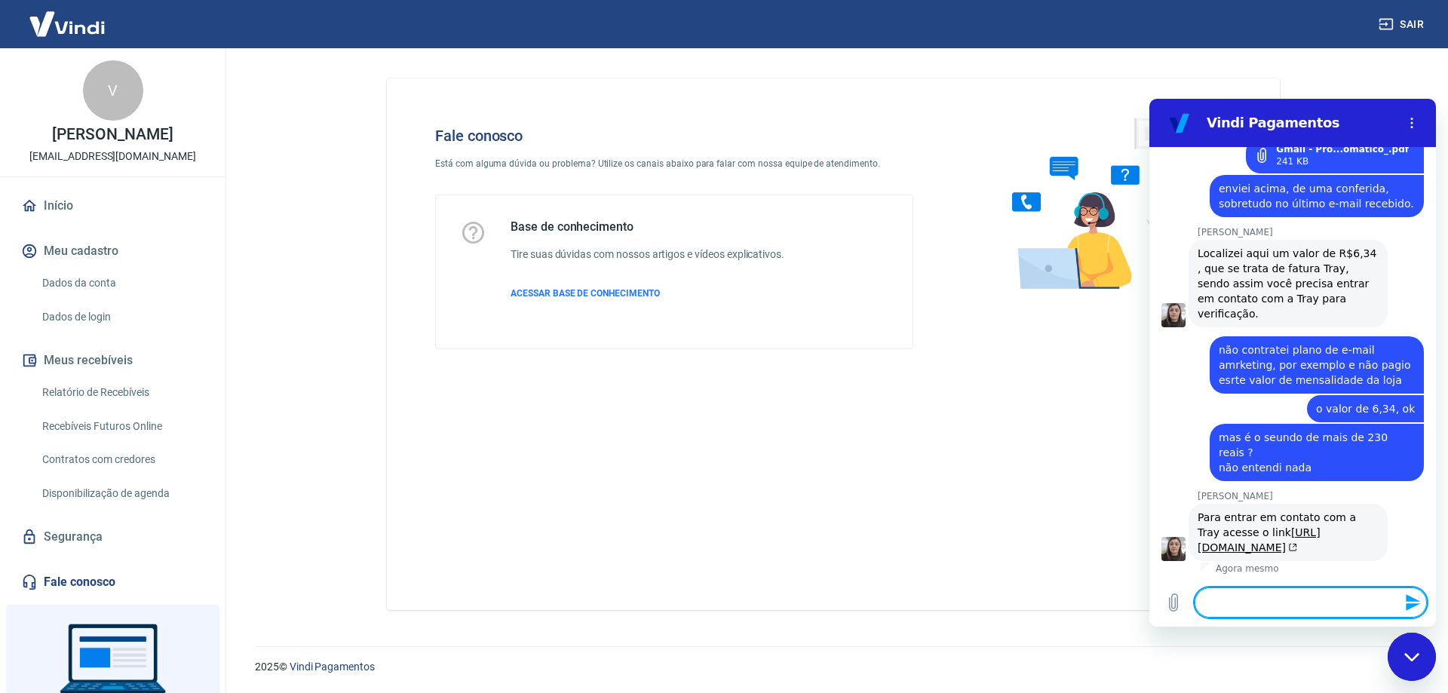
click at [1306, 603] on textarea at bounding box center [1311, 603] width 232 height 30
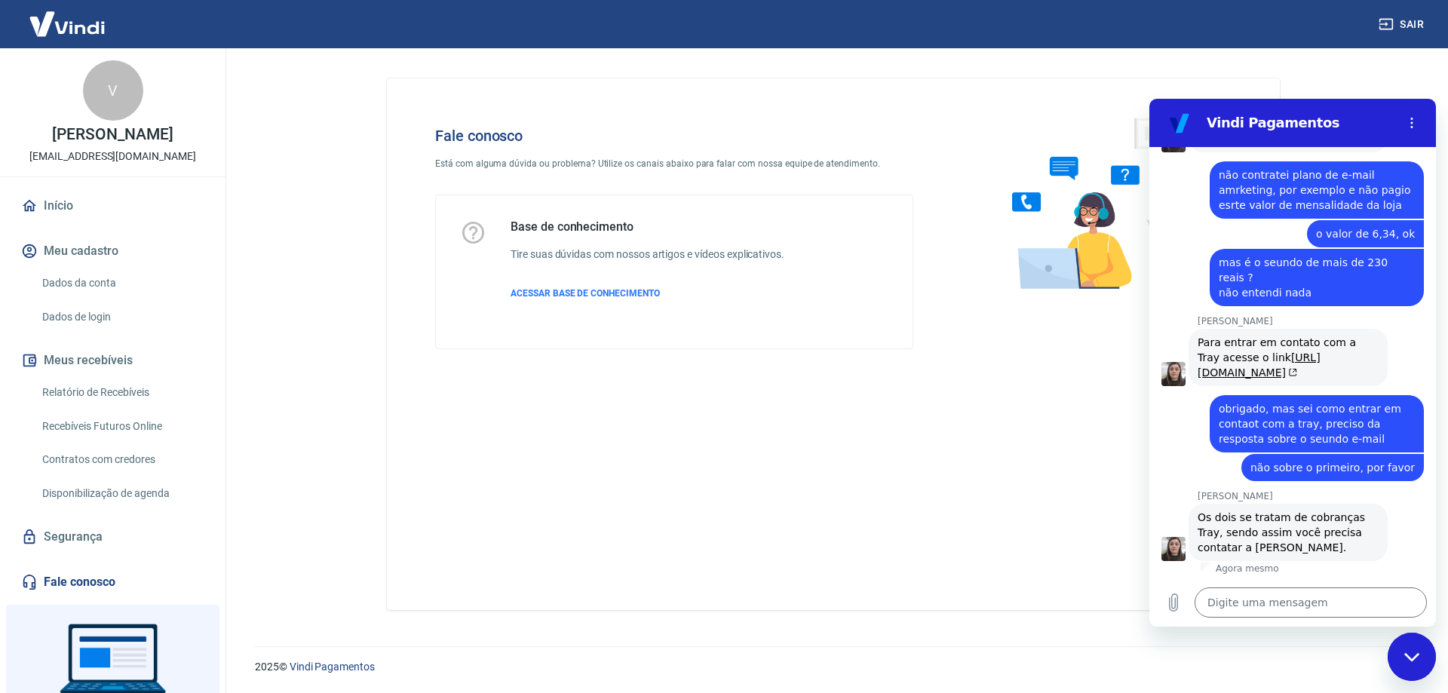
scroll to position [2603, 0]
click at [1302, 604] on textarea at bounding box center [1311, 603] width 232 height 30
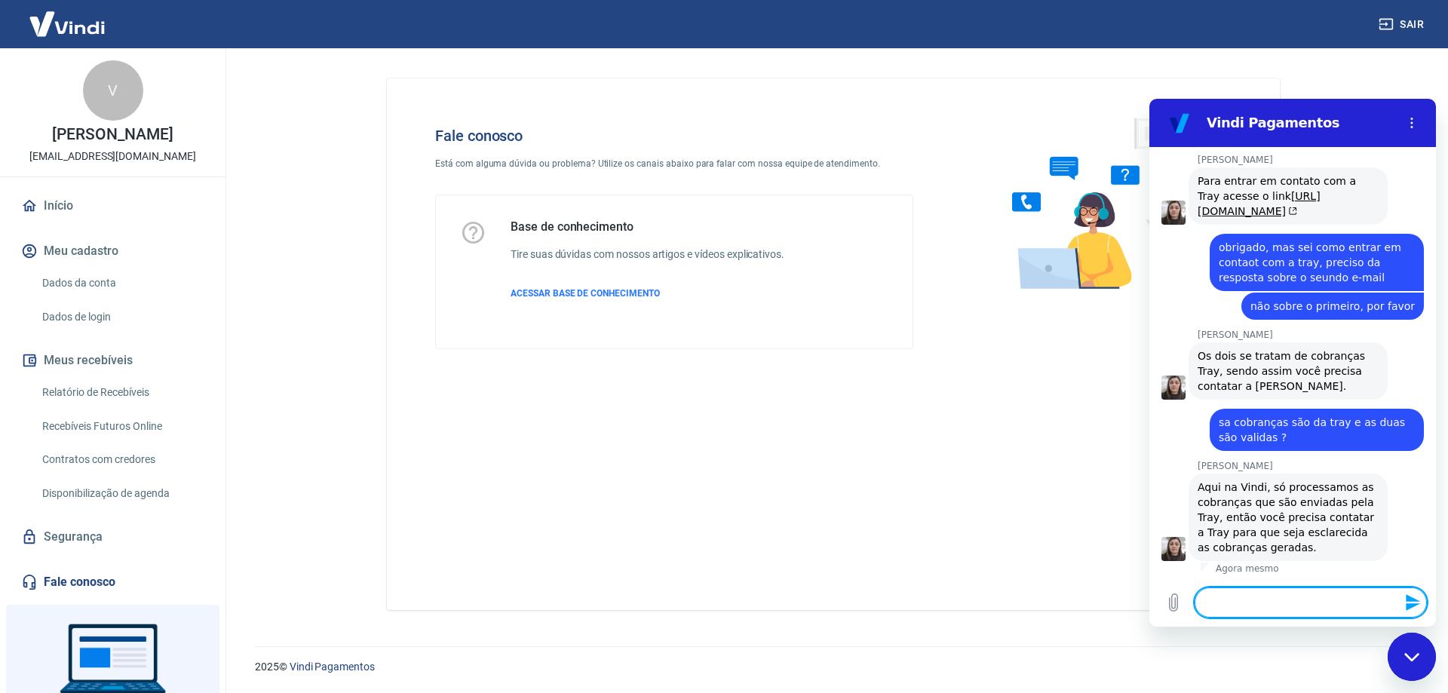
scroll to position [2765, 0]
click at [1256, 603] on textarea at bounding box center [1311, 603] width 232 height 30
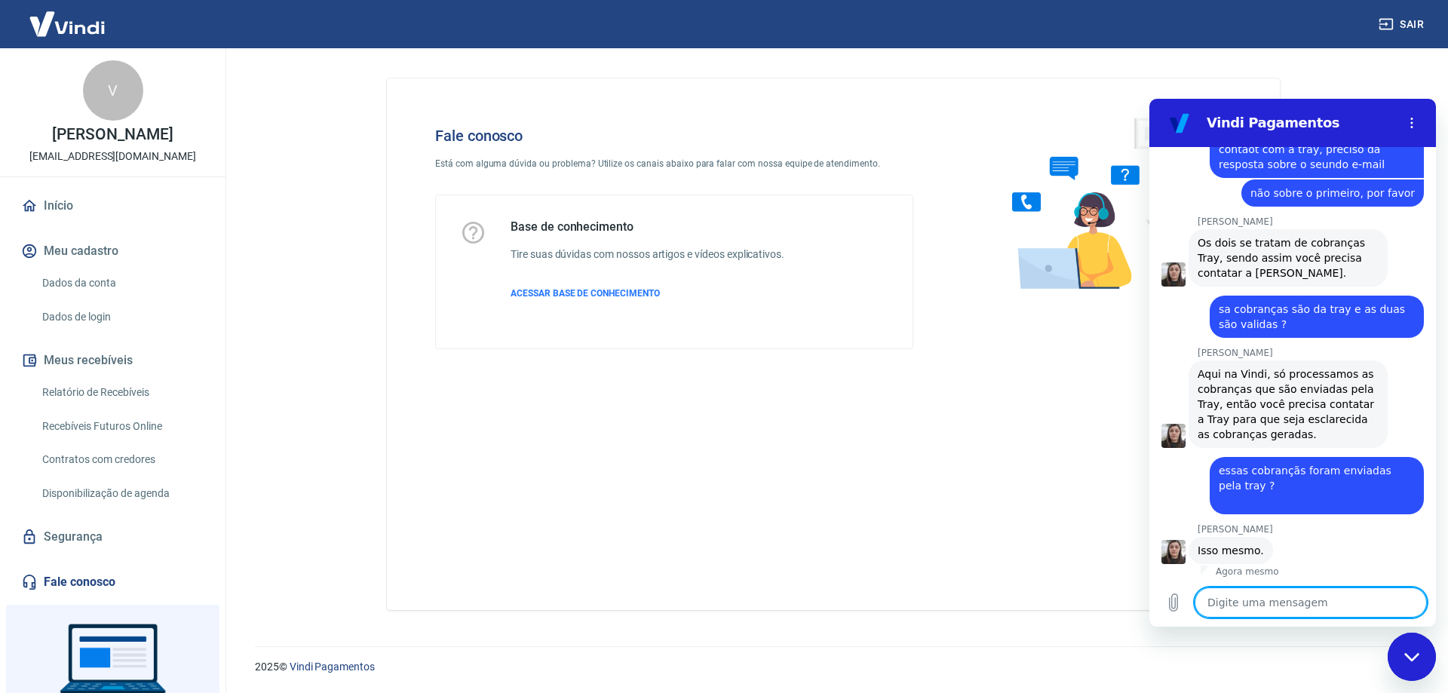
scroll to position [2881, 0]
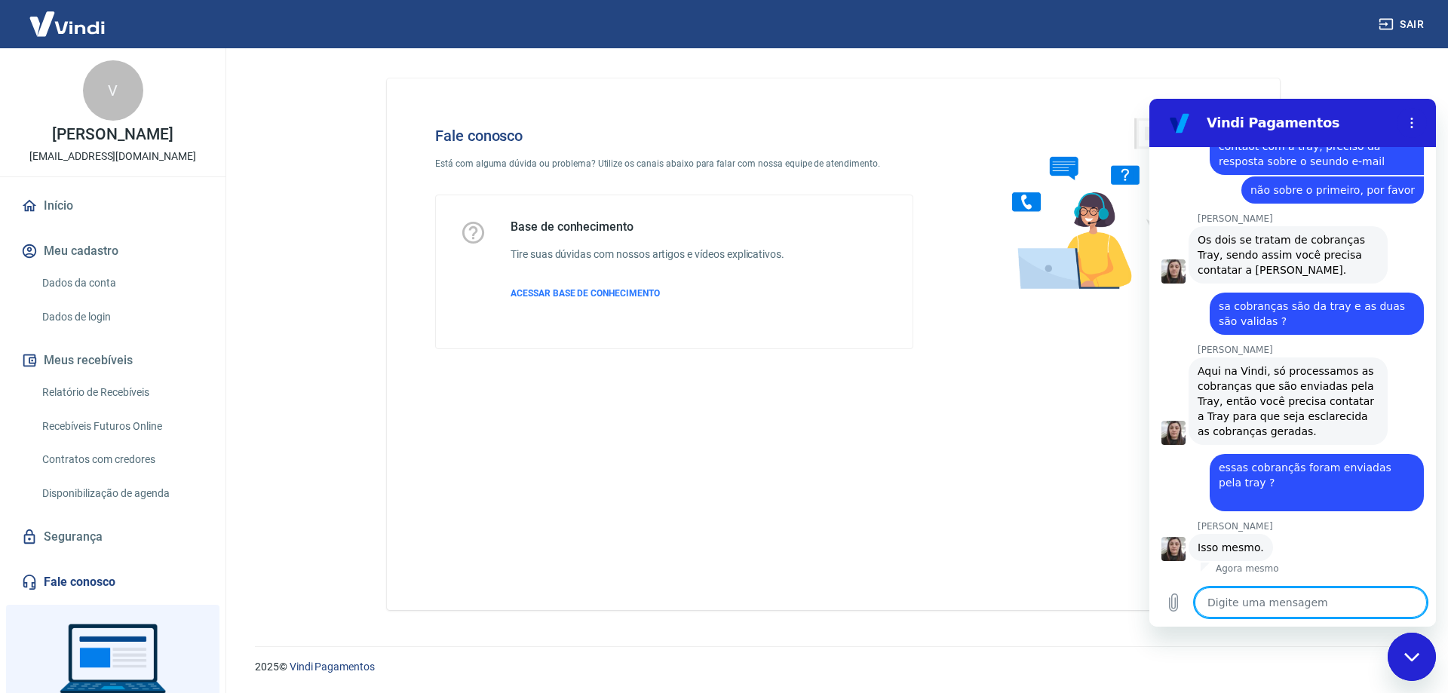
click at [1256, 603] on textarea at bounding box center [1311, 603] width 232 height 30
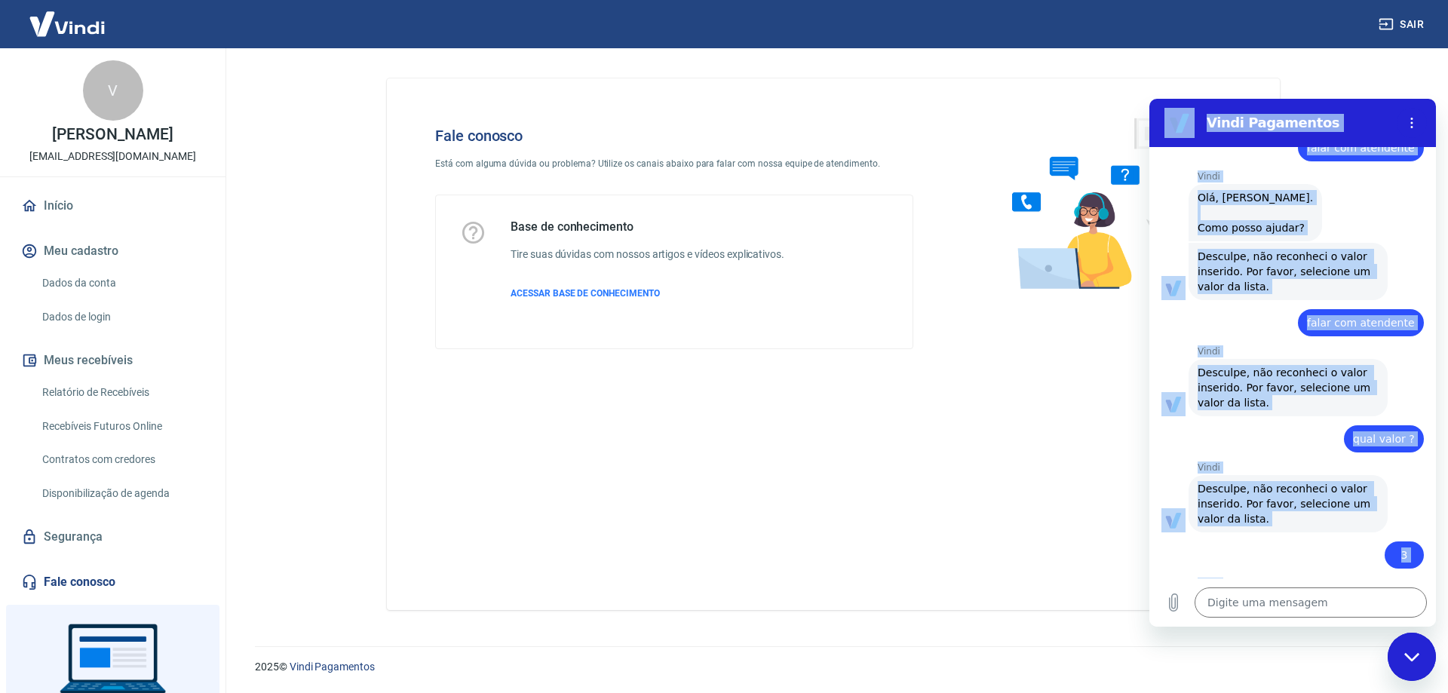
scroll to position [0, 0]
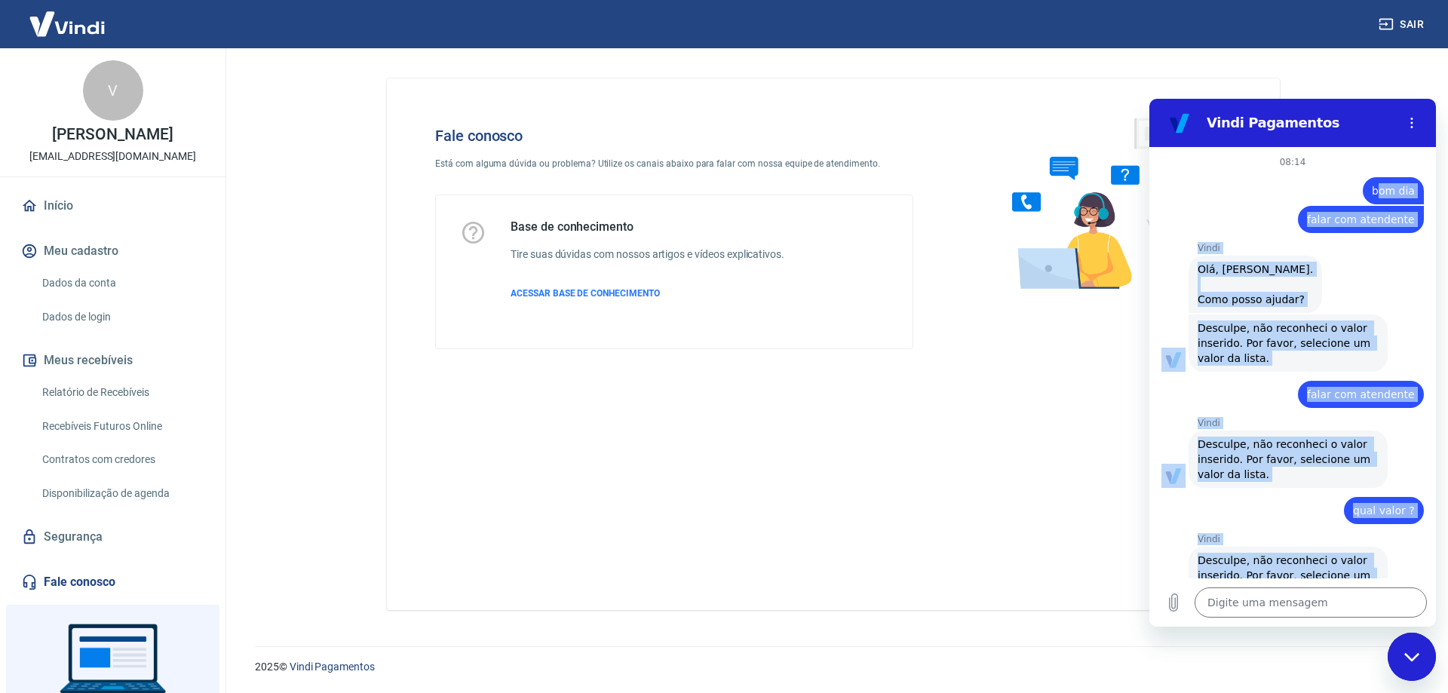
drag, startPoint x: 1387, startPoint y: 512, endPoint x: 1371, endPoint y: 178, distance: 334.6
click at [1371, 178] on div "08:14 diz: bom dia Enviado · 08:14 diz: falar com atendente Enviado · 08:14 Vin…" at bounding box center [1293, 363] width 287 height 432
copy div "om dia Enviado · 08:14 diz: falar com atendente Enviado · 08:14 Vindi Vindi diz…"
